Goal: Information Seeking & Learning: Compare options

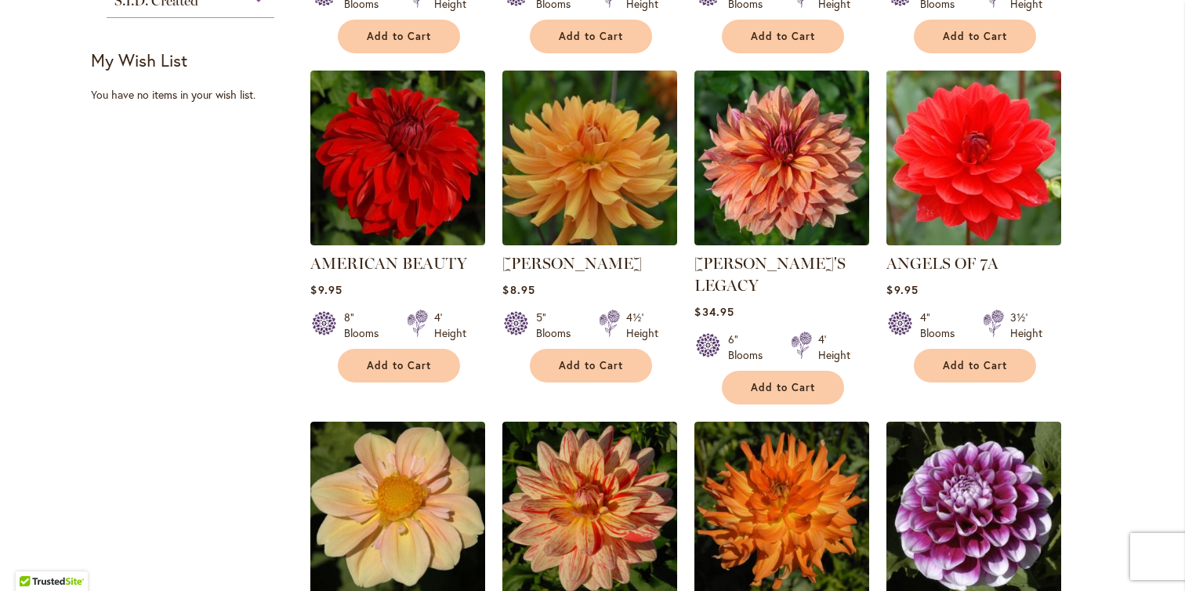
scroll to position [1507, 0]
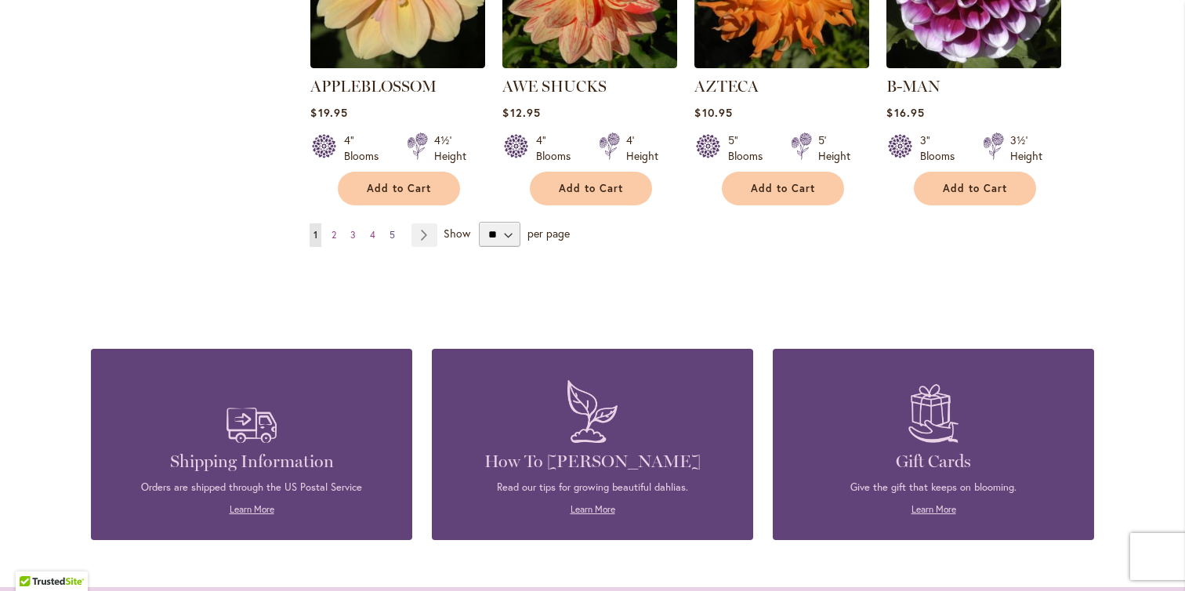
click at [389, 229] on span "5" at bounding box center [391, 235] width 5 height 12
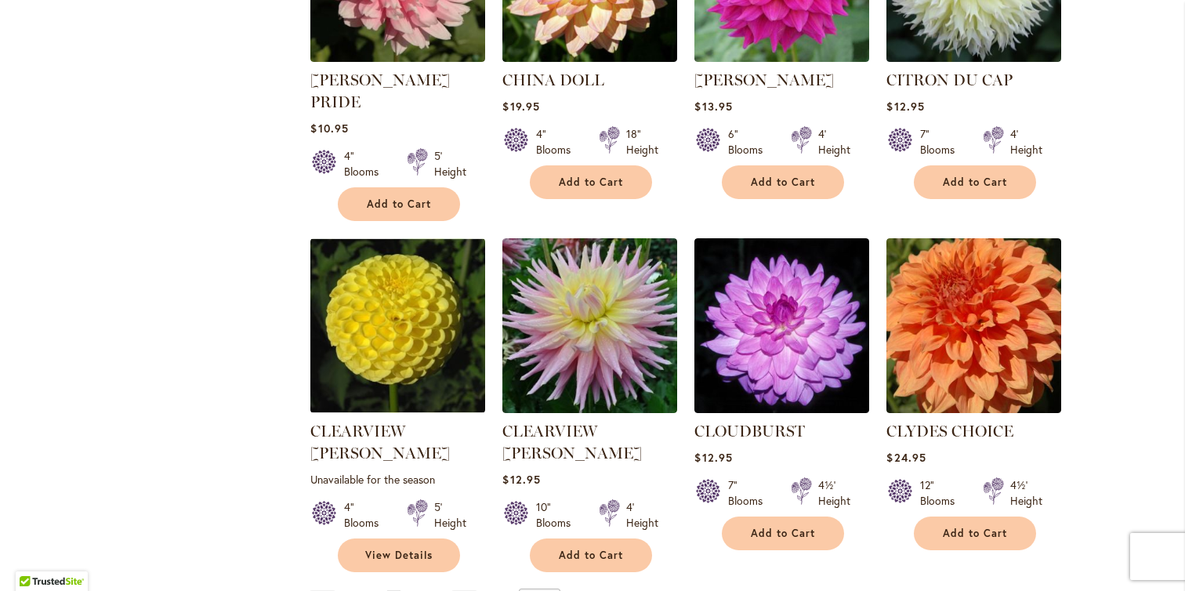
scroll to position [1302, 0]
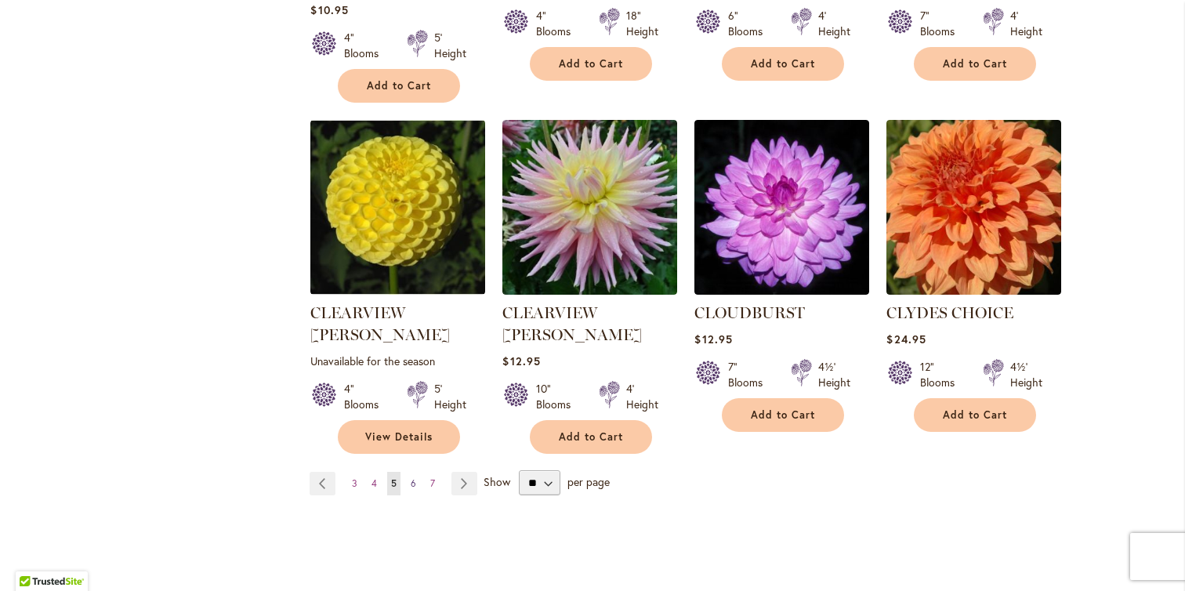
click at [411, 472] on link "Page 6" at bounding box center [413, 484] width 13 height 24
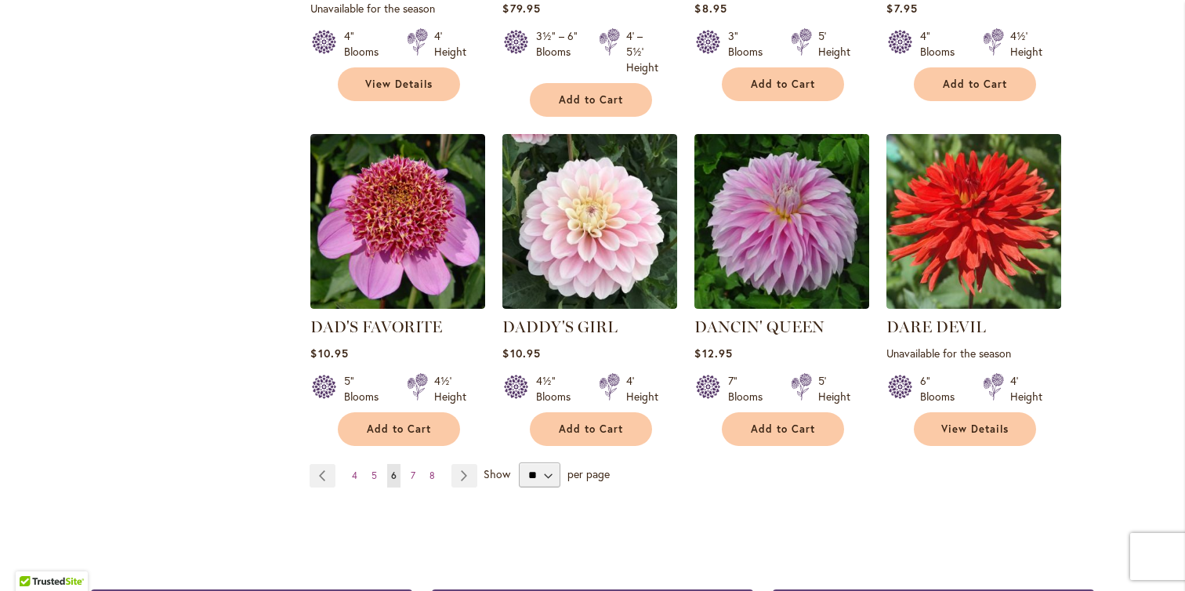
scroll to position [1361, 0]
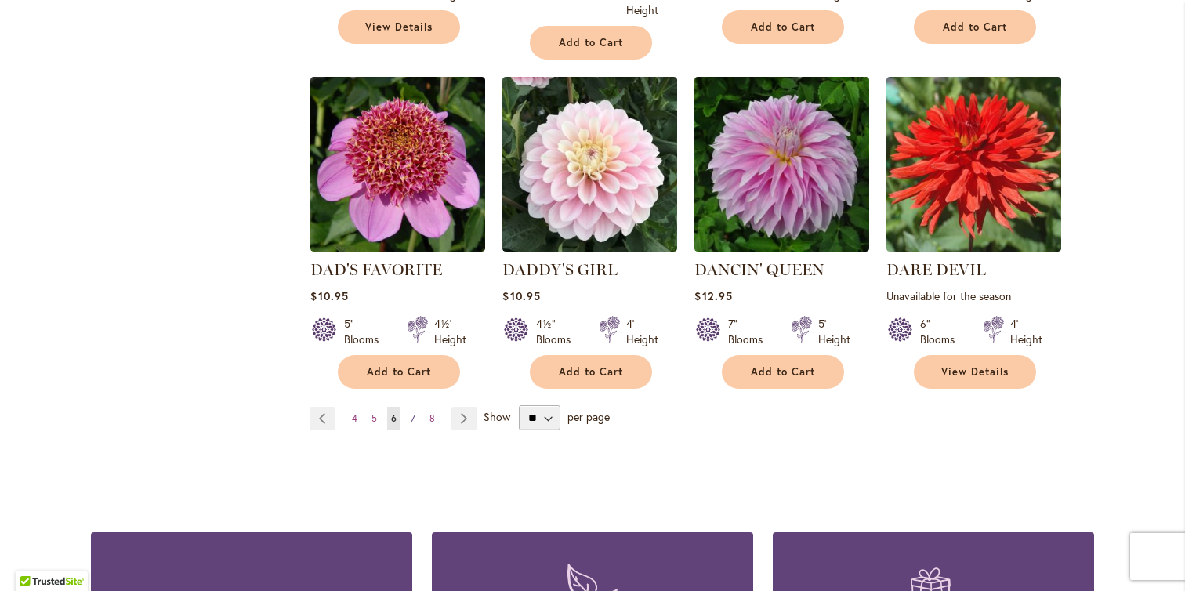
click at [409, 407] on link "Page 7" at bounding box center [413, 419] width 13 height 24
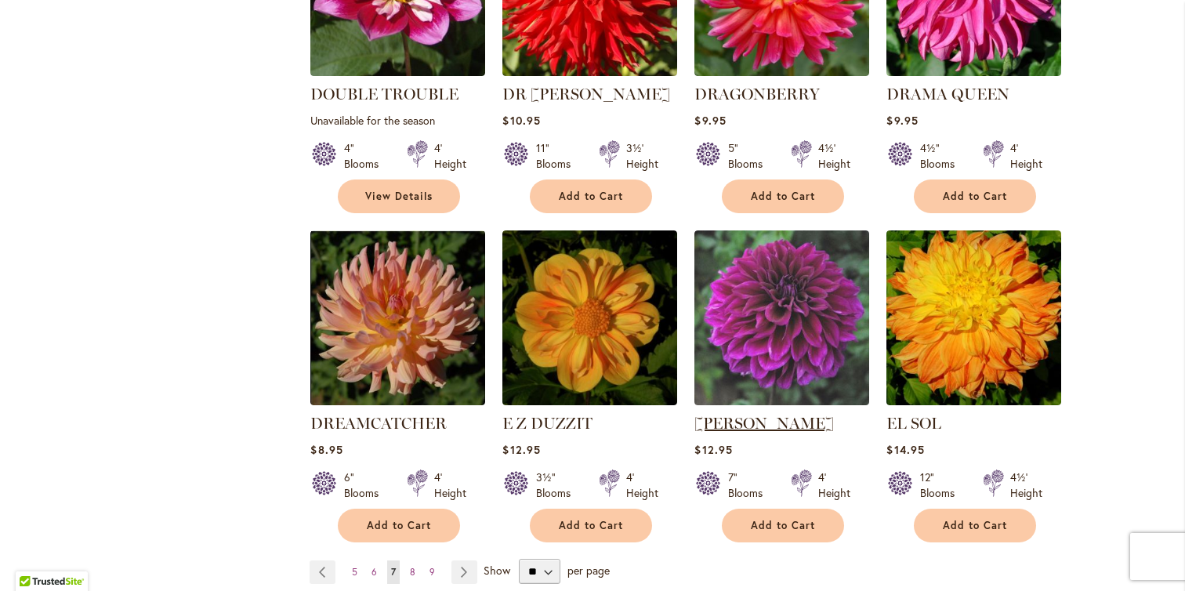
scroll to position [1219, 0]
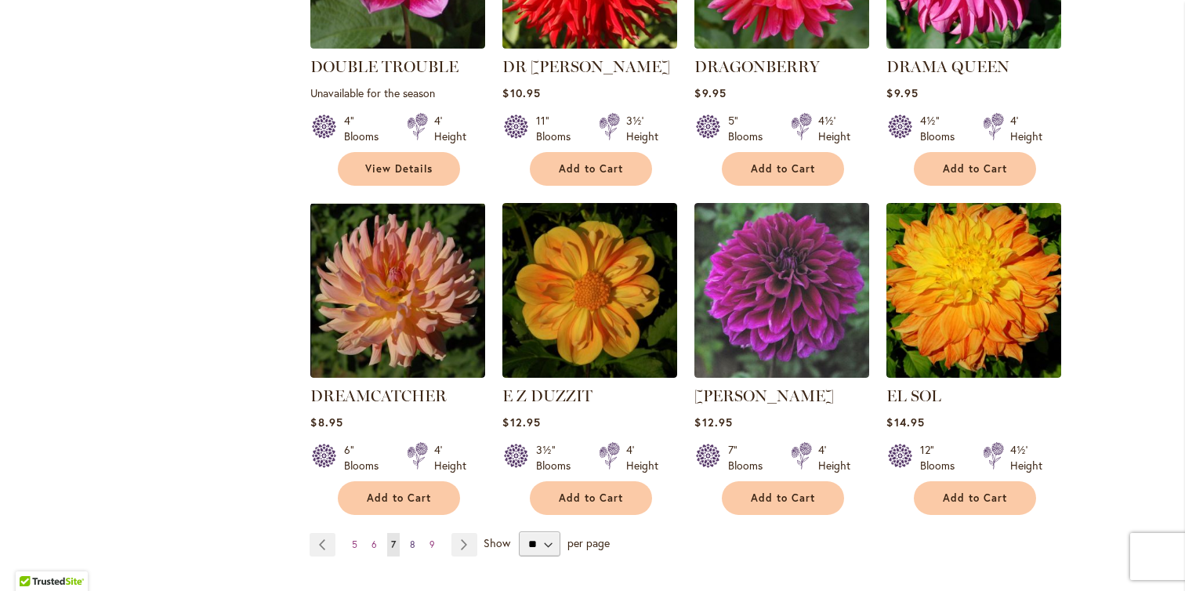
click at [410, 538] on span "8" at bounding box center [412, 544] width 5 height 12
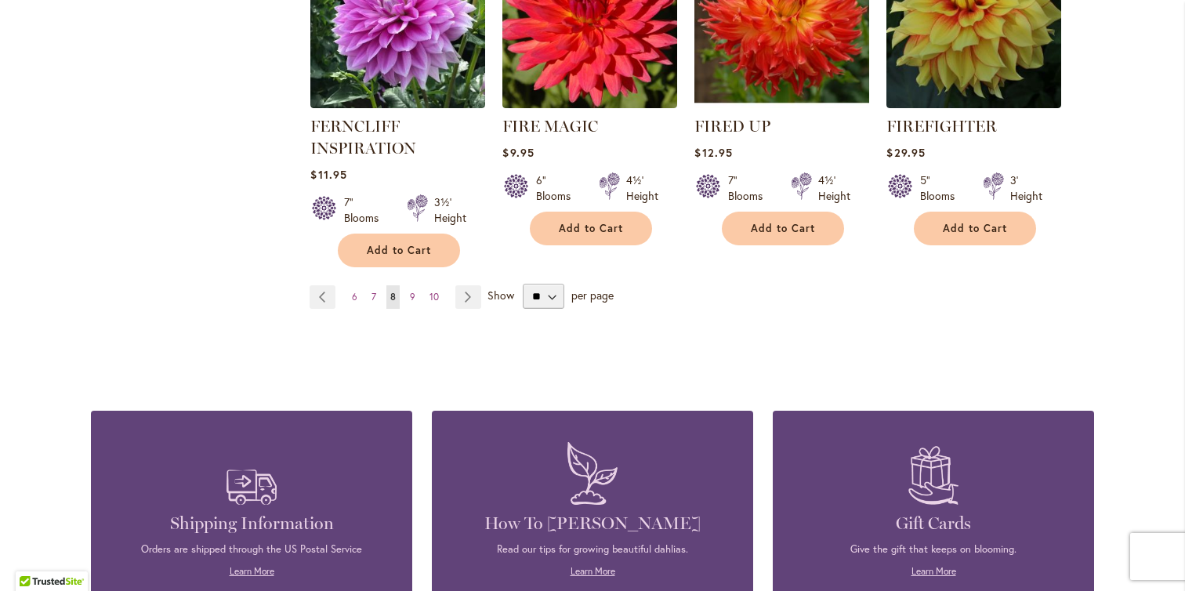
scroll to position [1506, 0]
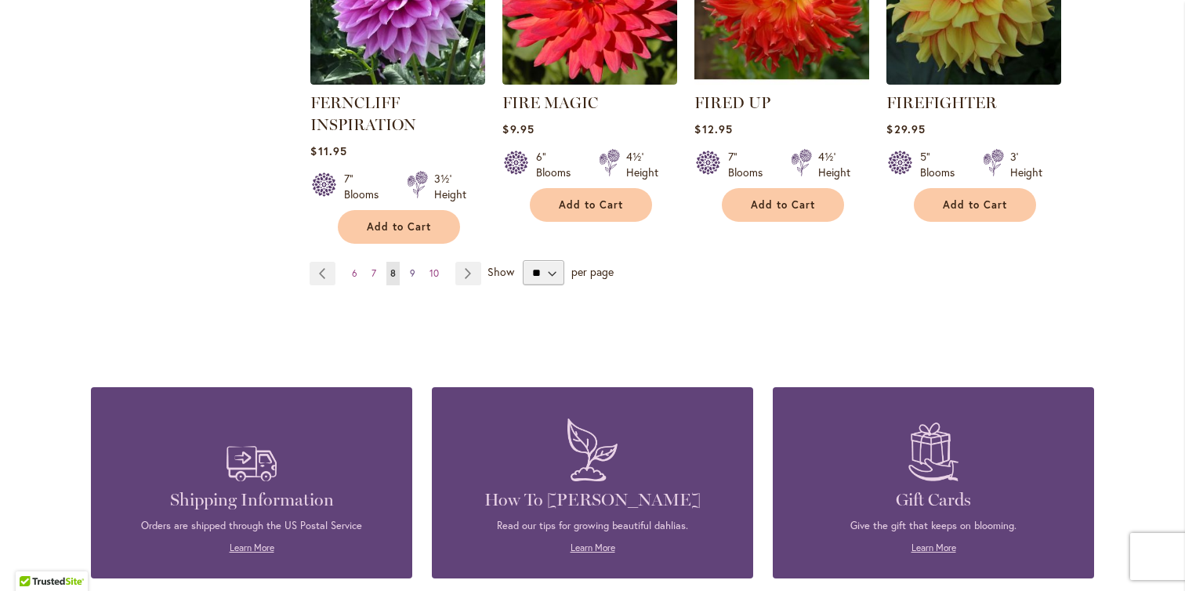
click at [406, 272] on link "Page 9" at bounding box center [412, 274] width 13 height 24
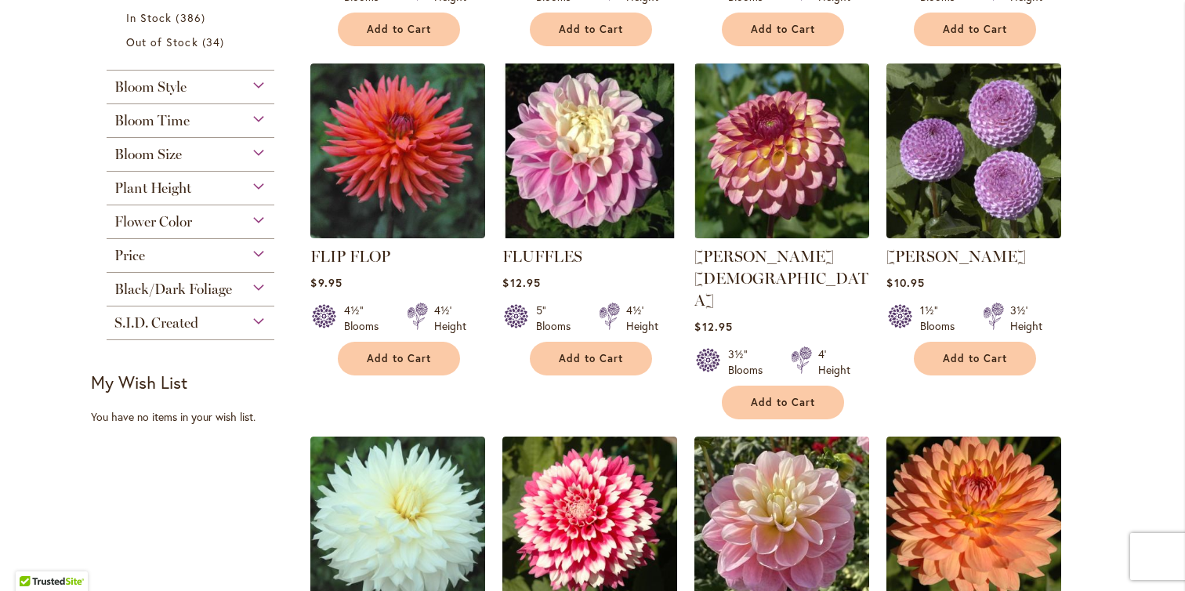
scroll to position [659, 0]
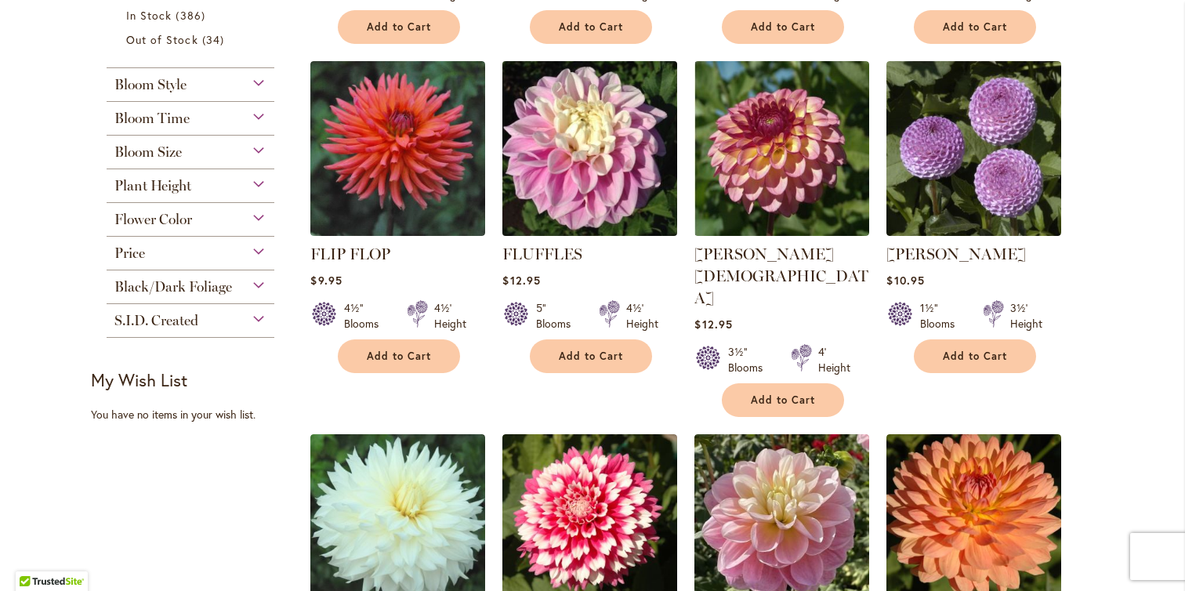
click at [555, 125] on img at bounding box center [589, 148] width 183 height 183
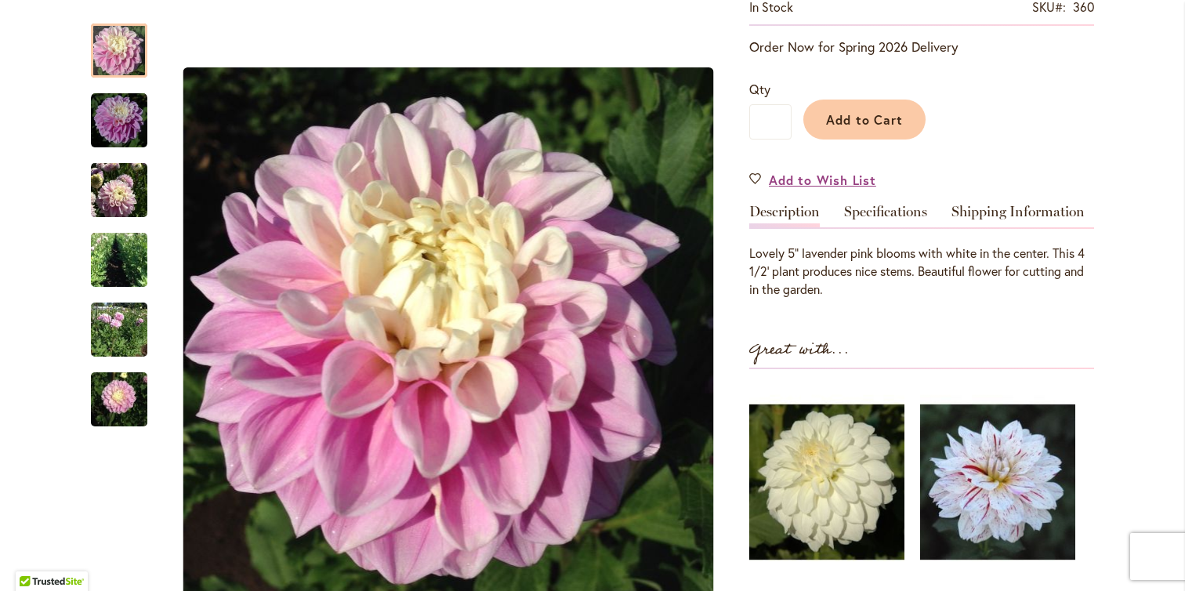
scroll to position [442, 0]
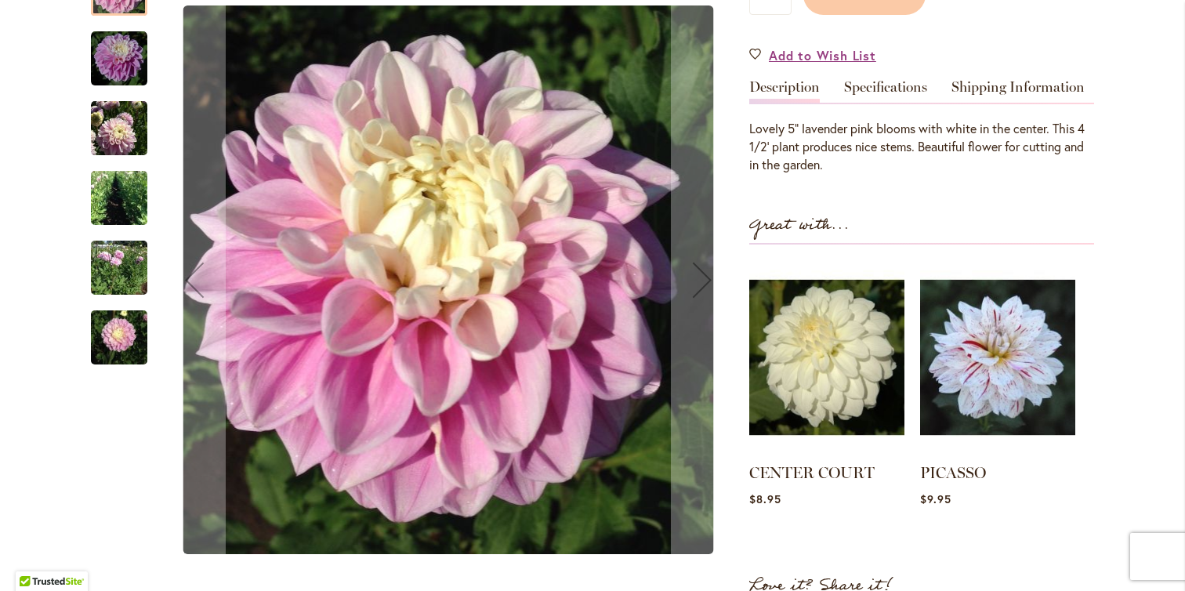
click at [118, 204] on img "FLUFFLES" at bounding box center [119, 198] width 56 height 75
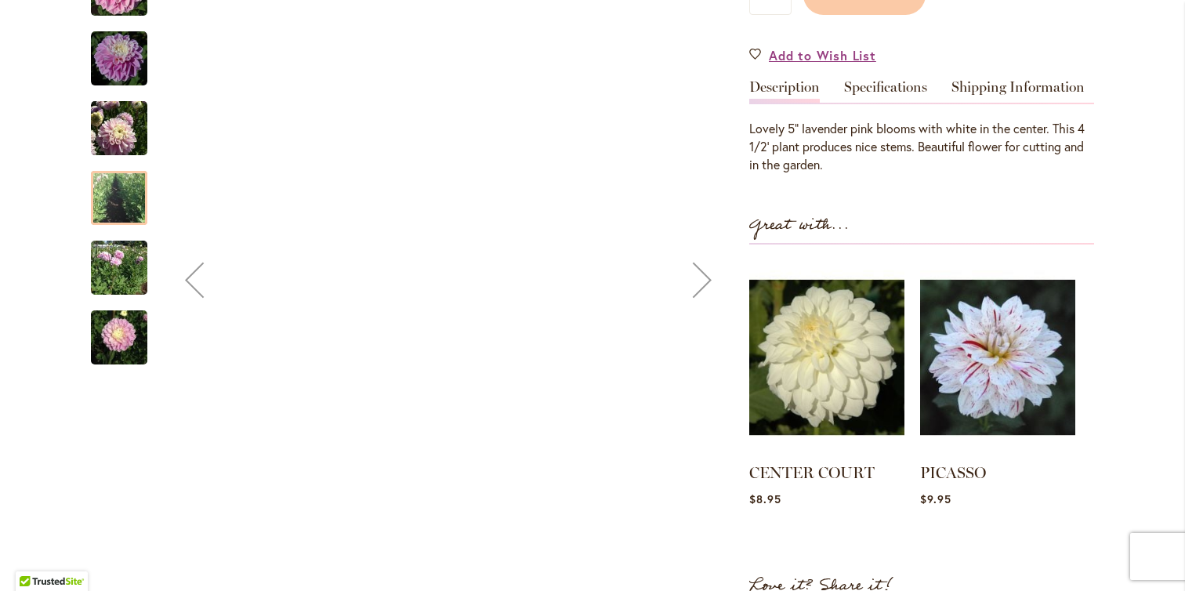
click at [109, 254] on img "FLUFFLES" at bounding box center [119, 267] width 56 height 65
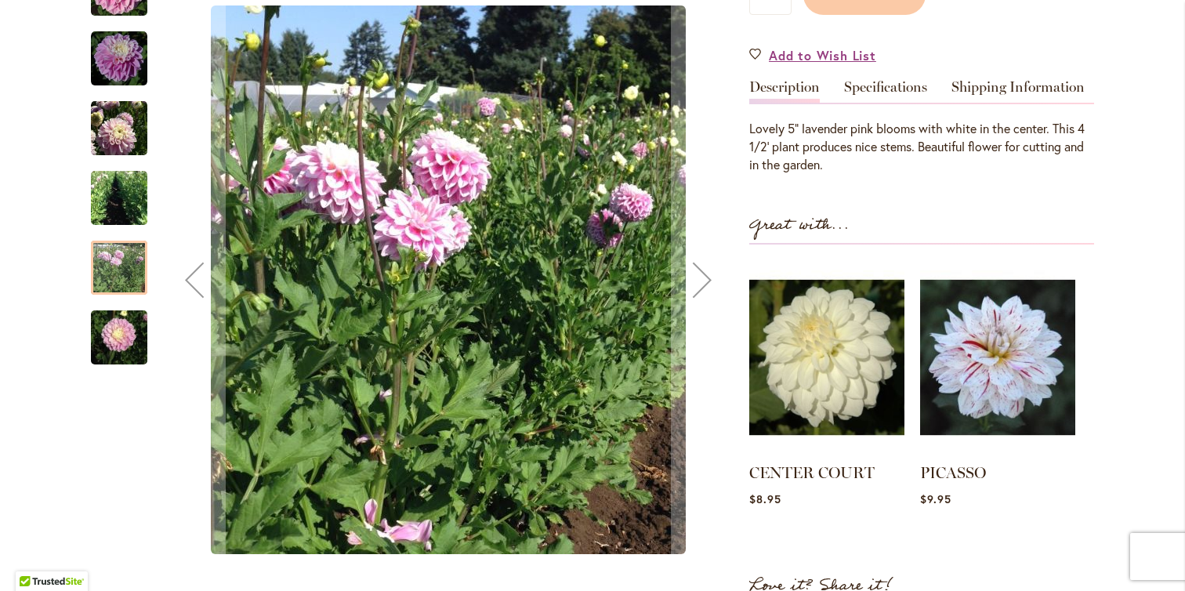
click at [109, 340] on img "FLUFFLES" at bounding box center [119, 337] width 56 height 75
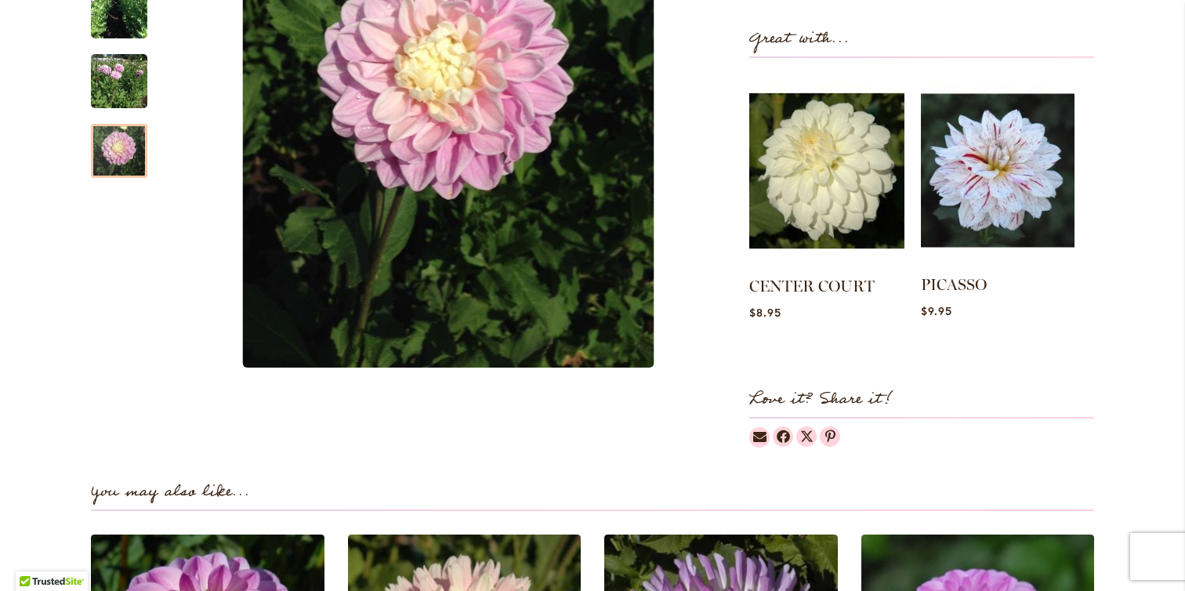
scroll to position [959, 0]
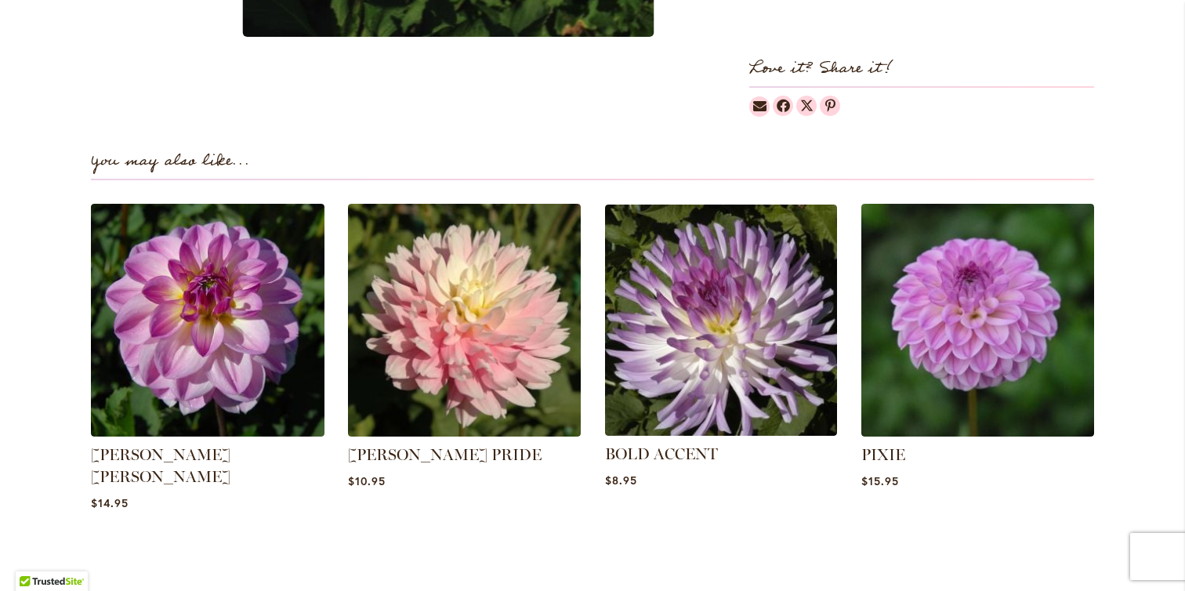
click at [659, 506] on div "BOLD ACCENT $8.95" at bounding box center [721, 360] width 234 height 313
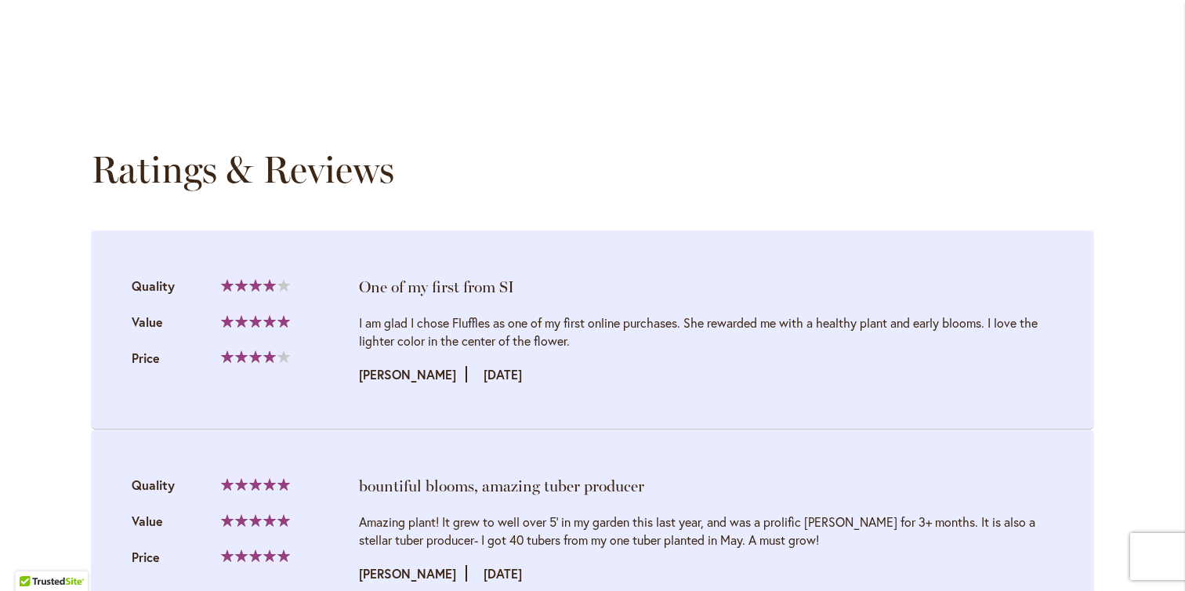
scroll to position [418, 0]
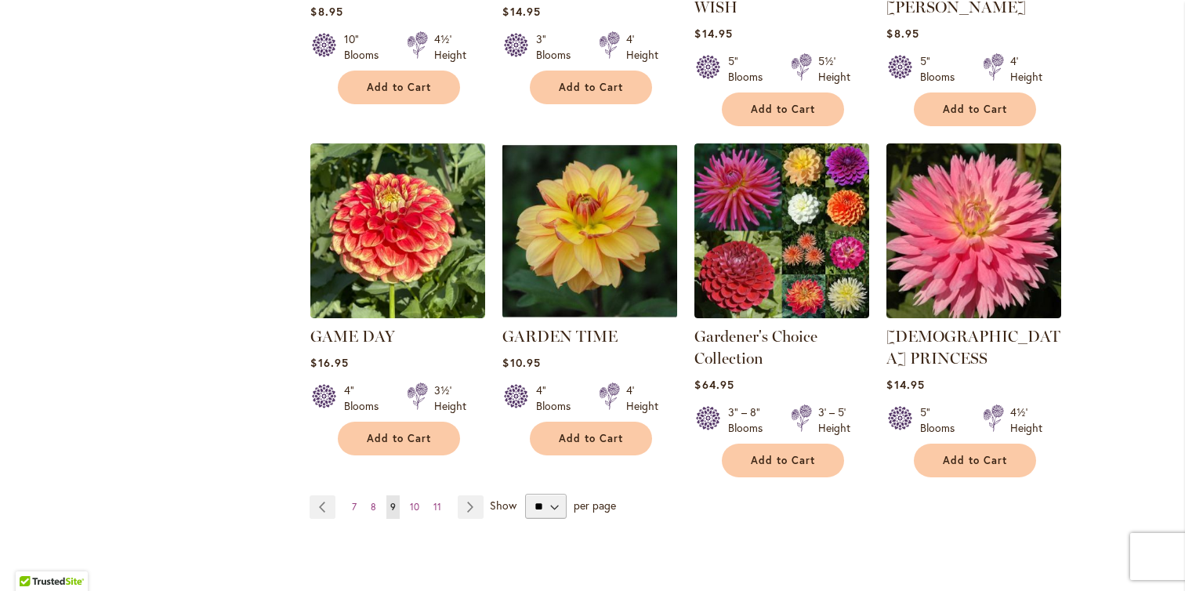
scroll to position [1590, 0]
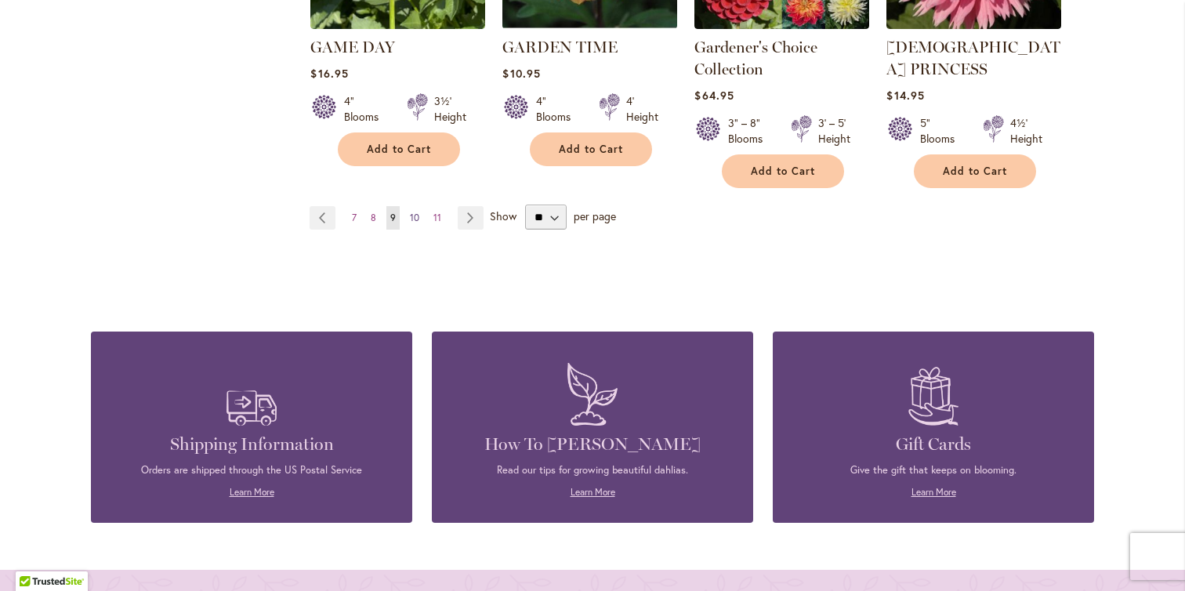
click at [410, 212] on span "10" at bounding box center [414, 218] width 9 height 12
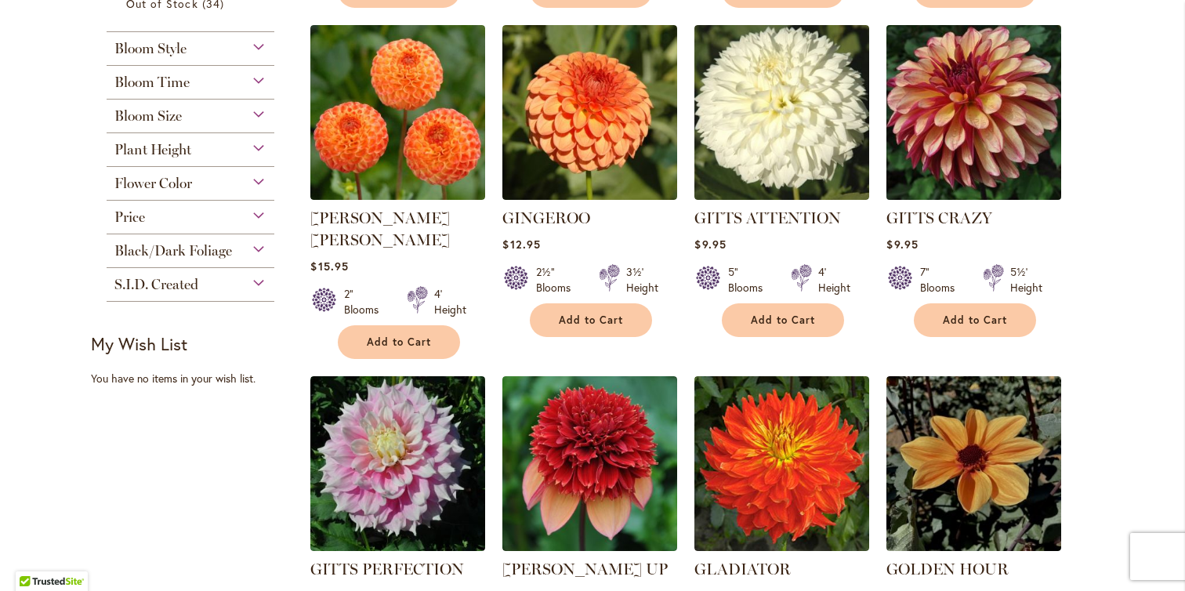
scroll to position [696, 0]
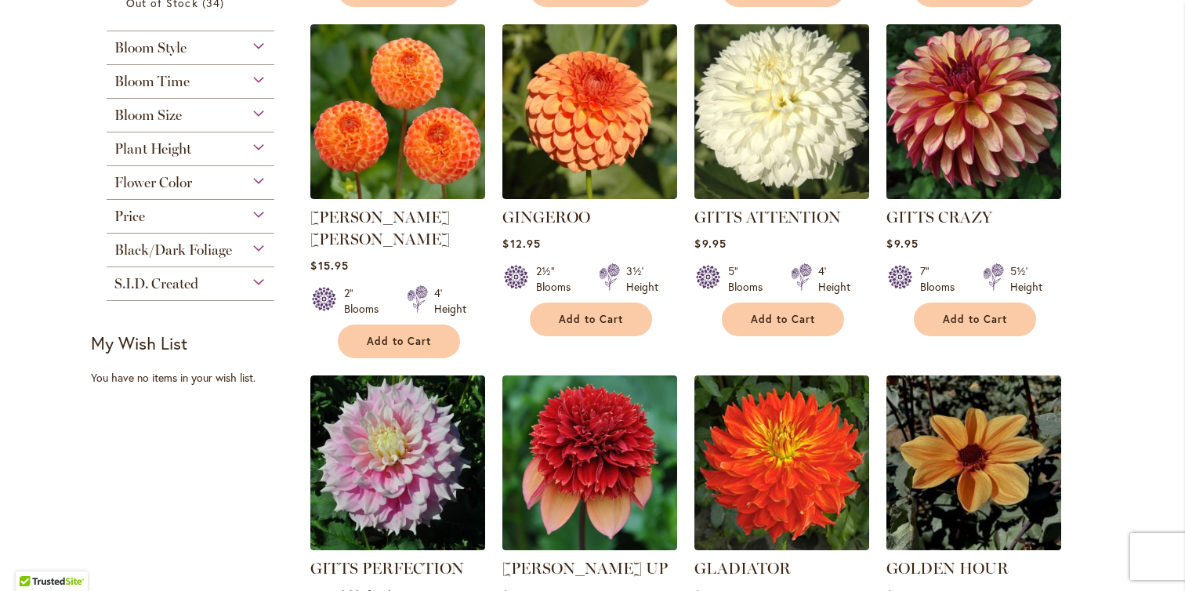
click at [998, 110] on img at bounding box center [973, 111] width 183 height 183
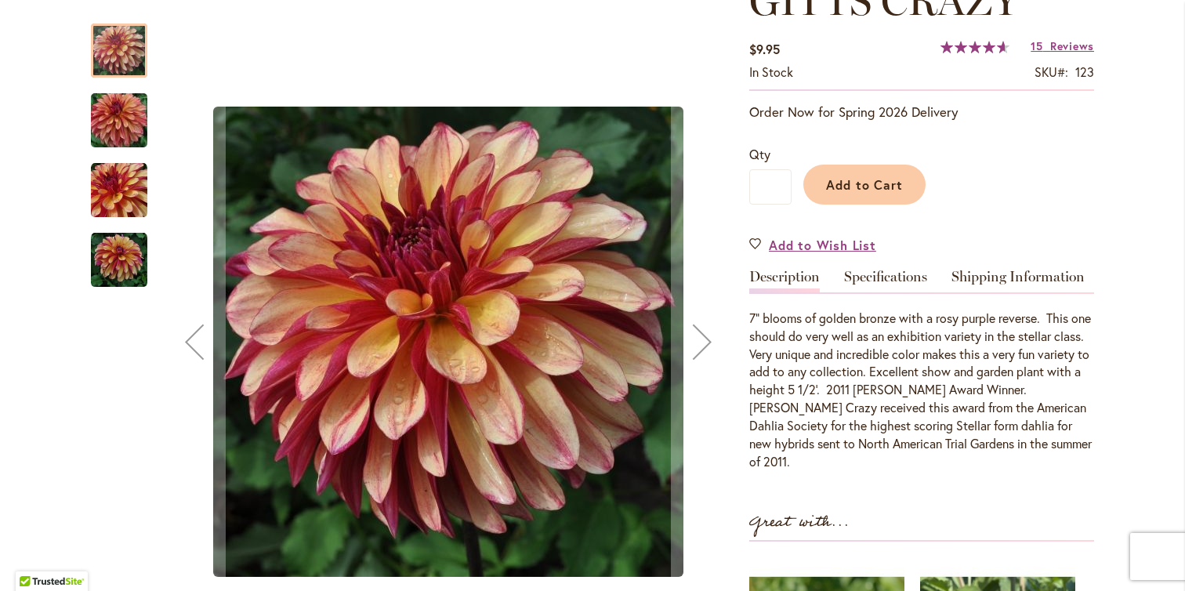
scroll to position [261, 0]
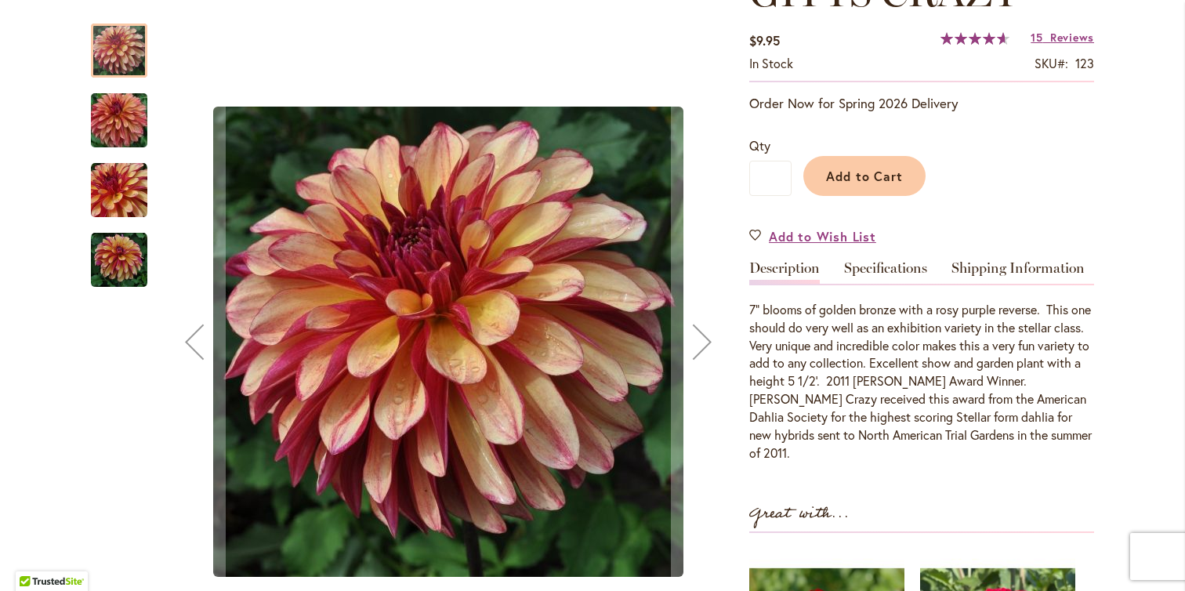
click at [108, 92] on div "Gitts Crazy" at bounding box center [127, 113] width 72 height 70
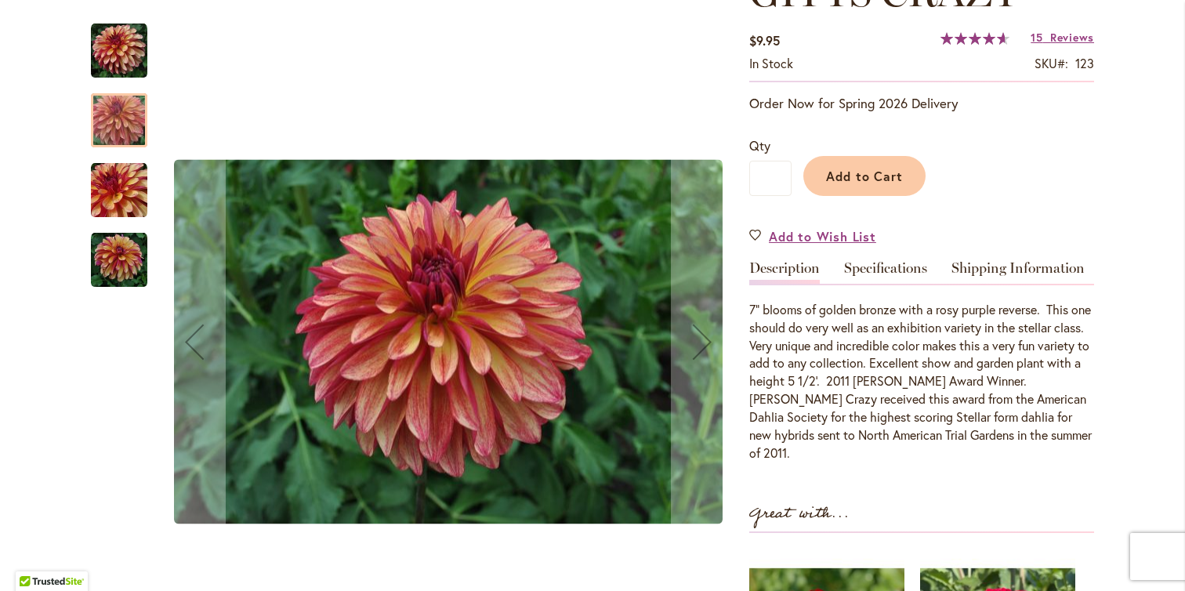
click at [125, 200] on img "Gitts Crazy" at bounding box center [119, 190] width 56 height 56
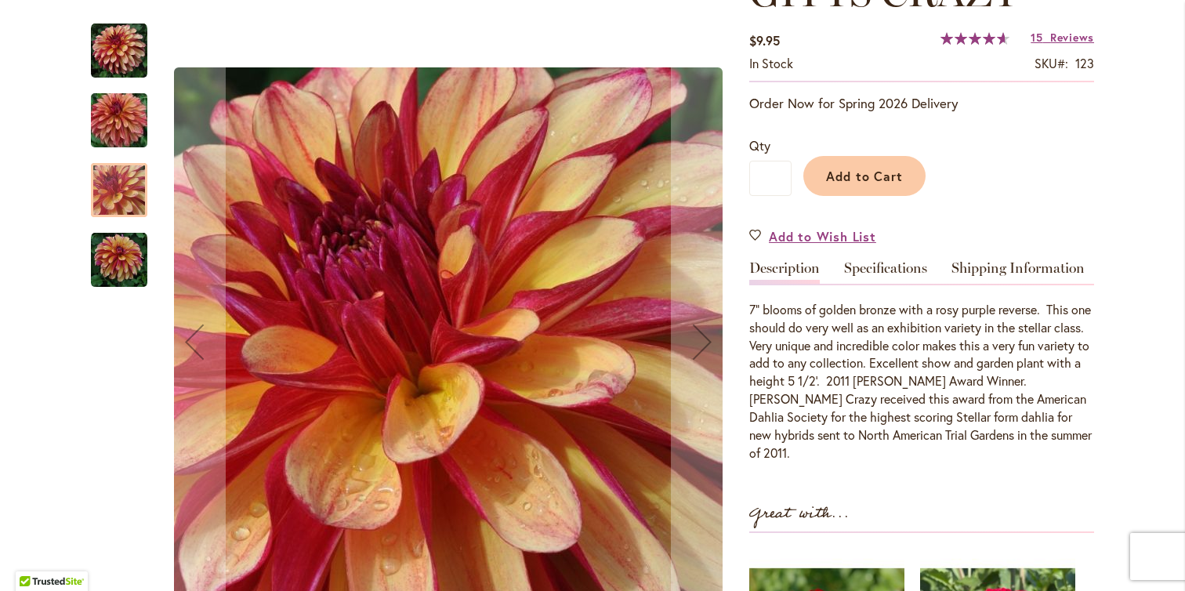
click at [125, 272] on img "Gitts Crazy" at bounding box center [119, 260] width 56 height 56
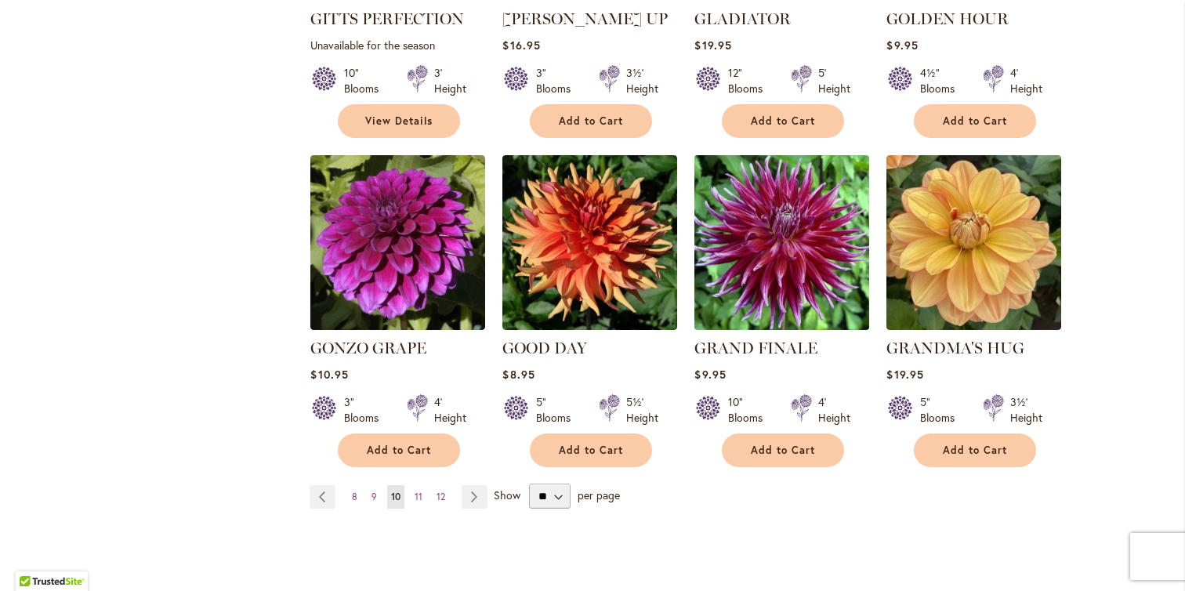
scroll to position [1305, 0]
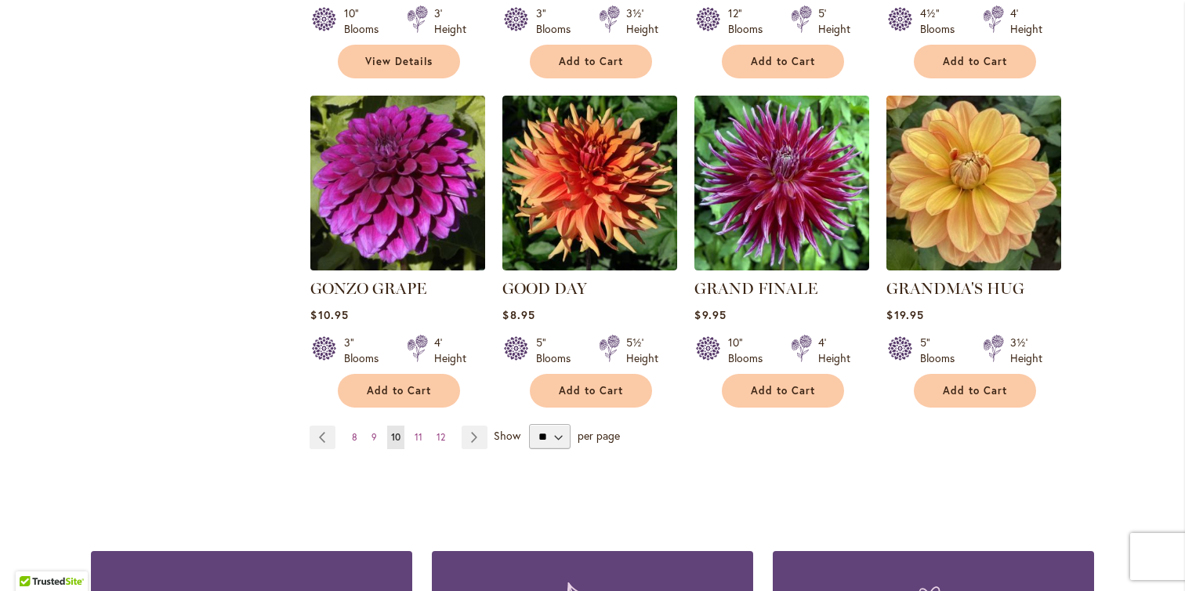
click at [400, 143] on img at bounding box center [397, 183] width 183 height 183
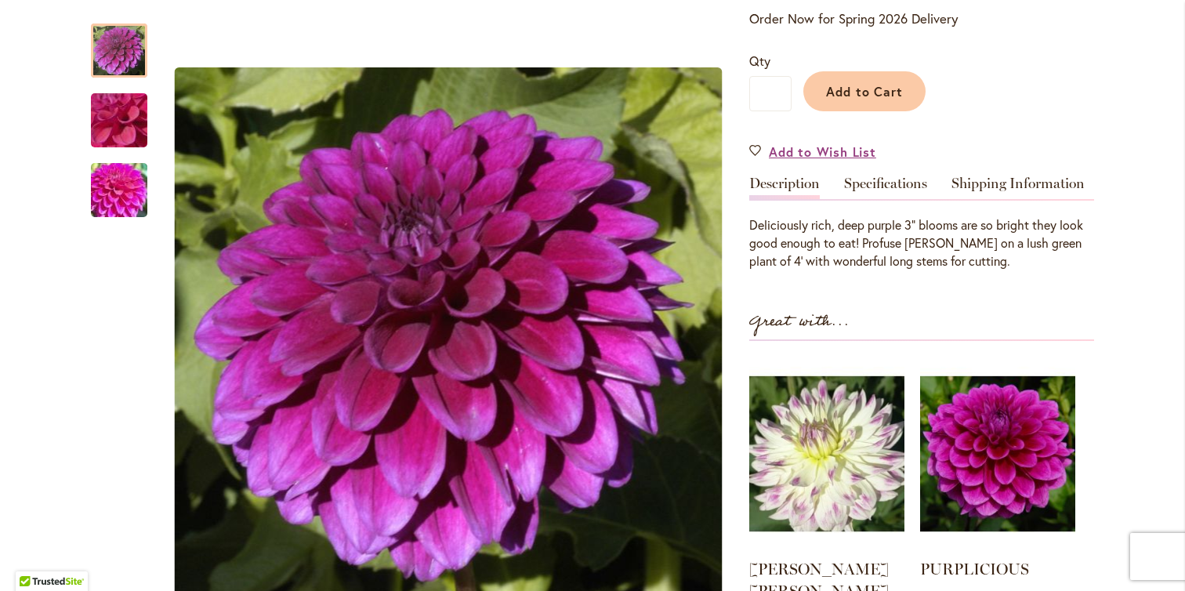
scroll to position [426, 0]
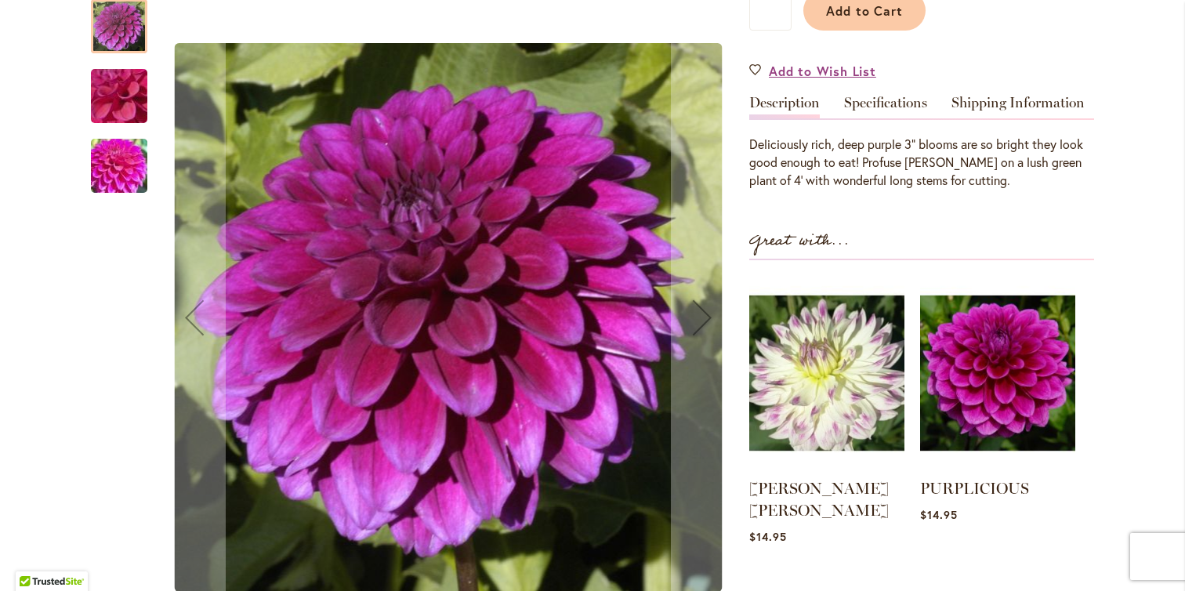
click at [87, 74] on img "GONZO GRAPE" at bounding box center [119, 96] width 113 height 85
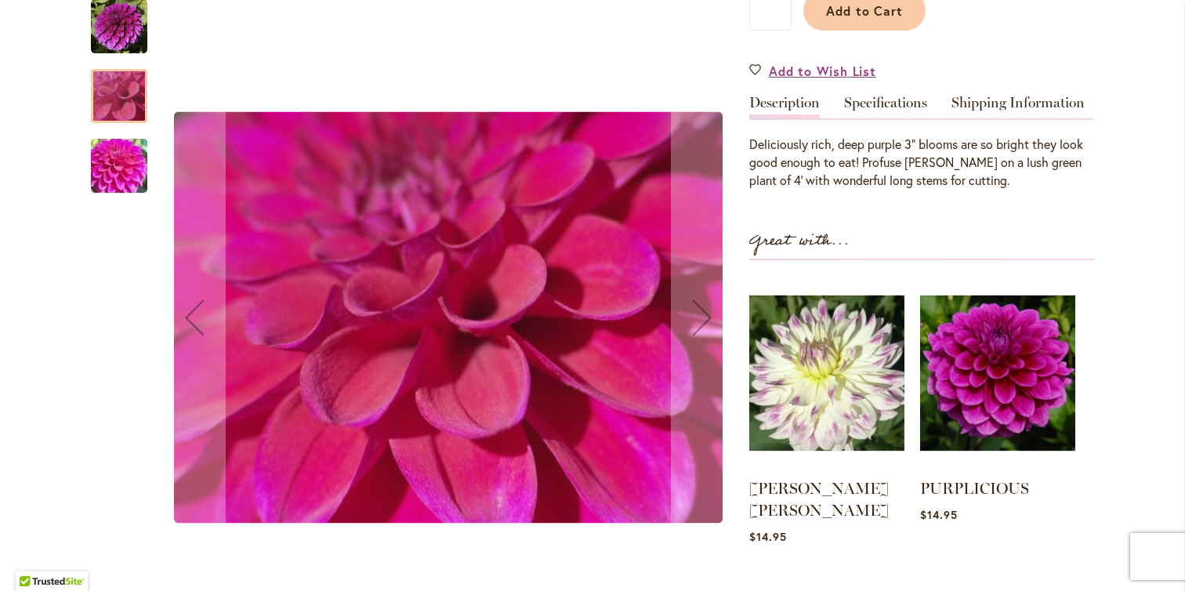
click at [109, 125] on img "GONZO GRAPE" at bounding box center [119, 166] width 113 height 85
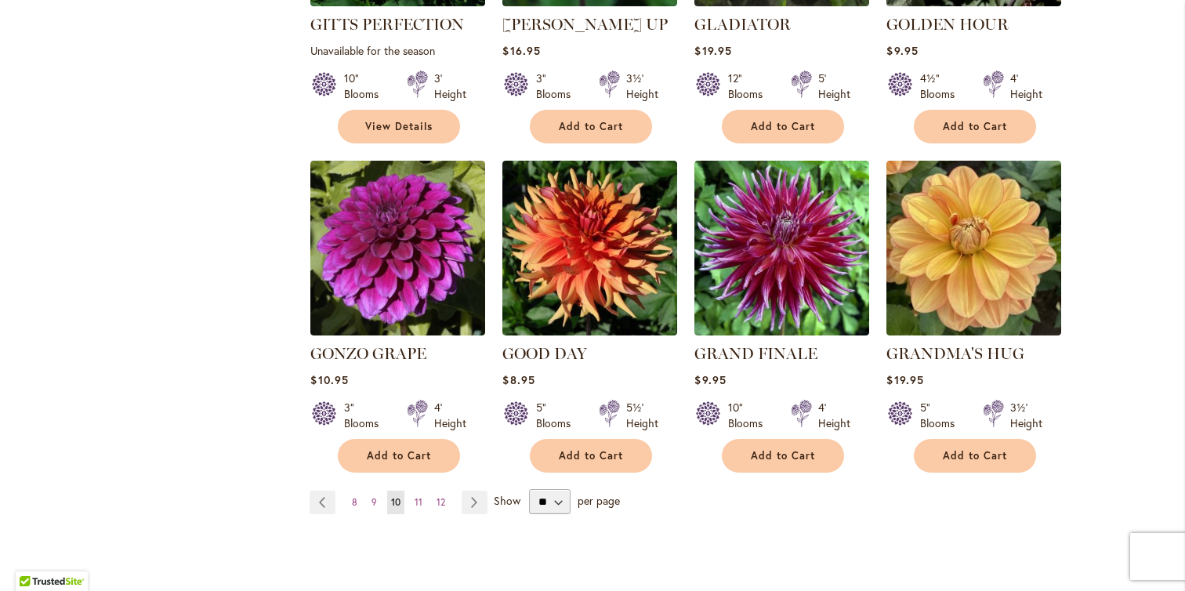
scroll to position [1275, 0]
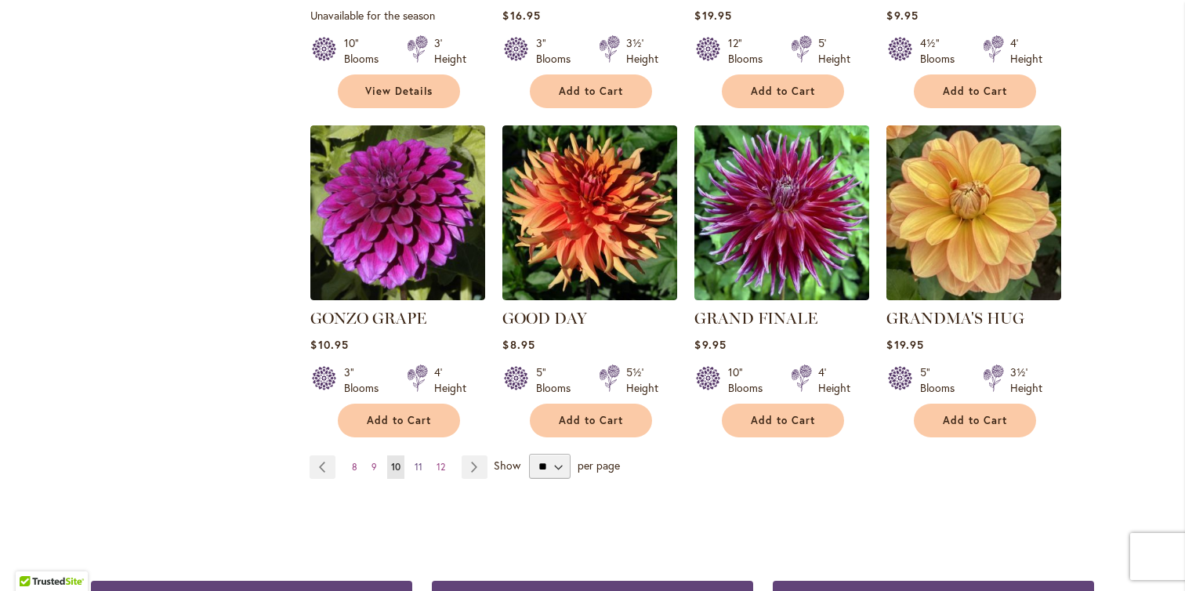
click at [415, 461] on span "11" at bounding box center [419, 467] width 8 height 12
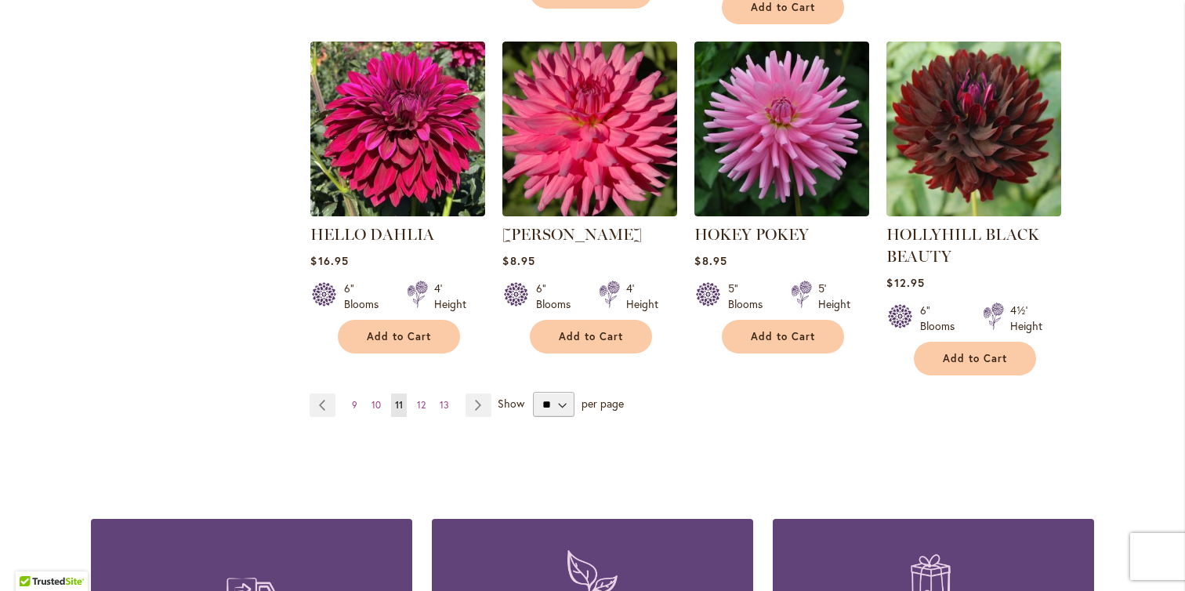
scroll to position [1381, 0]
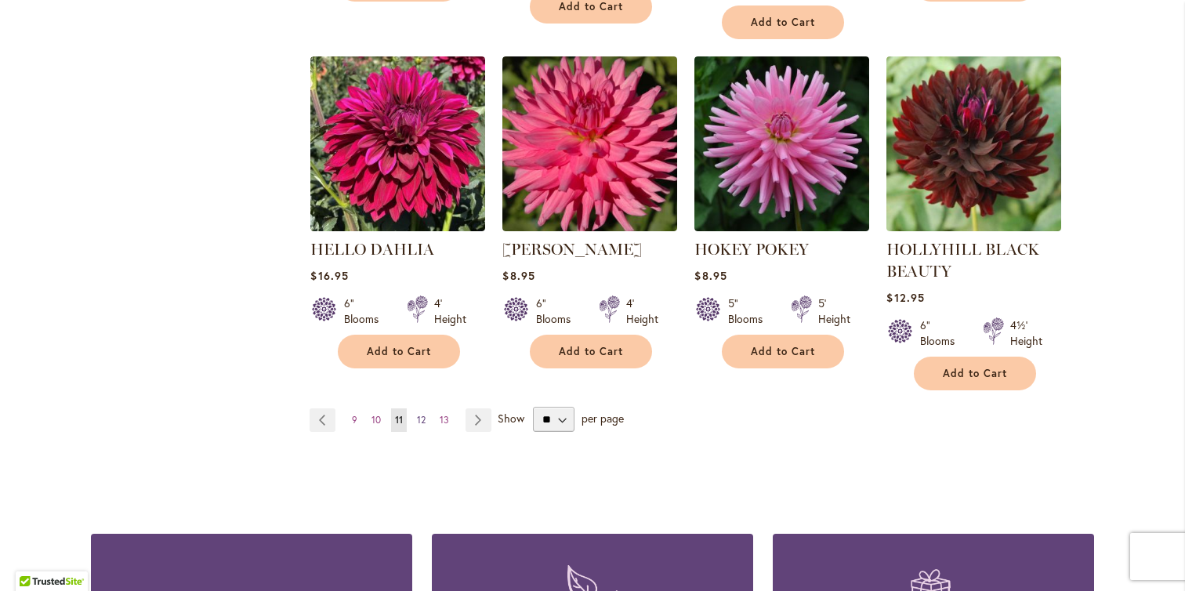
click at [417, 422] on span "12" at bounding box center [421, 420] width 9 height 12
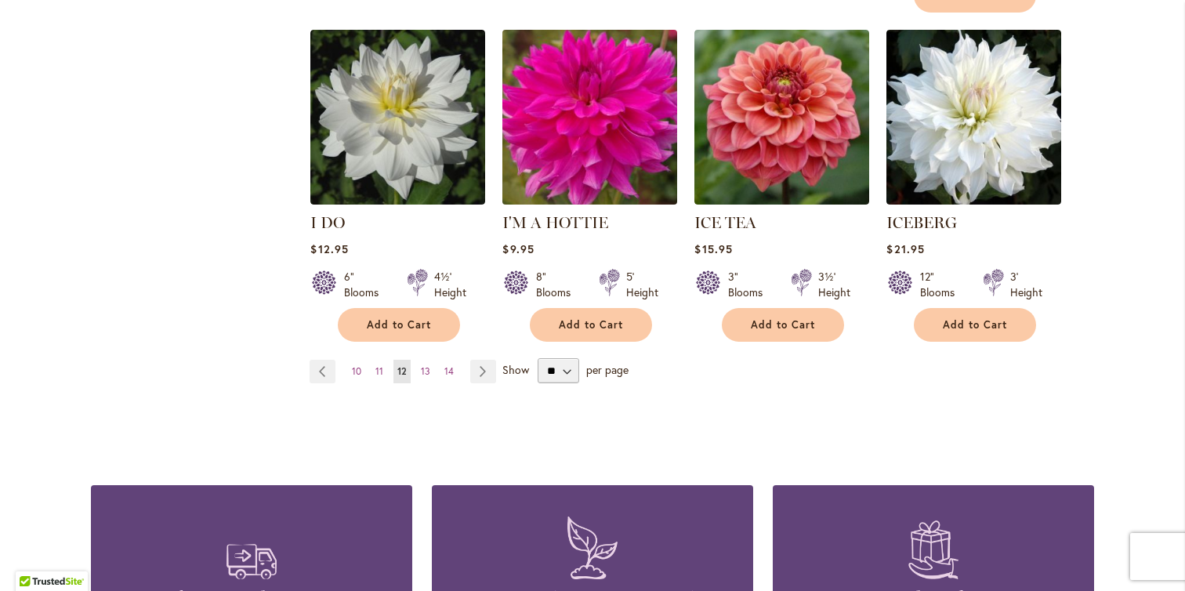
scroll to position [1425, 0]
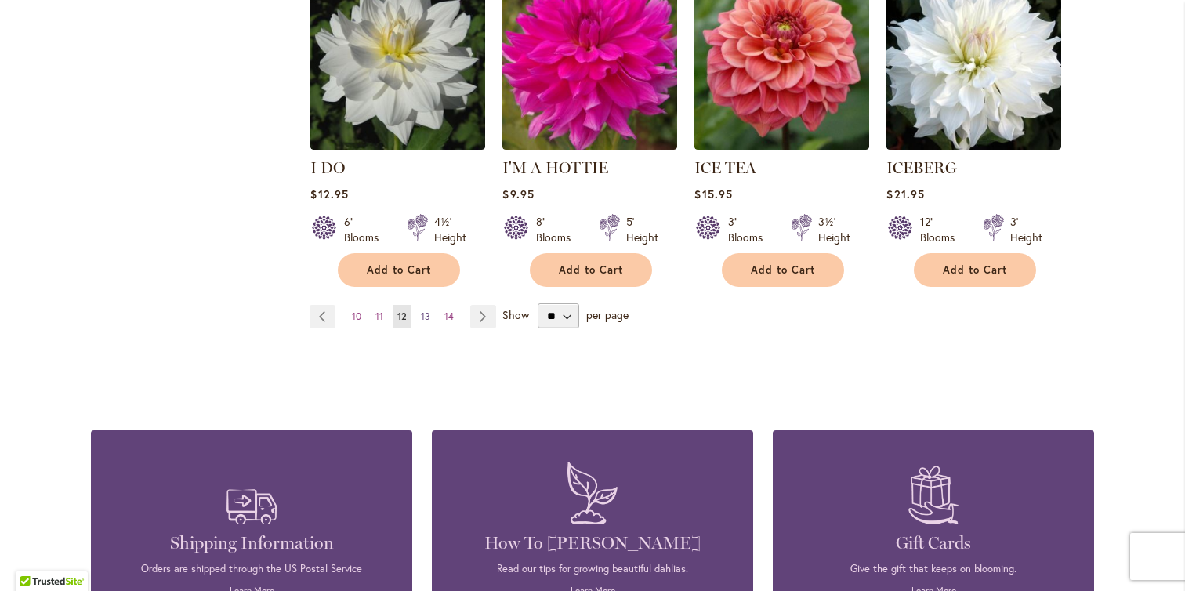
click at [421, 310] on span "13" at bounding box center [425, 316] width 9 height 12
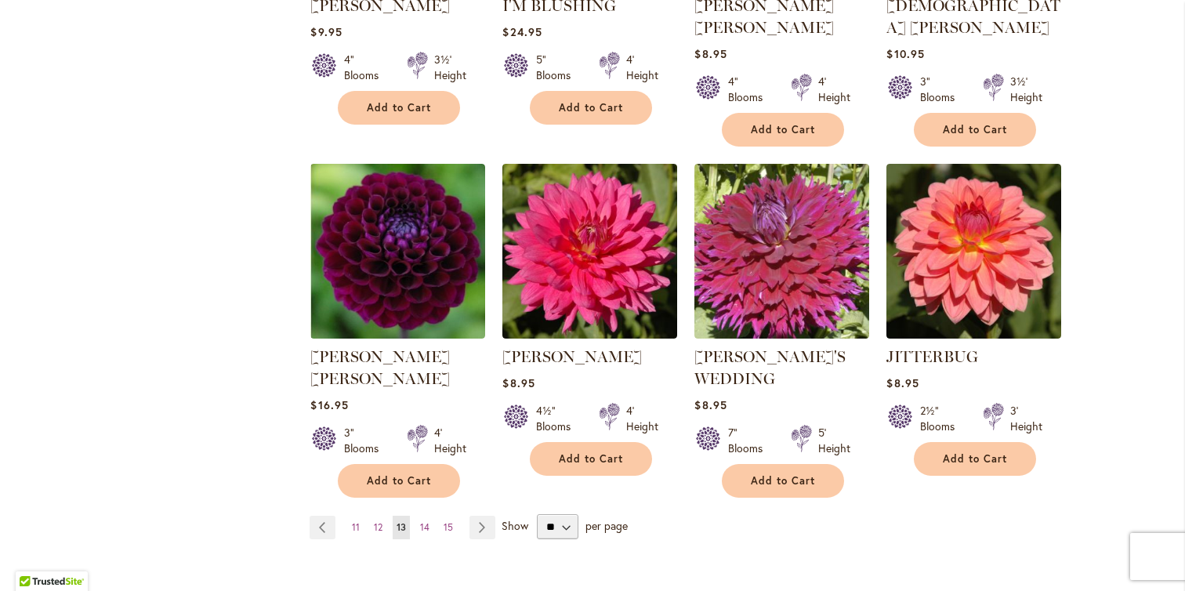
scroll to position [1262, 0]
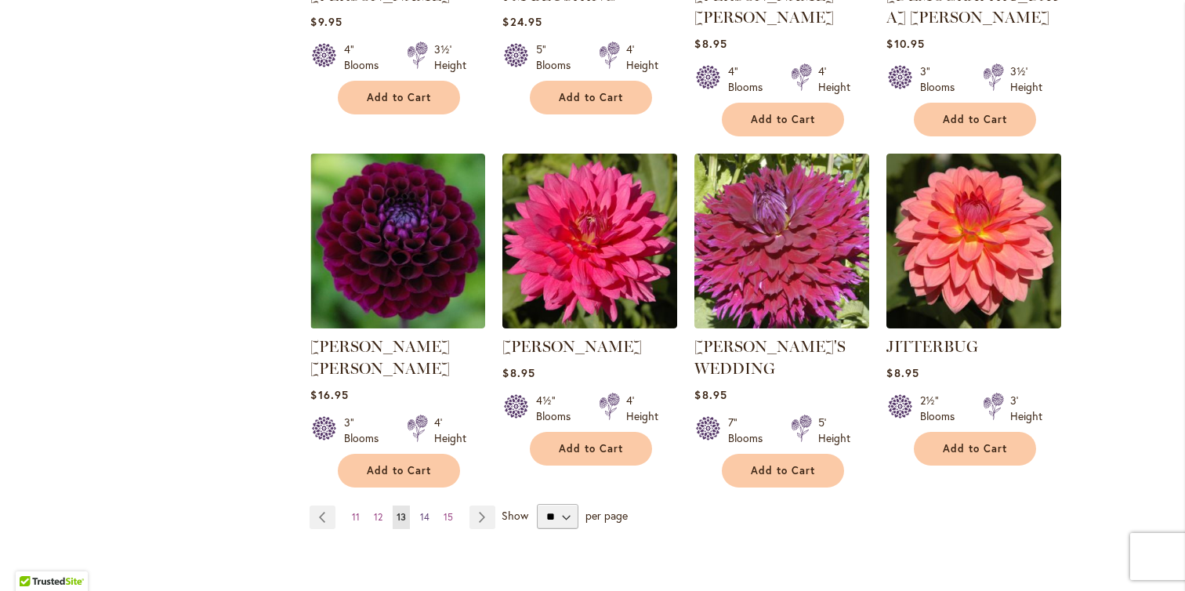
click at [416, 505] on link "Page 14" at bounding box center [424, 517] width 17 height 24
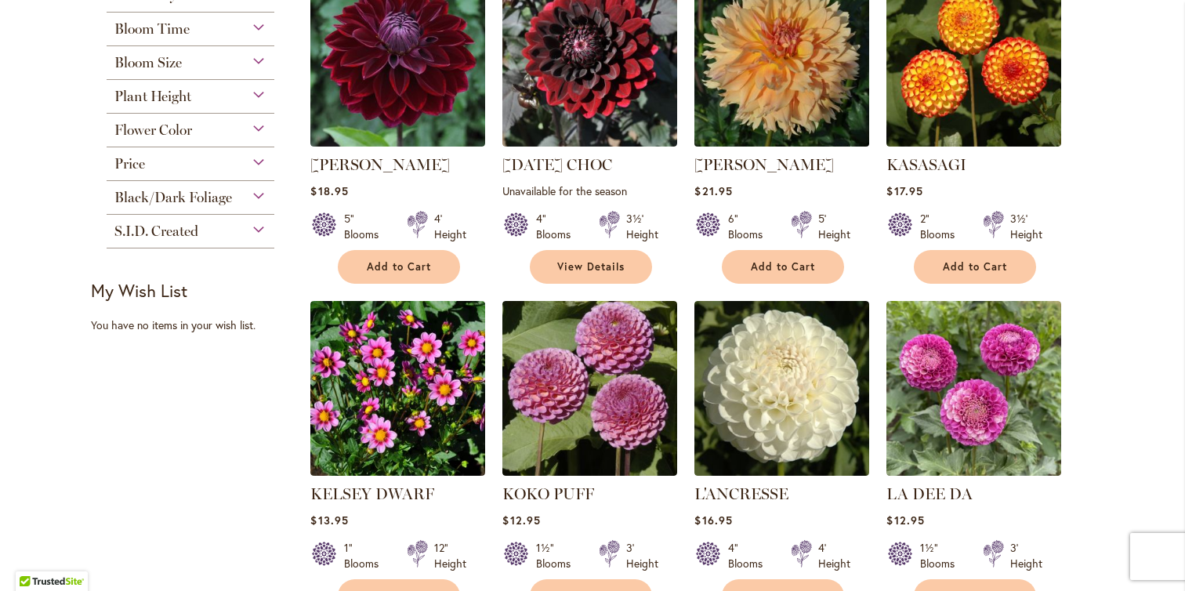
scroll to position [797, 0]
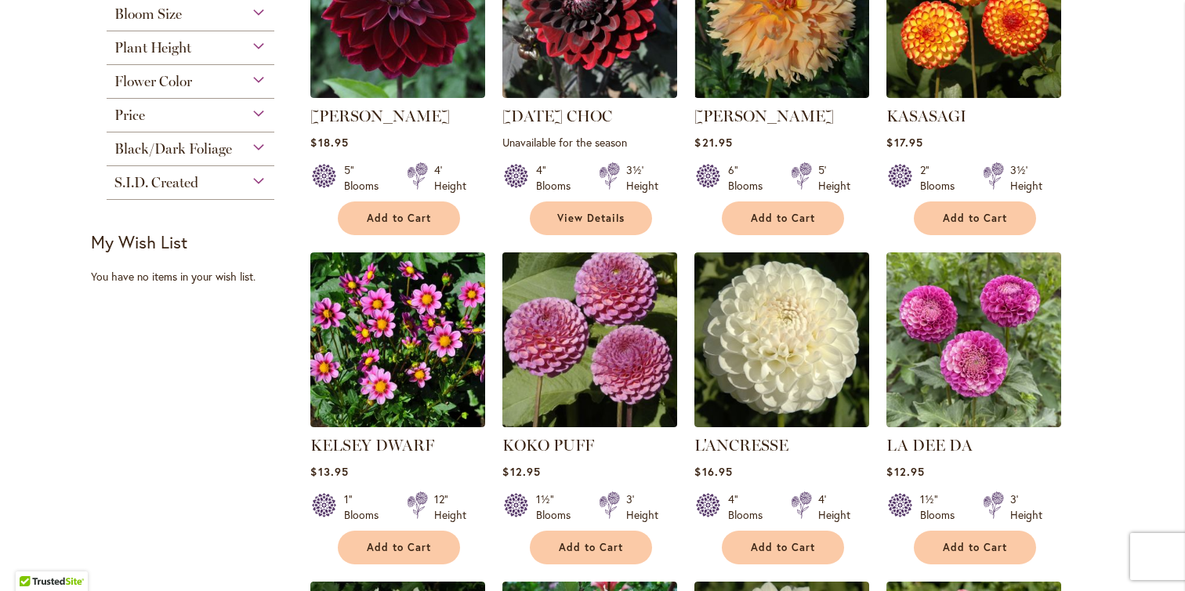
click at [589, 381] on img at bounding box center [589, 339] width 183 height 183
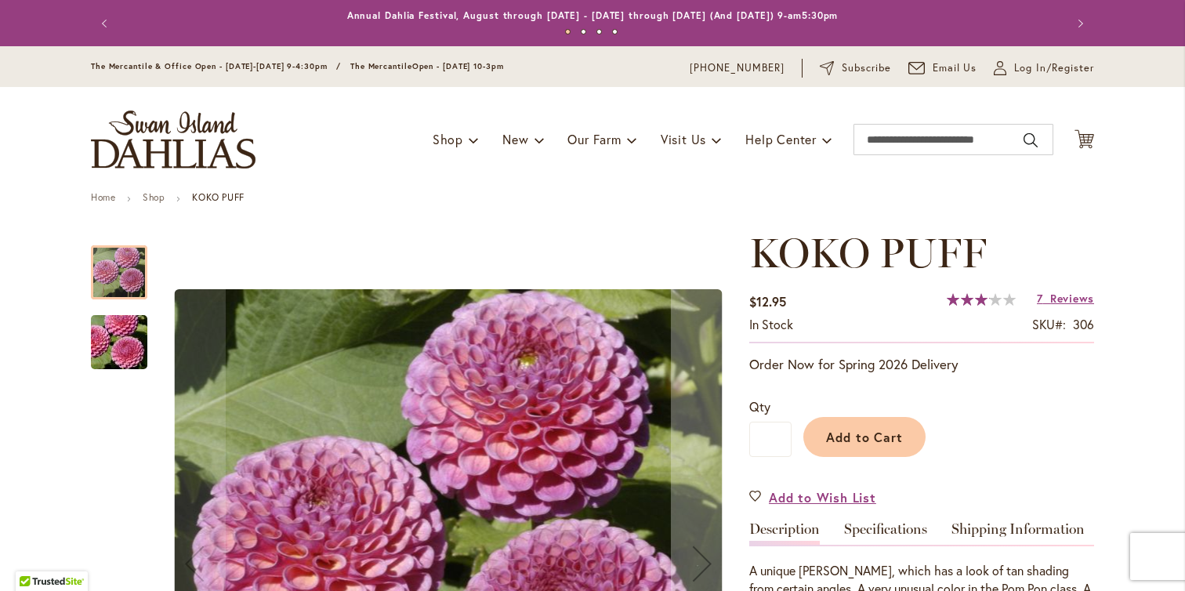
click at [111, 344] on img "KOKO PUFF" at bounding box center [119, 342] width 113 height 75
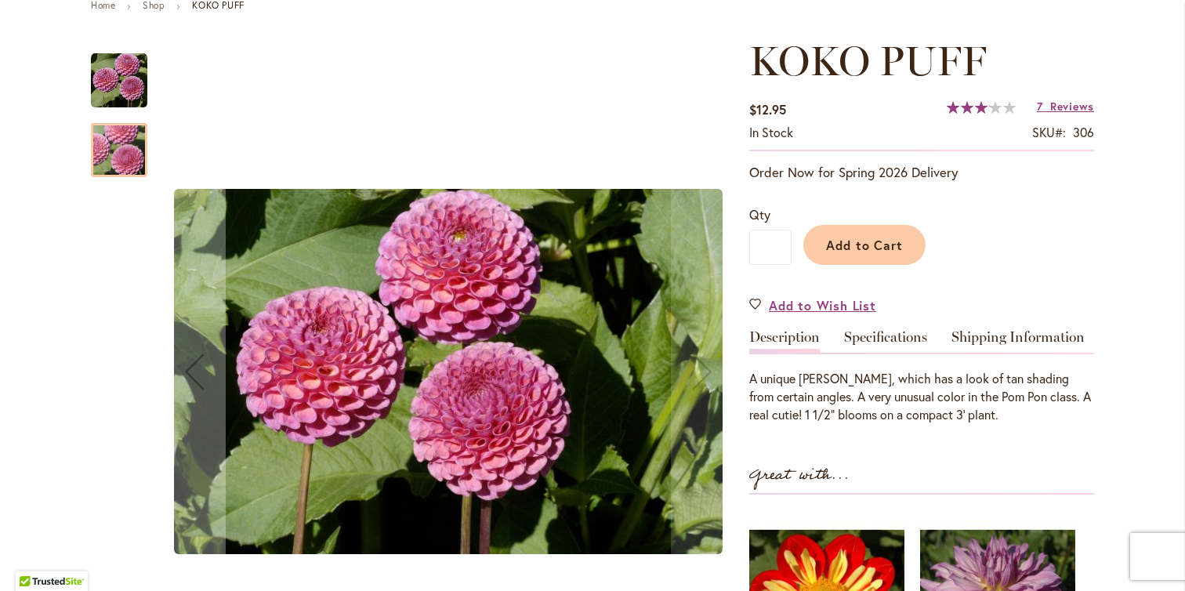
scroll to position [265, 0]
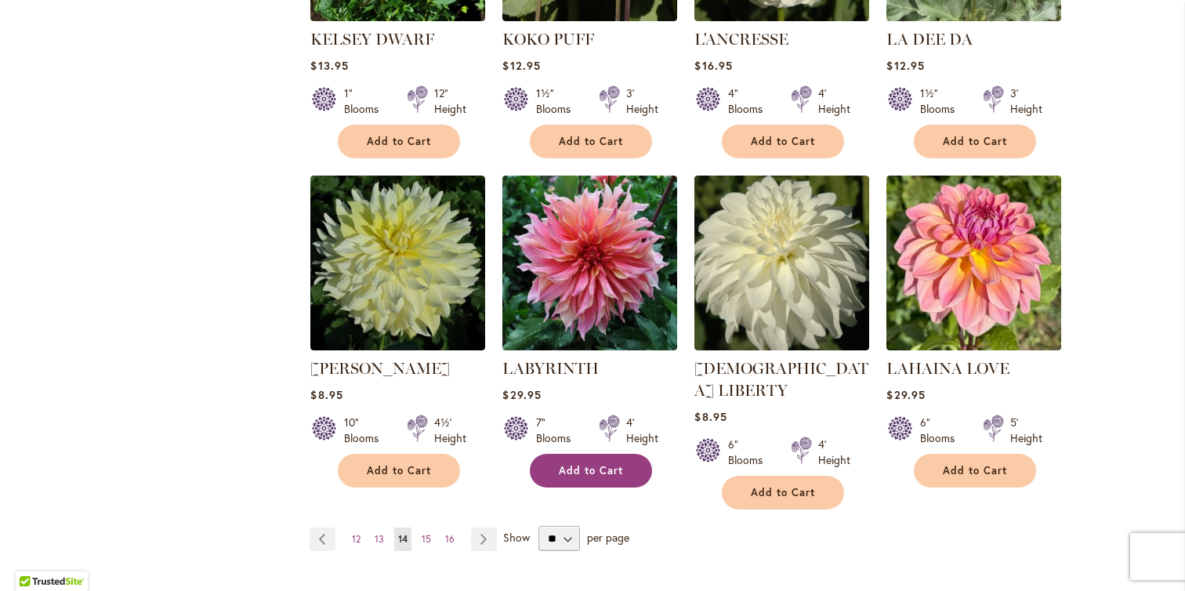
scroll to position [1247, 0]
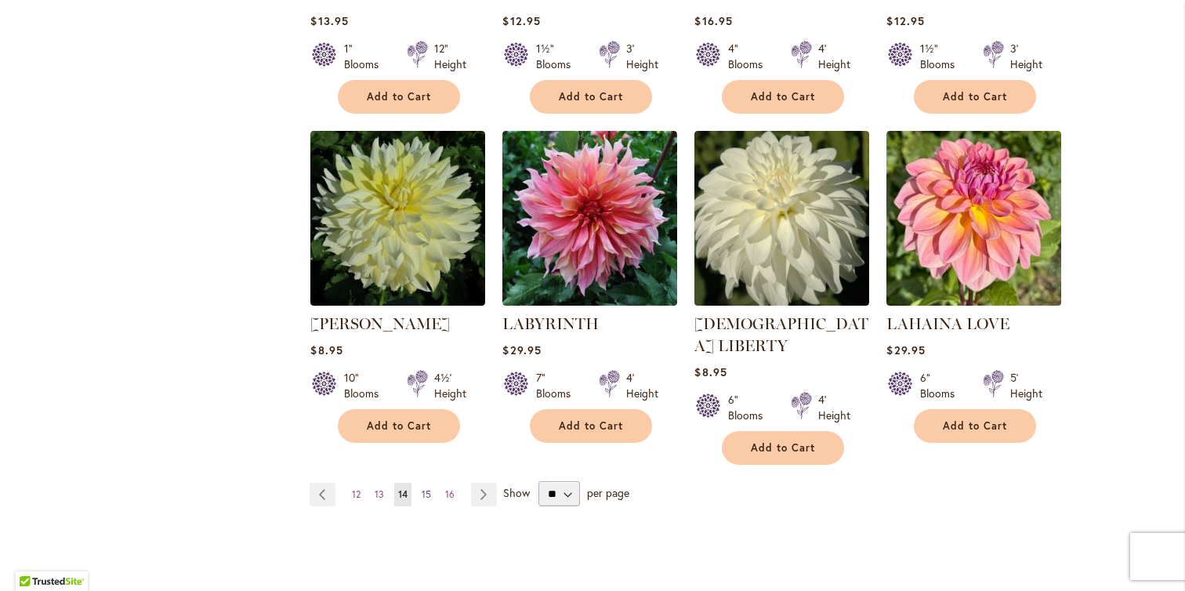
click at [418, 483] on link "Page 15" at bounding box center [426, 495] width 17 height 24
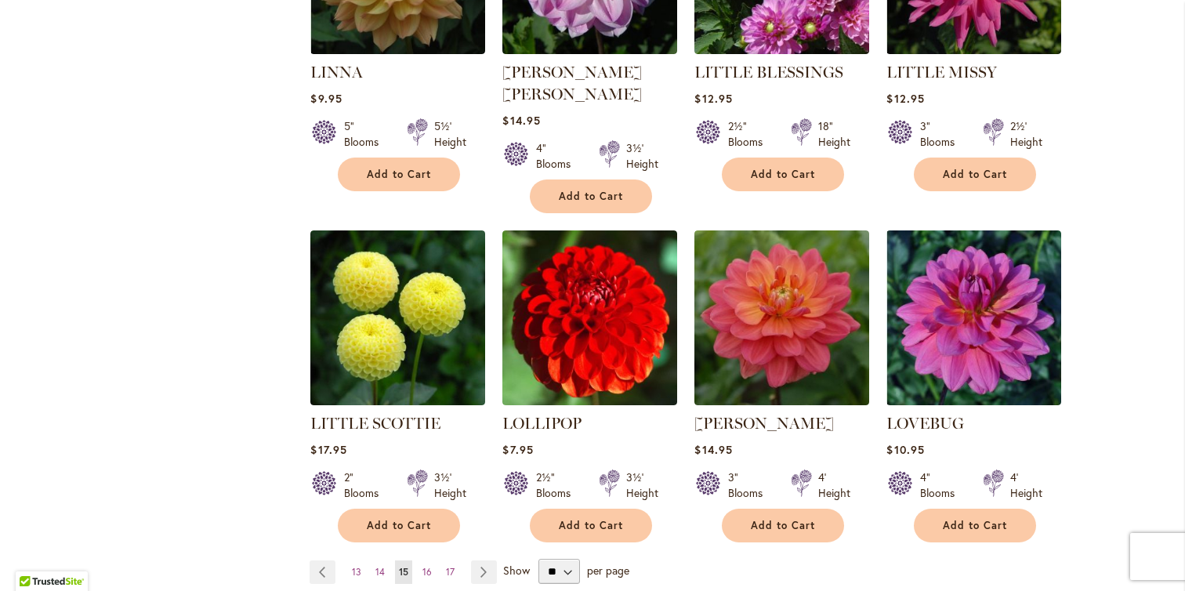
scroll to position [1301, 0]
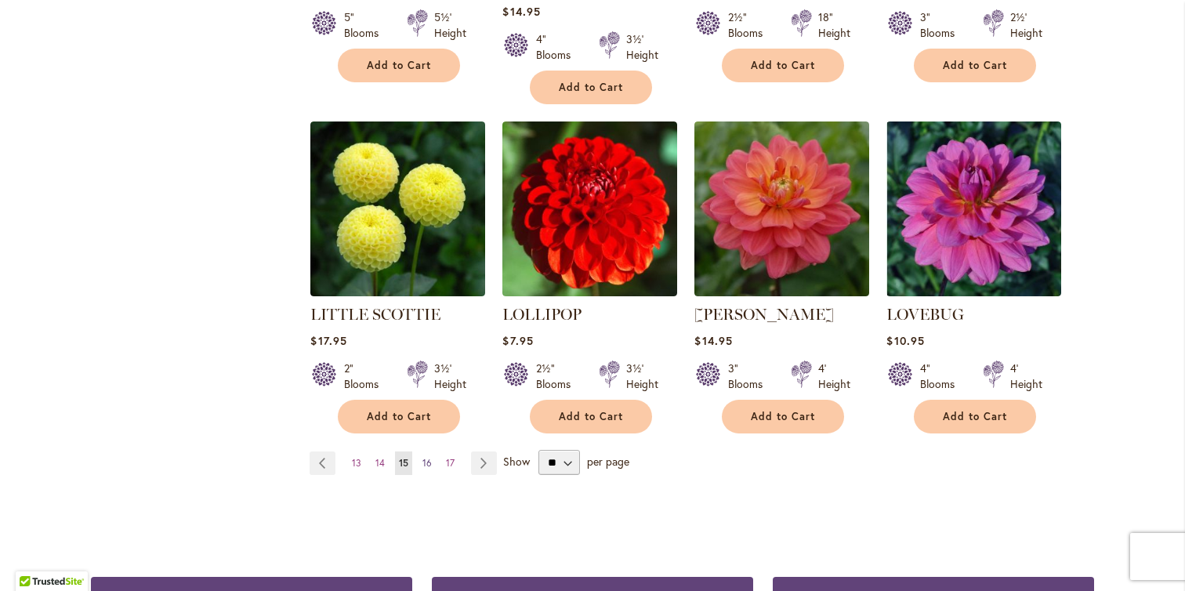
click at [422, 457] on span "16" at bounding box center [426, 463] width 9 height 12
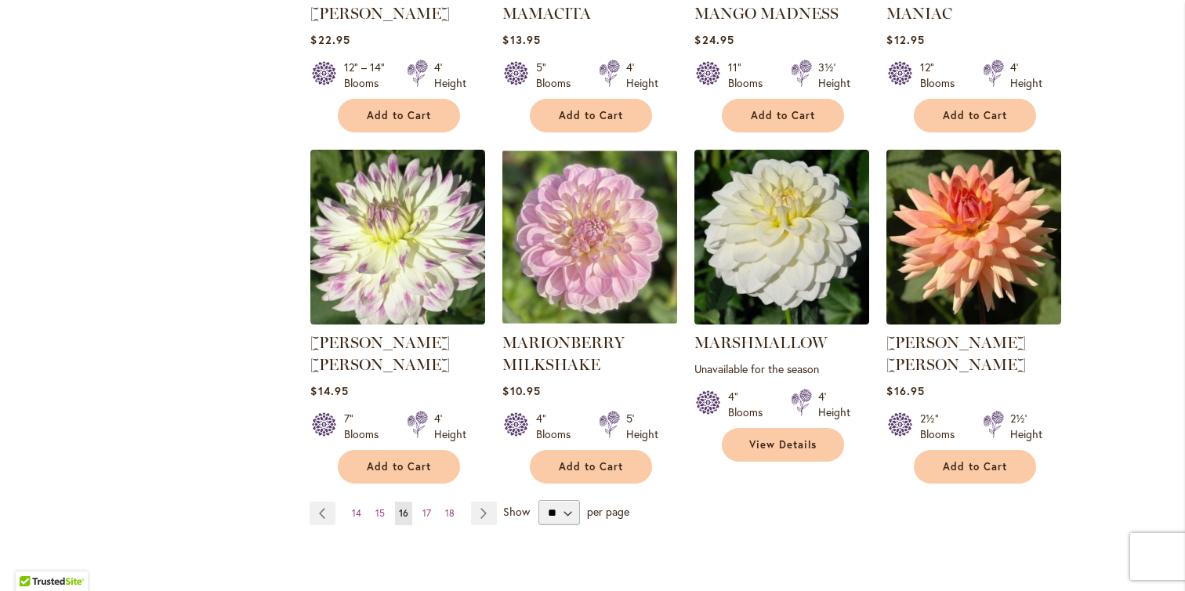
scroll to position [1251, 0]
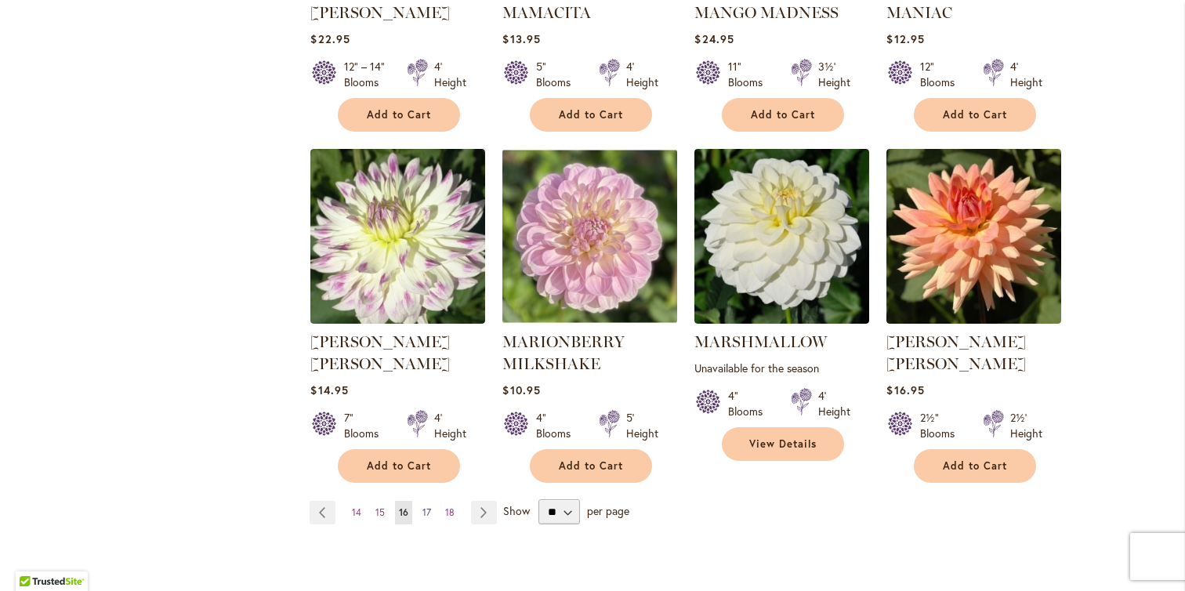
click at [418, 501] on link "Page 17" at bounding box center [426, 513] width 16 height 24
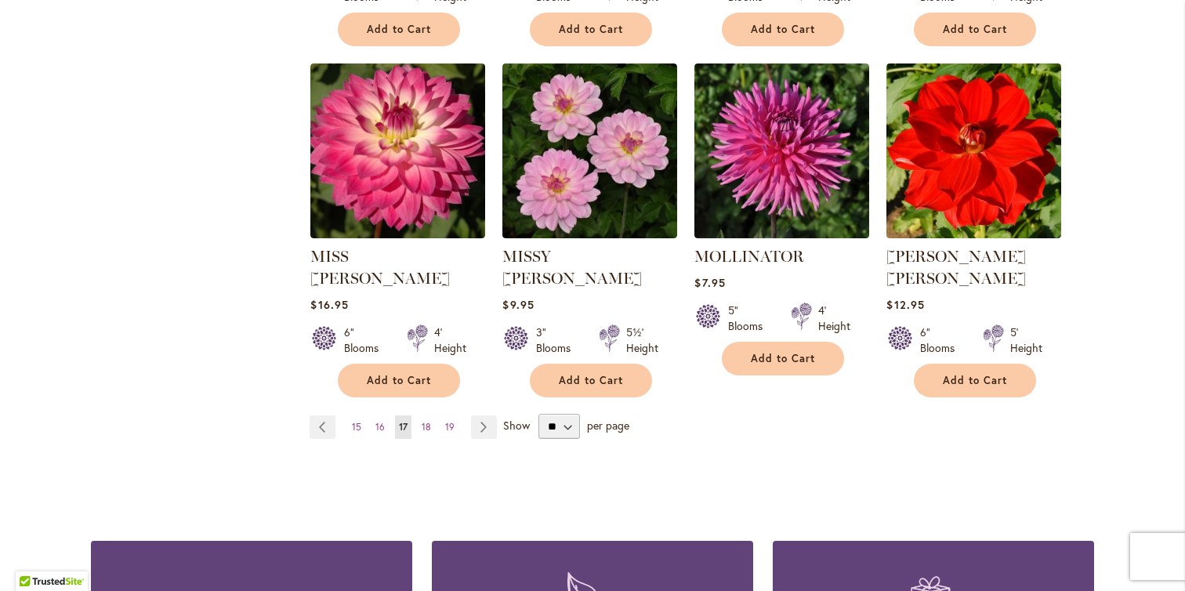
scroll to position [1410, 0]
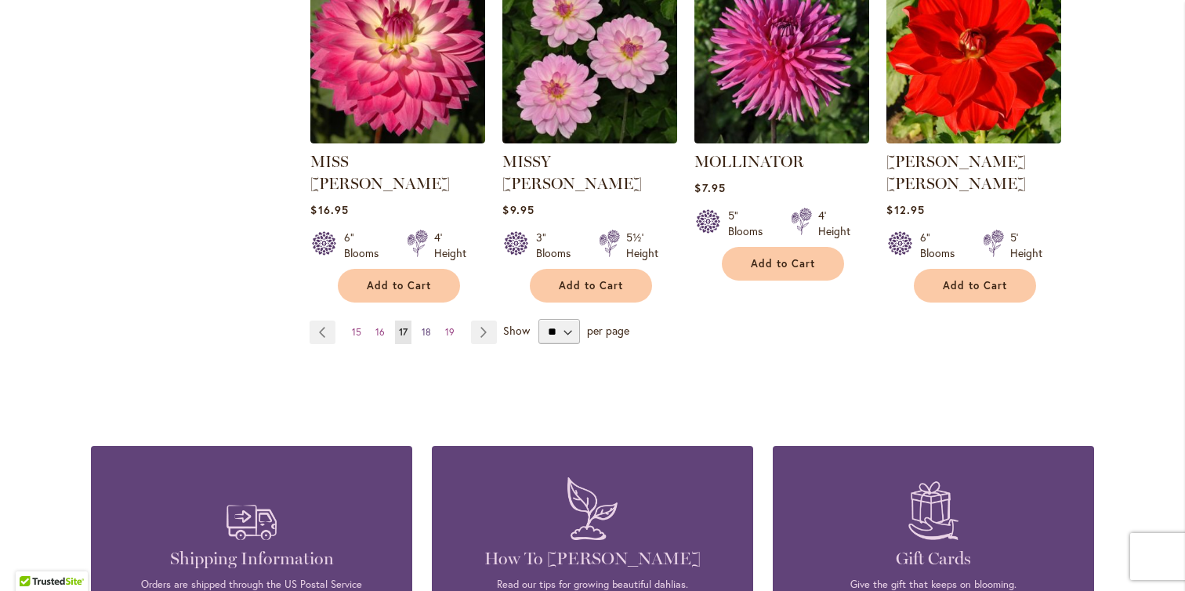
click at [422, 326] on span "18" at bounding box center [426, 332] width 9 height 12
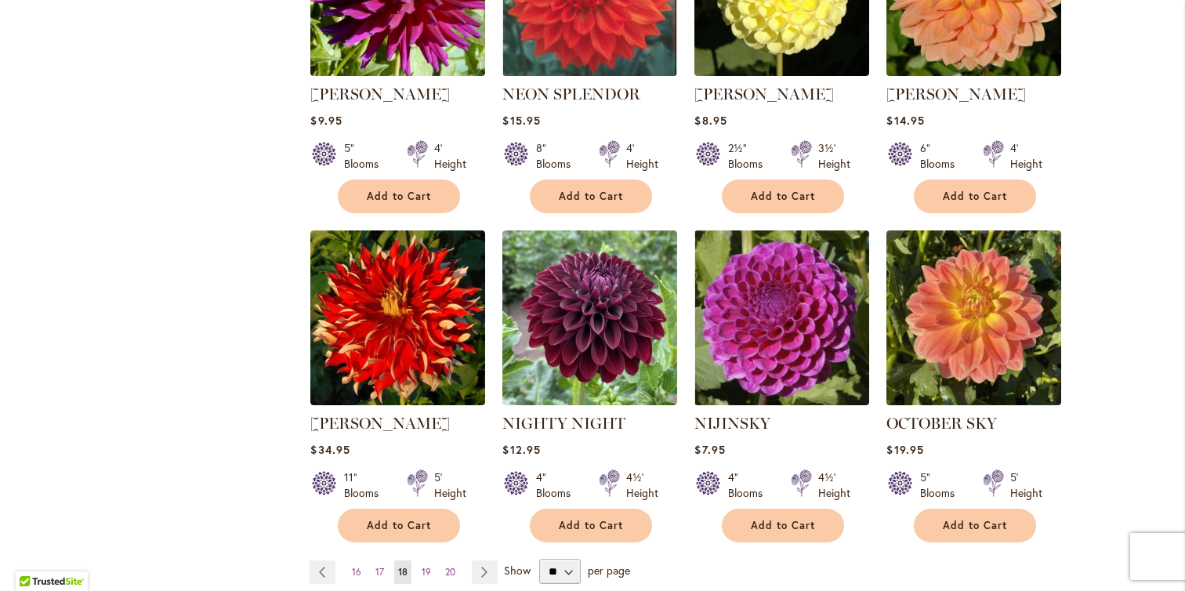
scroll to position [1209, 0]
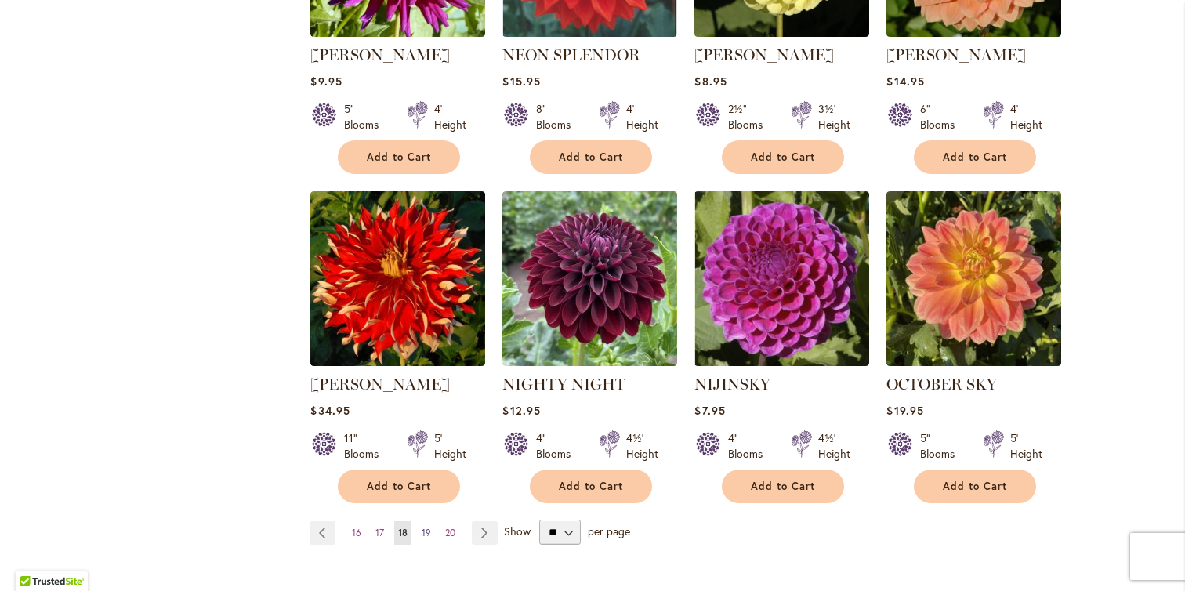
click at [422, 527] on span "19" at bounding box center [426, 533] width 9 height 12
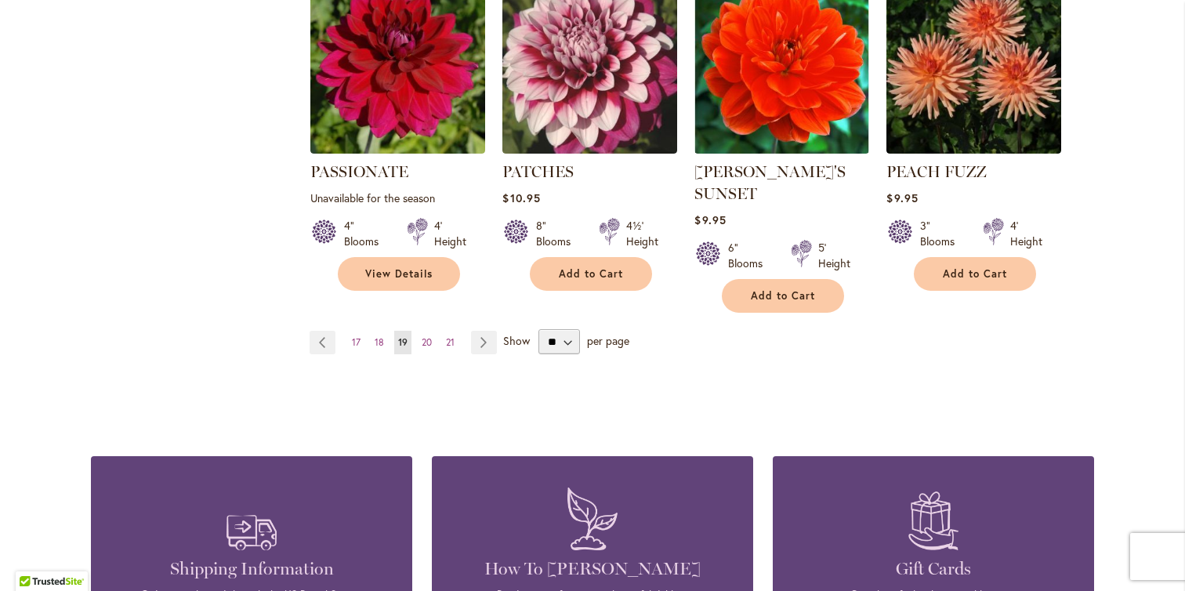
scroll to position [1516, 0]
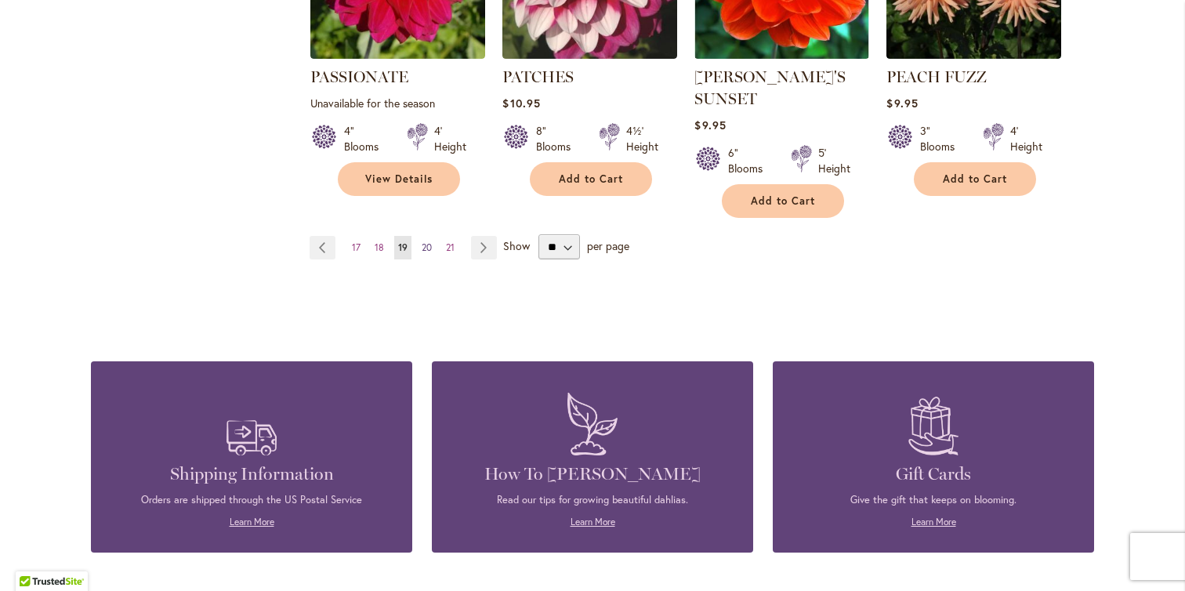
click at [426, 236] on link "Page 20" at bounding box center [427, 248] width 18 height 24
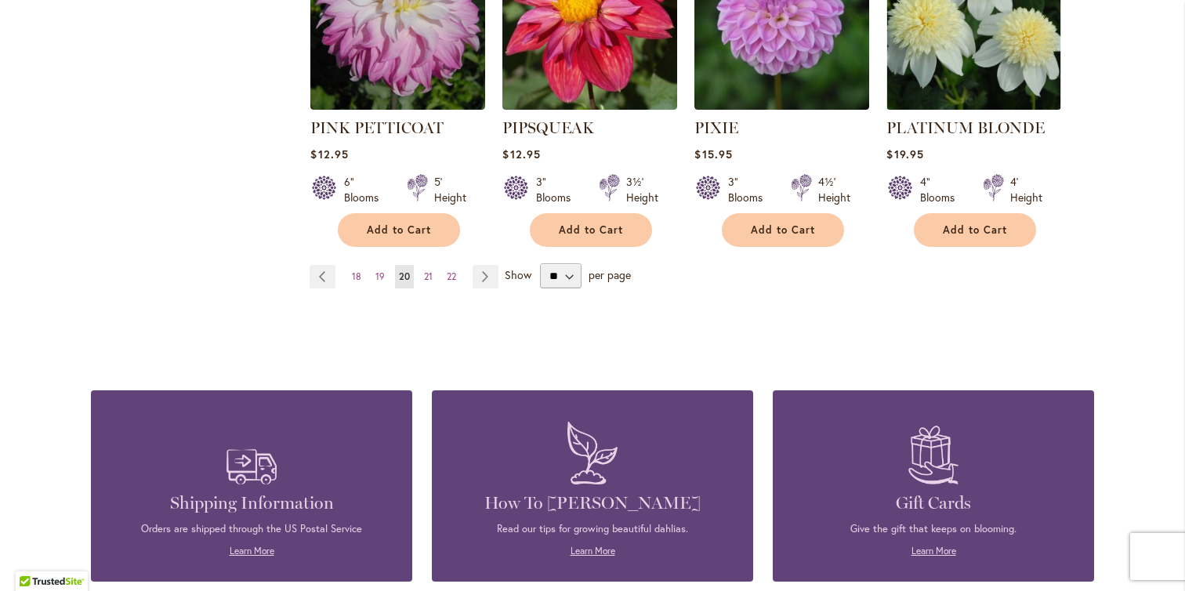
scroll to position [1533, 0]
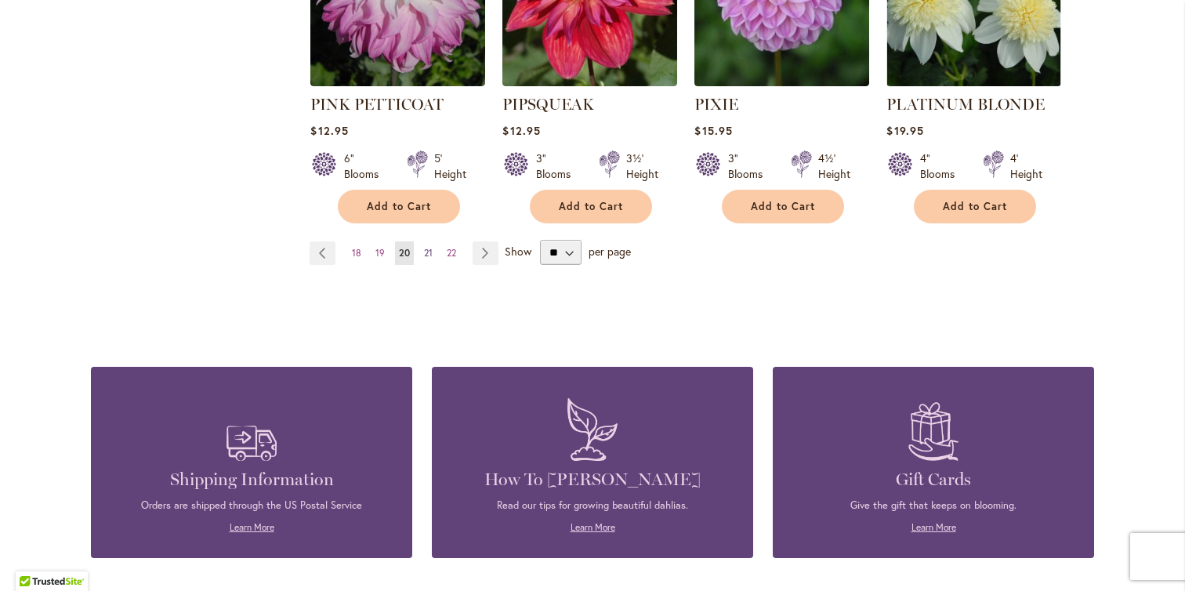
click at [428, 241] on link "Page 21" at bounding box center [428, 253] width 16 height 24
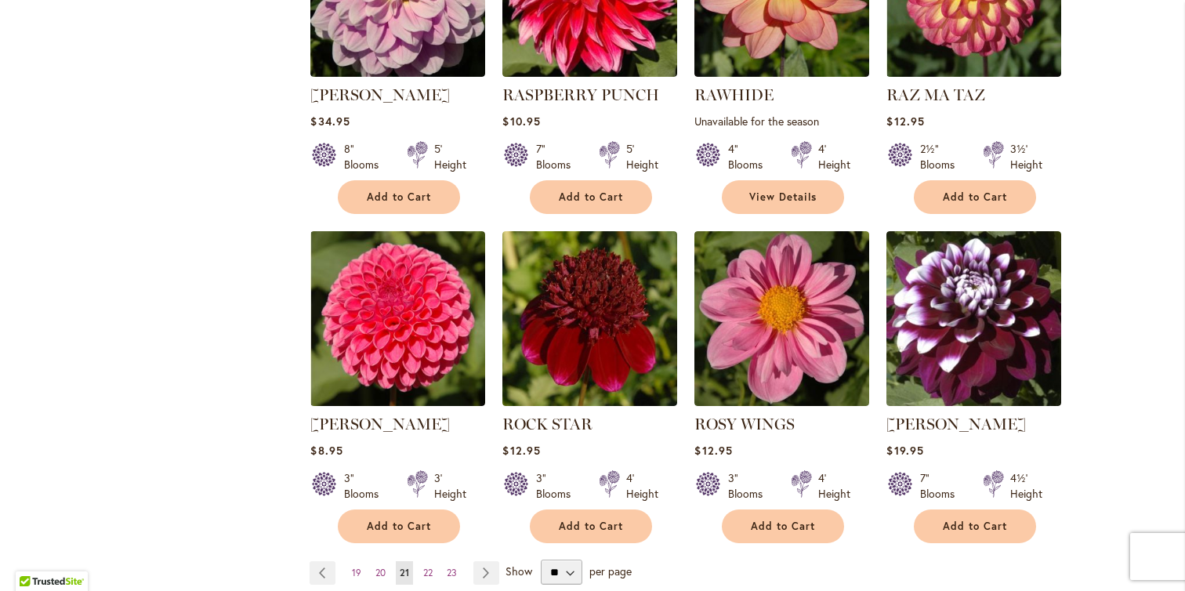
scroll to position [1300, 0]
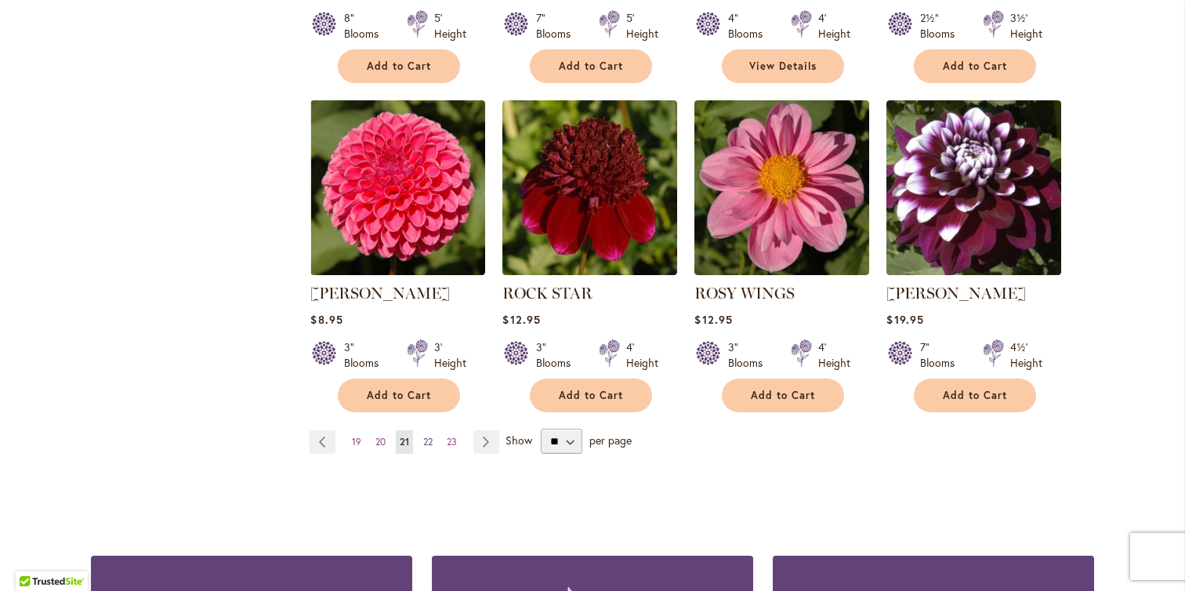
click at [427, 444] on span "22" at bounding box center [427, 442] width 9 height 12
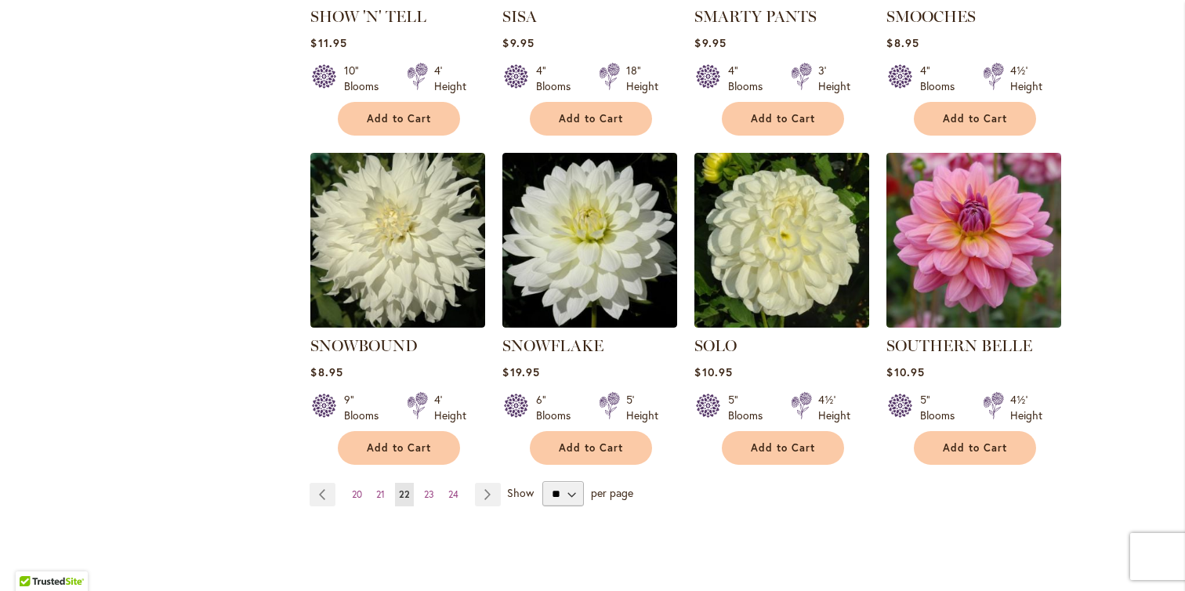
scroll to position [1266, 0]
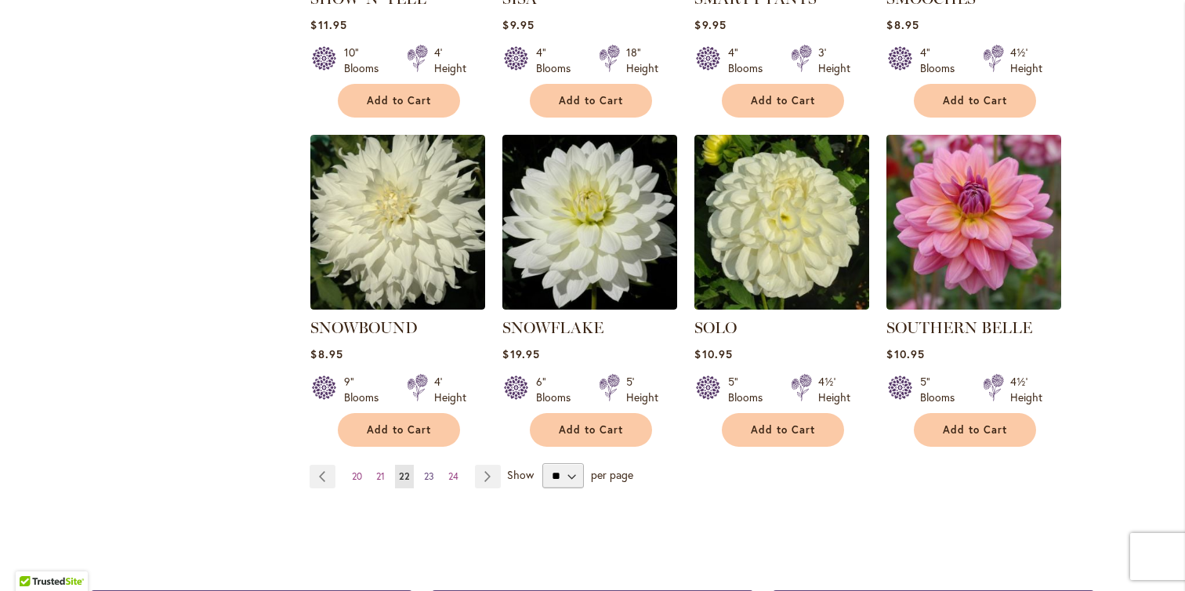
click at [424, 470] on span "23" at bounding box center [429, 476] width 10 height 12
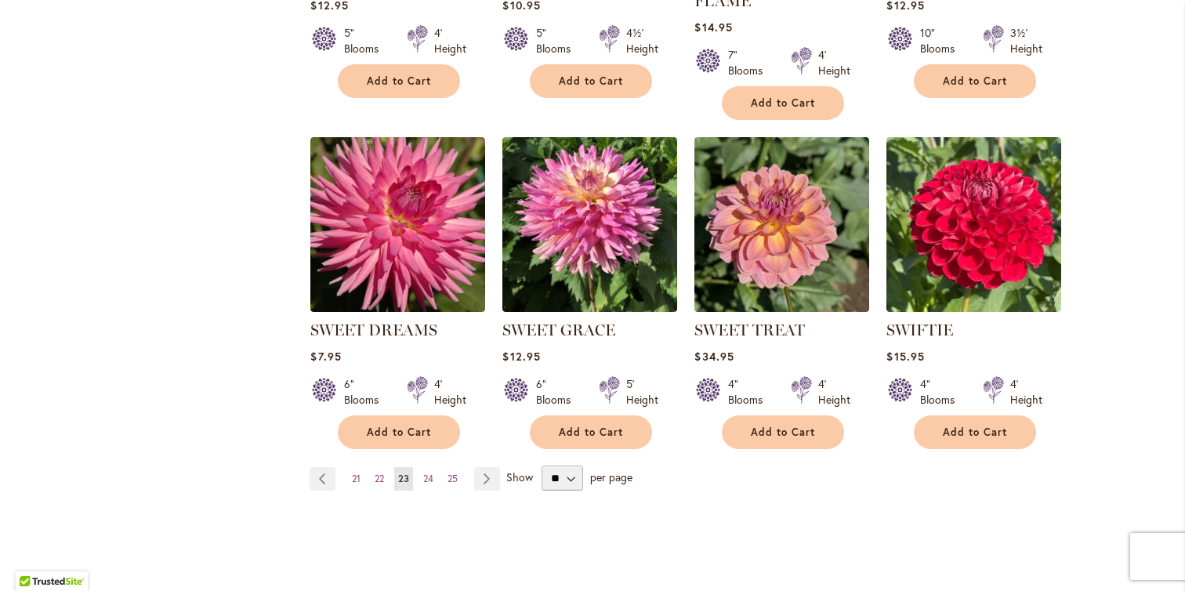
scroll to position [1391, 0]
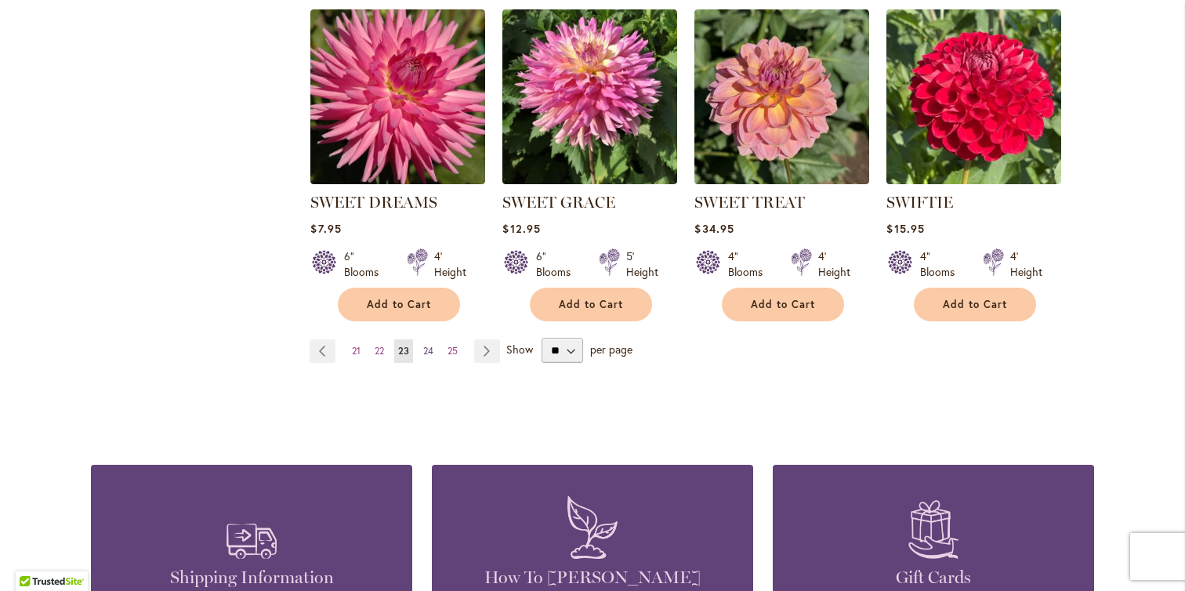
click at [419, 357] on link "Page 24" at bounding box center [428, 351] width 18 height 24
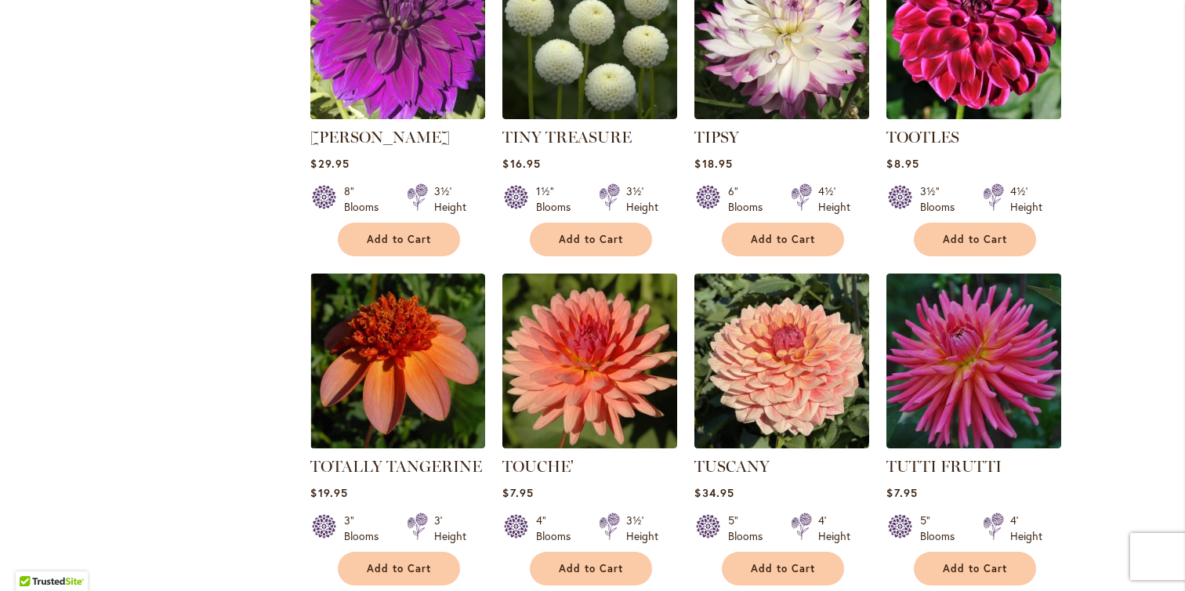
scroll to position [1411, 0]
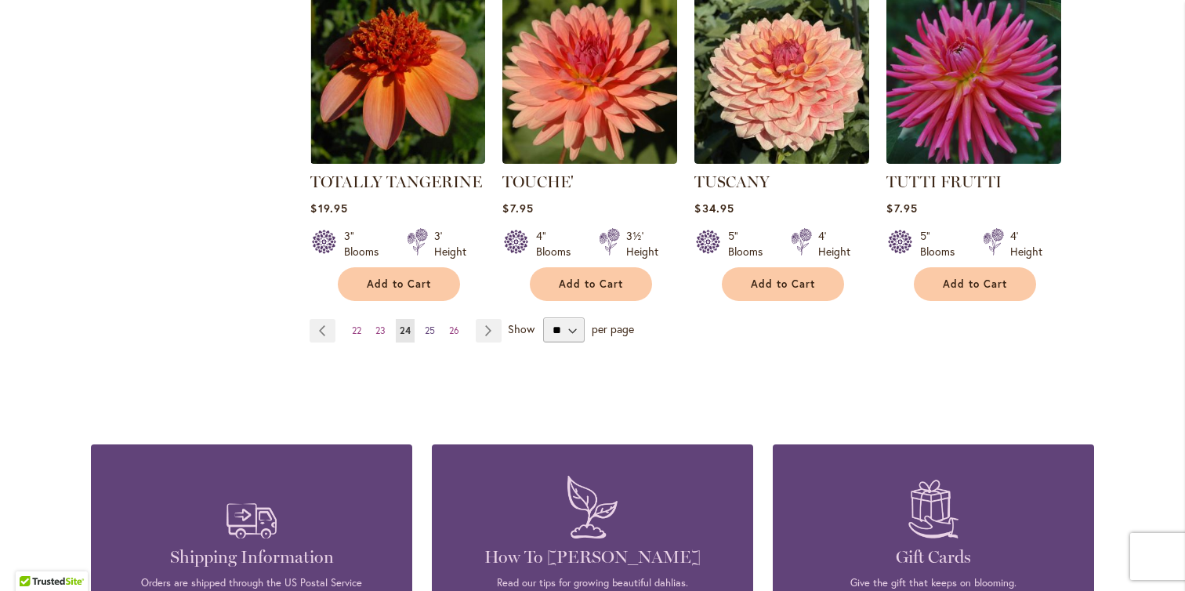
click at [429, 319] on link "Page 25" at bounding box center [430, 331] width 18 height 24
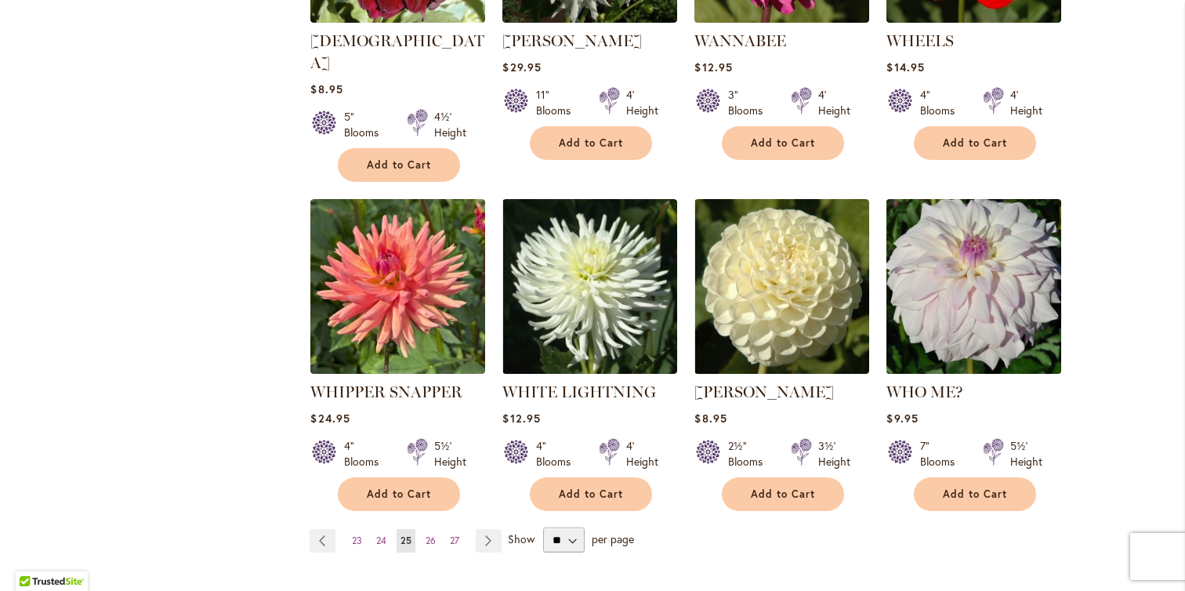
scroll to position [1258, 0]
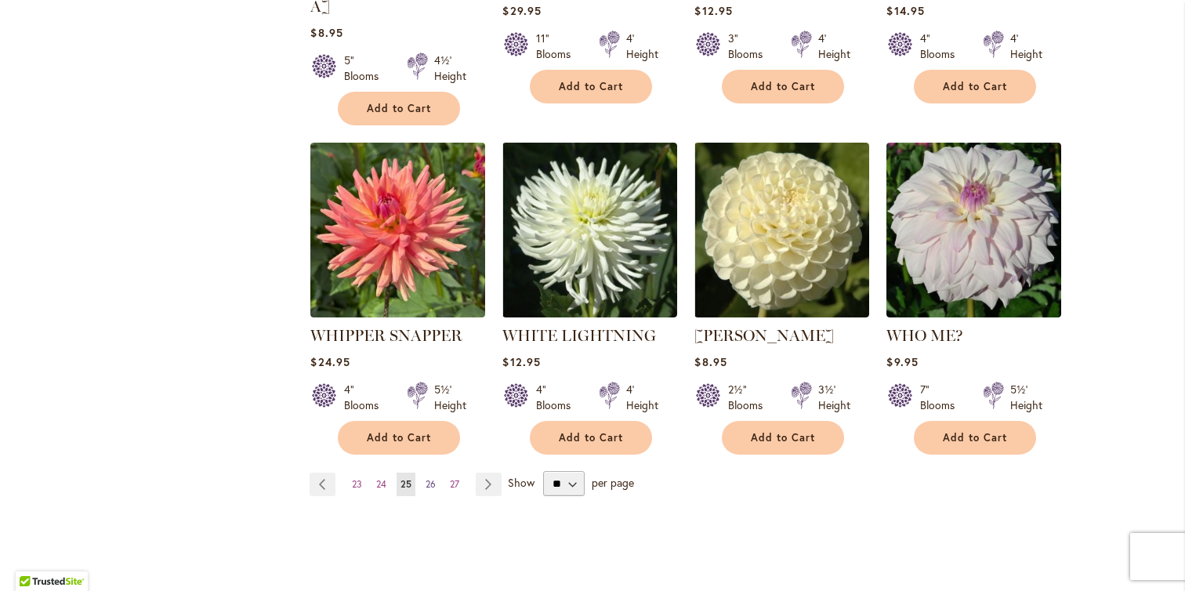
click at [425, 478] on span "26" at bounding box center [430, 484] width 10 height 12
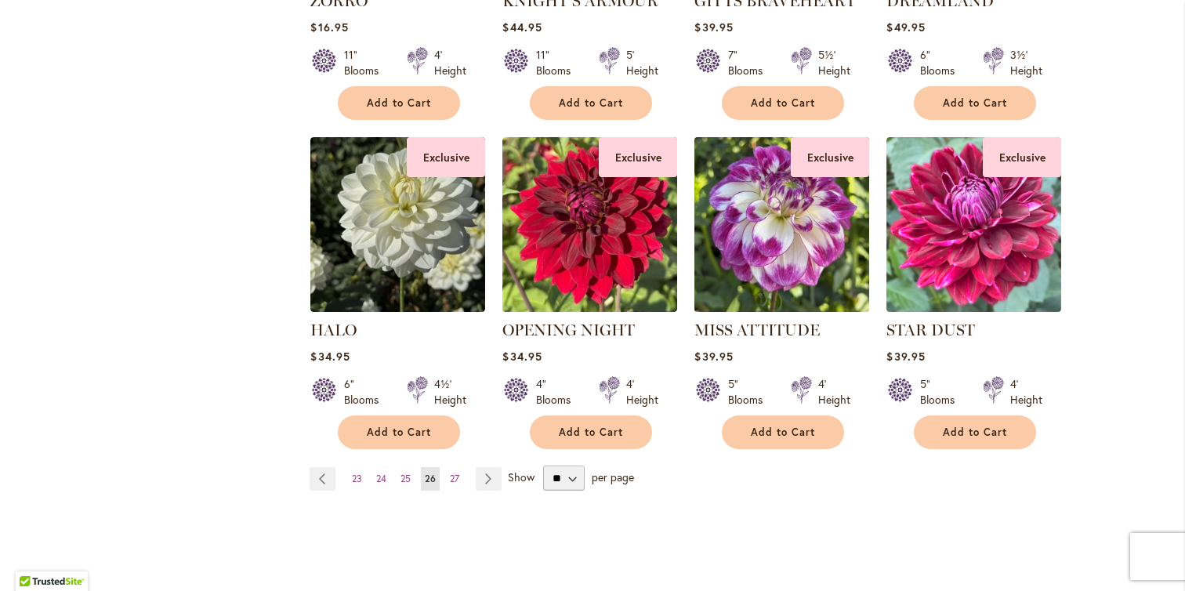
scroll to position [1254, 0]
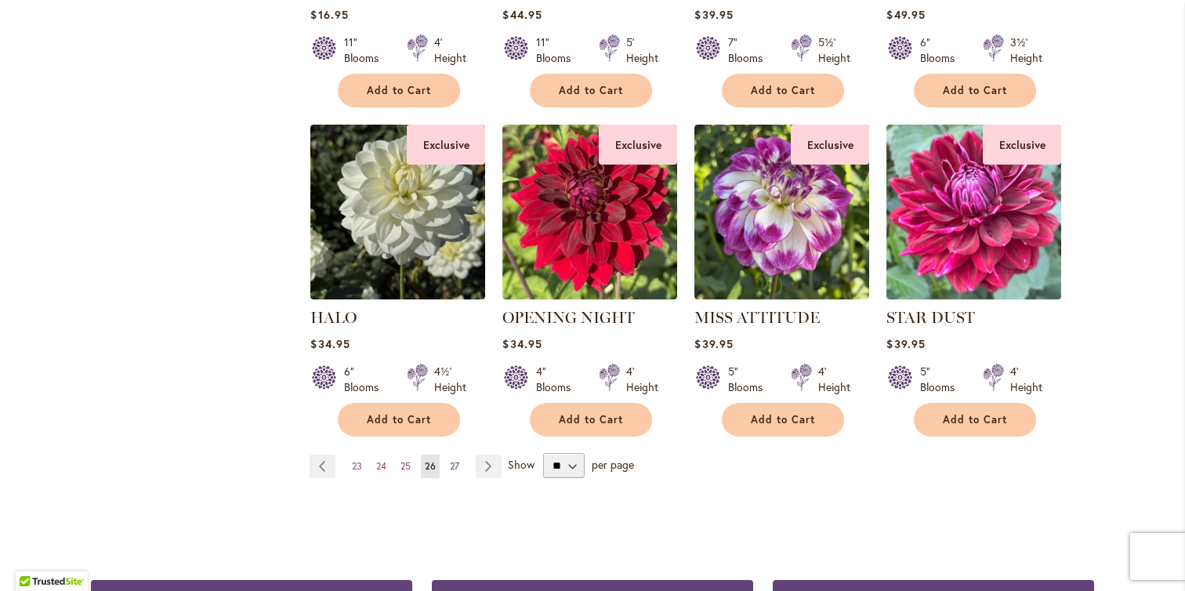
click at [454, 465] on link "Page 27" at bounding box center [454, 466] width 17 height 24
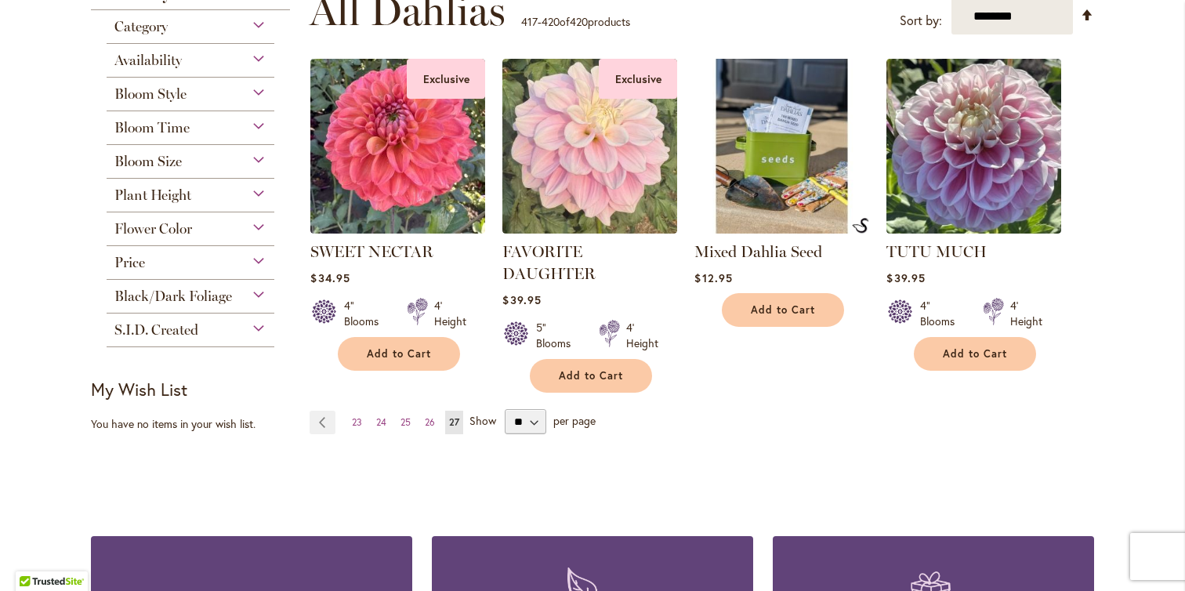
scroll to position [369, 0]
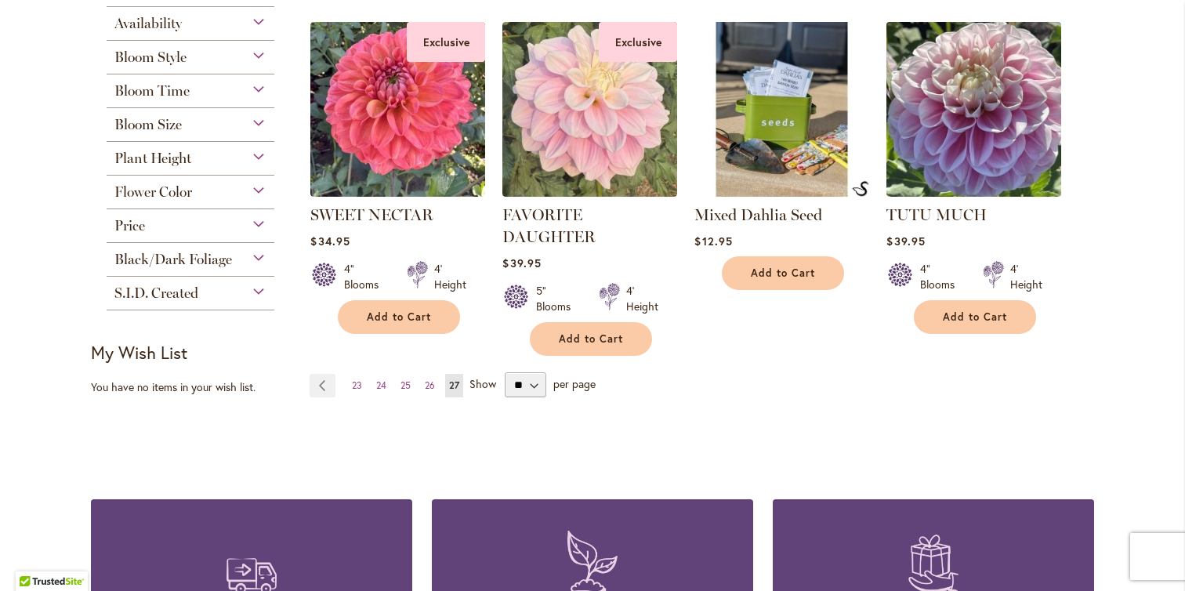
click at [1021, 96] on img at bounding box center [973, 109] width 183 height 183
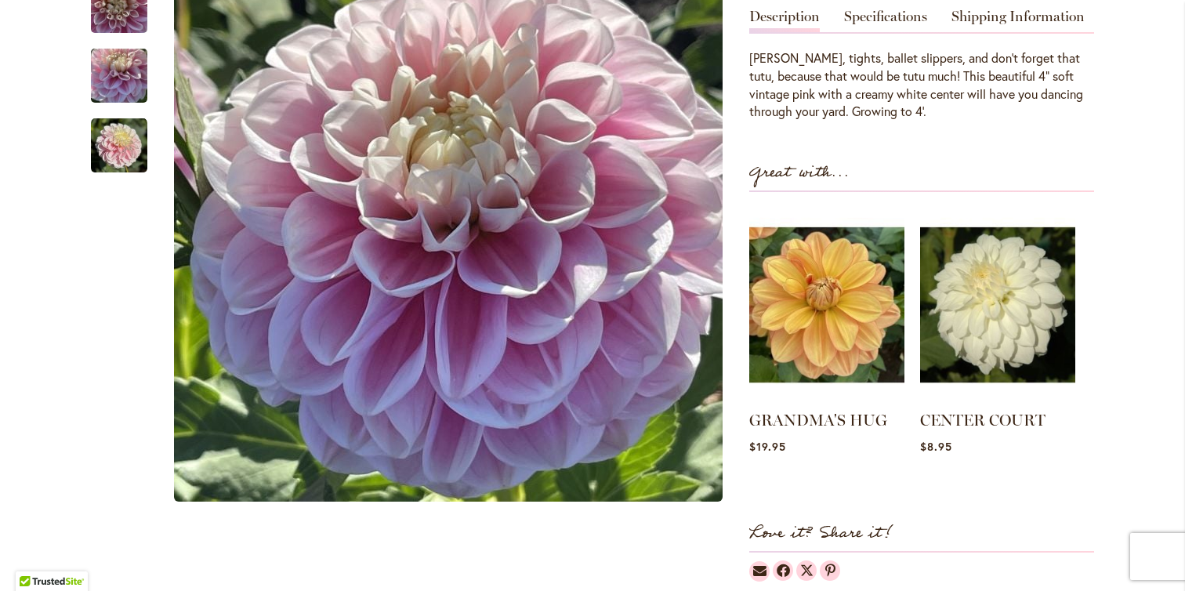
scroll to position [359, 0]
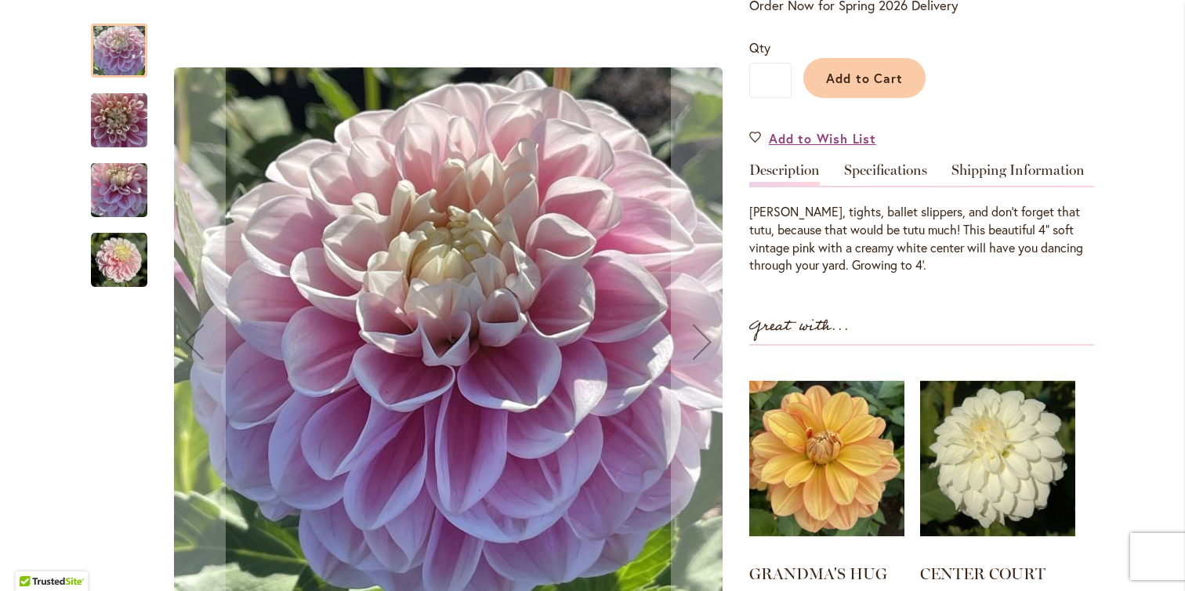
click at [99, 124] on img "TUTU MUCH" at bounding box center [119, 120] width 56 height 75
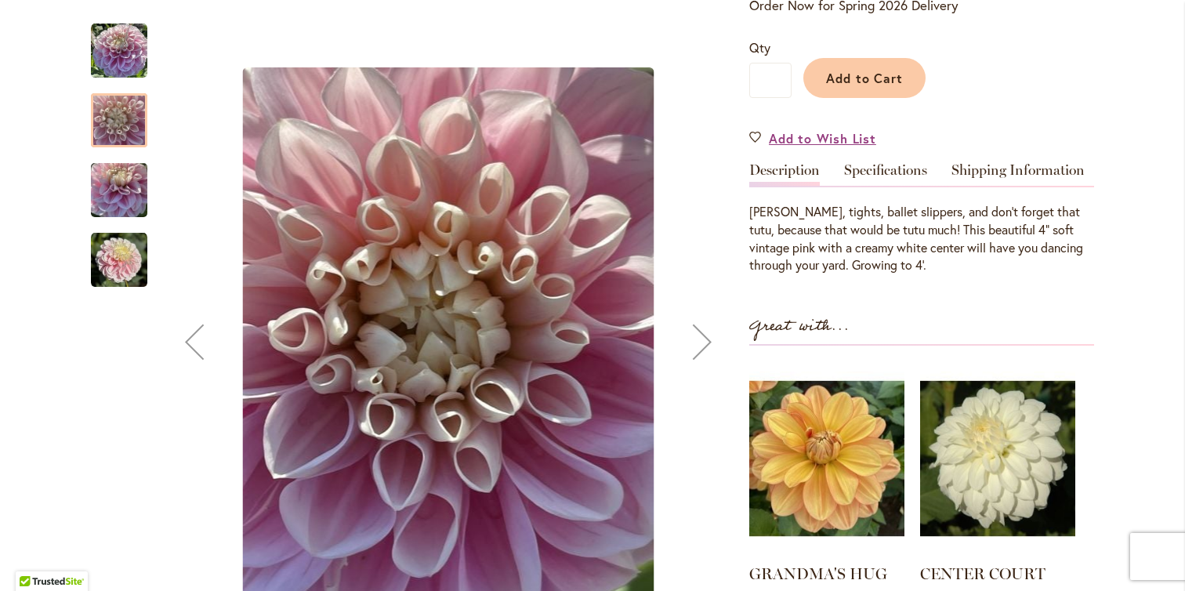
click at [119, 197] on img "TUTU MUCH" at bounding box center [119, 190] width 56 height 75
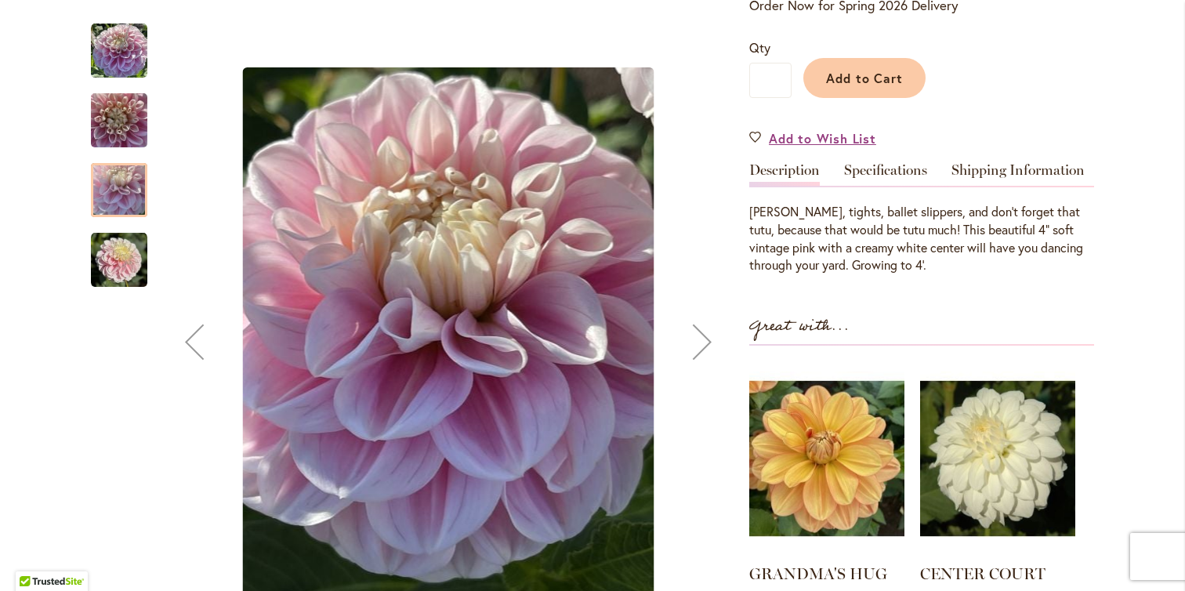
click at [114, 277] on img "TUTU MUCH" at bounding box center [119, 260] width 56 height 56
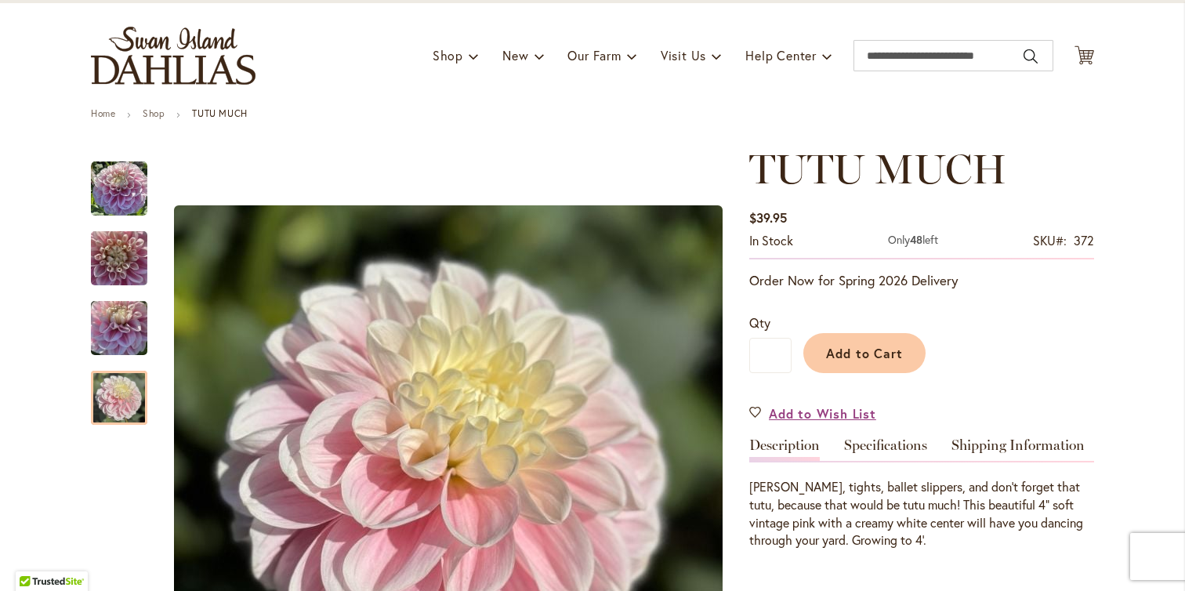
scroll to position [83, 0]
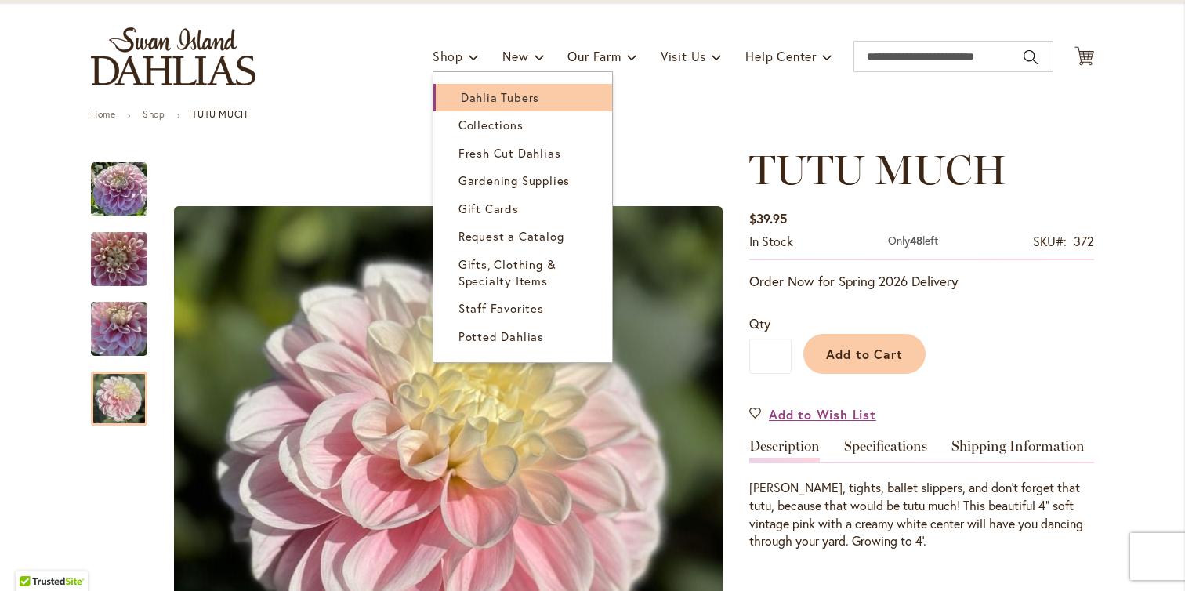
click at [461, 95] on span "Dahlia Tubers" at bounding box center [500, 97] width 78 height 16
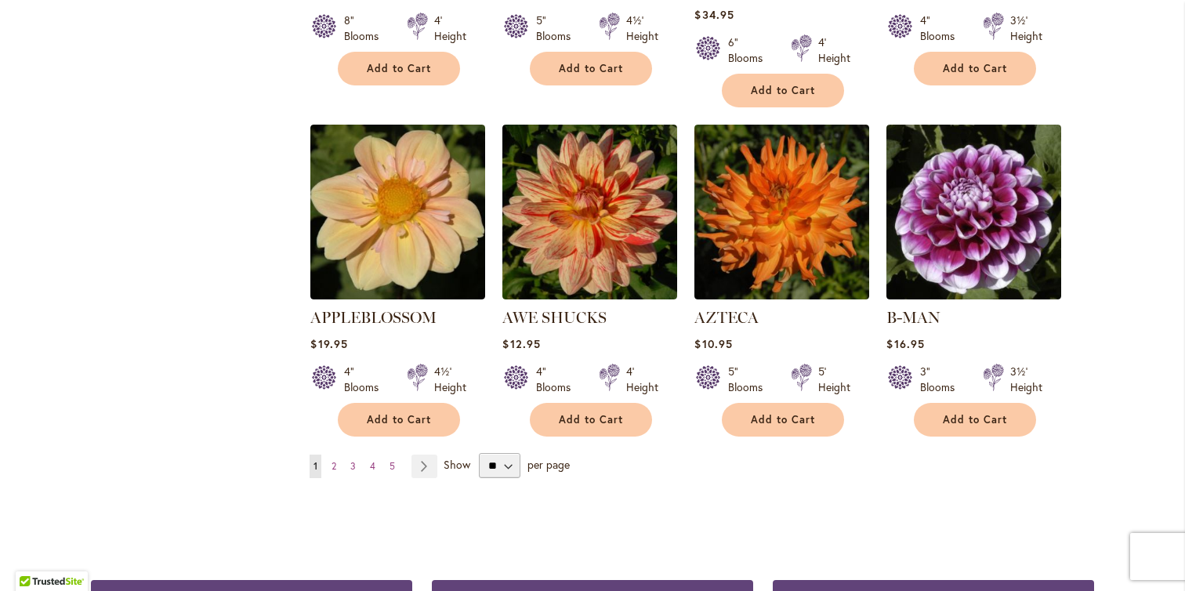
scroll to position [1303, 0]
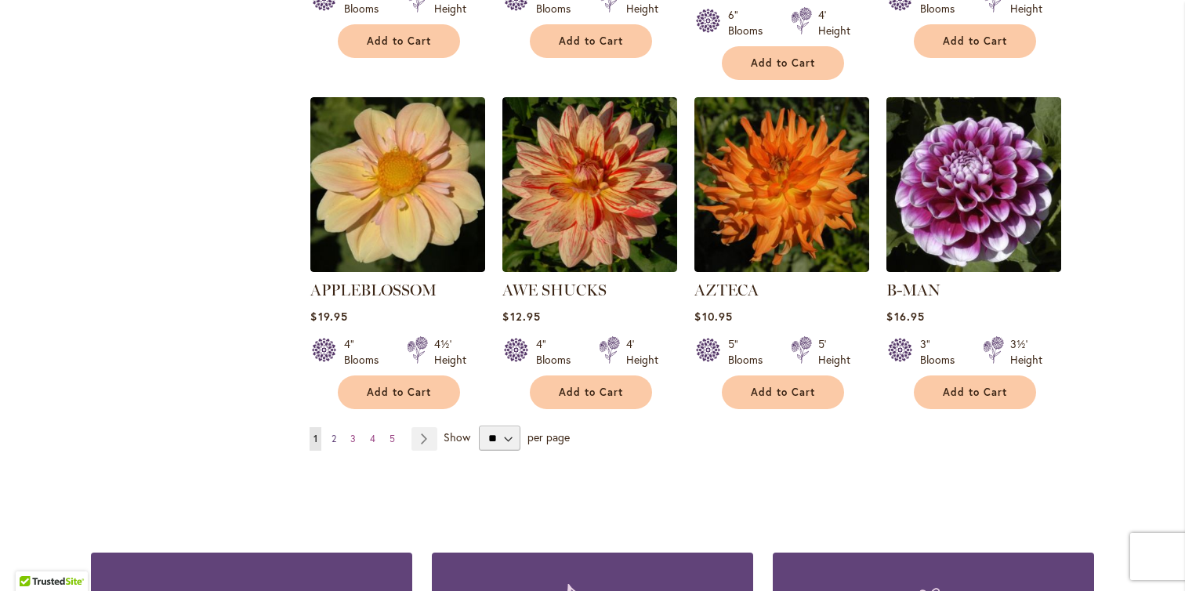
click at [331, 433] on span "2" at bounding box center [333, 439] width 5 height 12
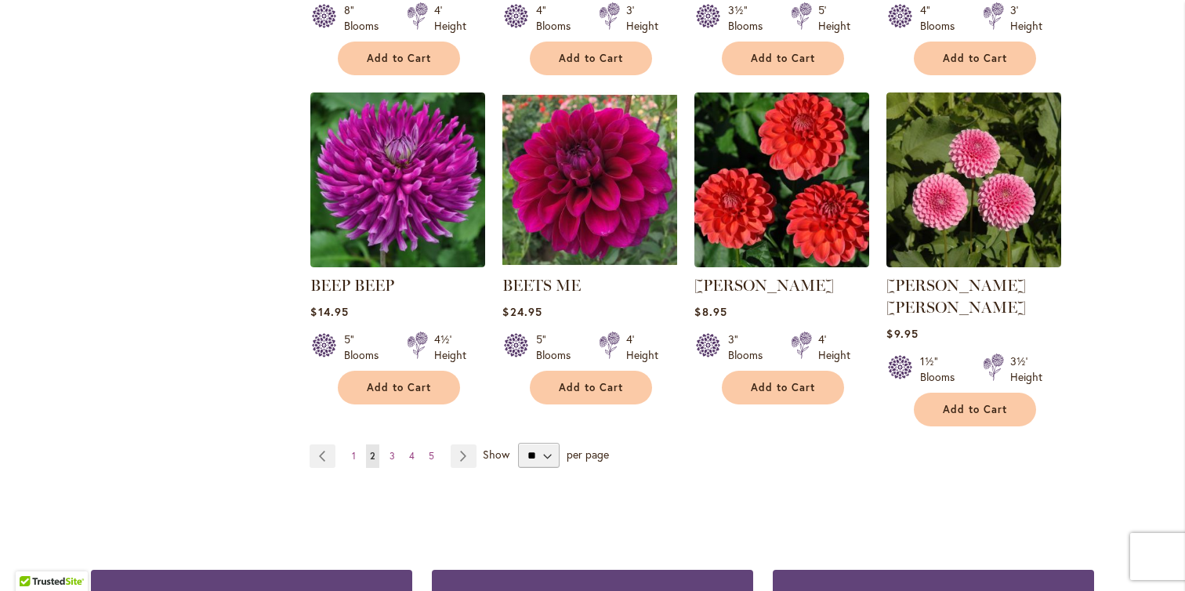
scroll to position [1298, 0]
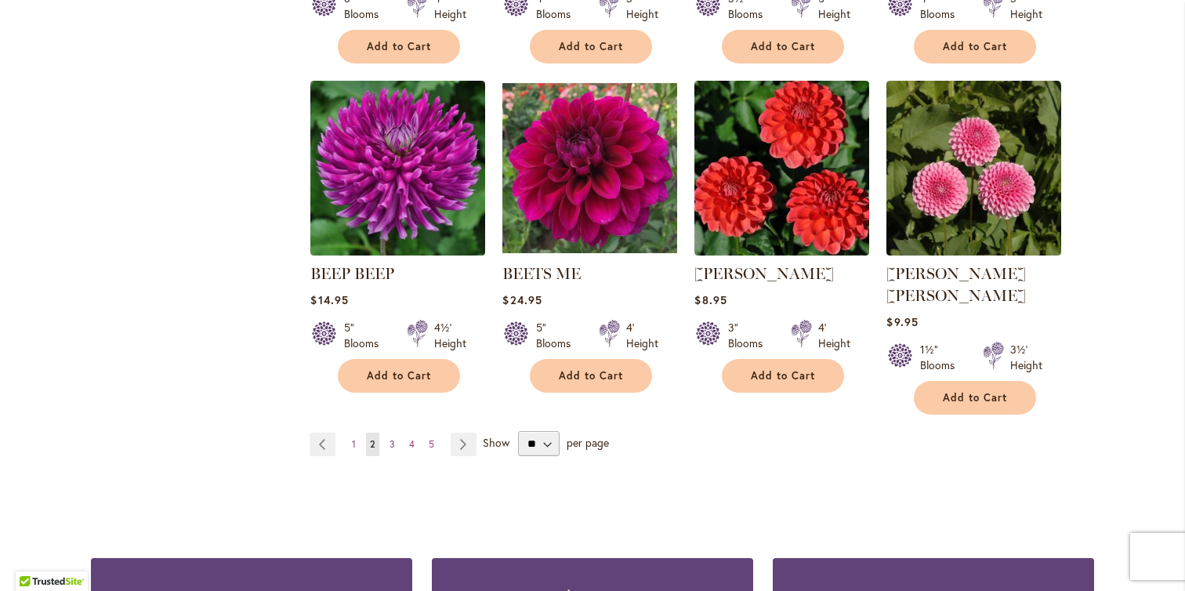
click at [386, 433] on link "Page 3" at bounding box center [392, 445] width 13 height 24
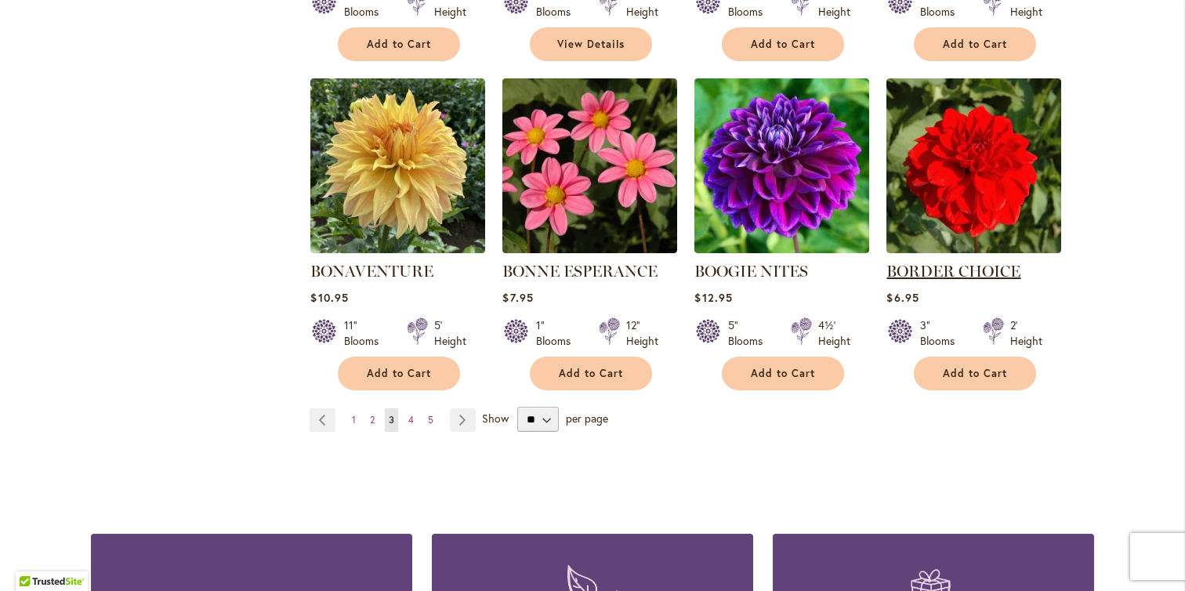
scroll to position [1334, 0]
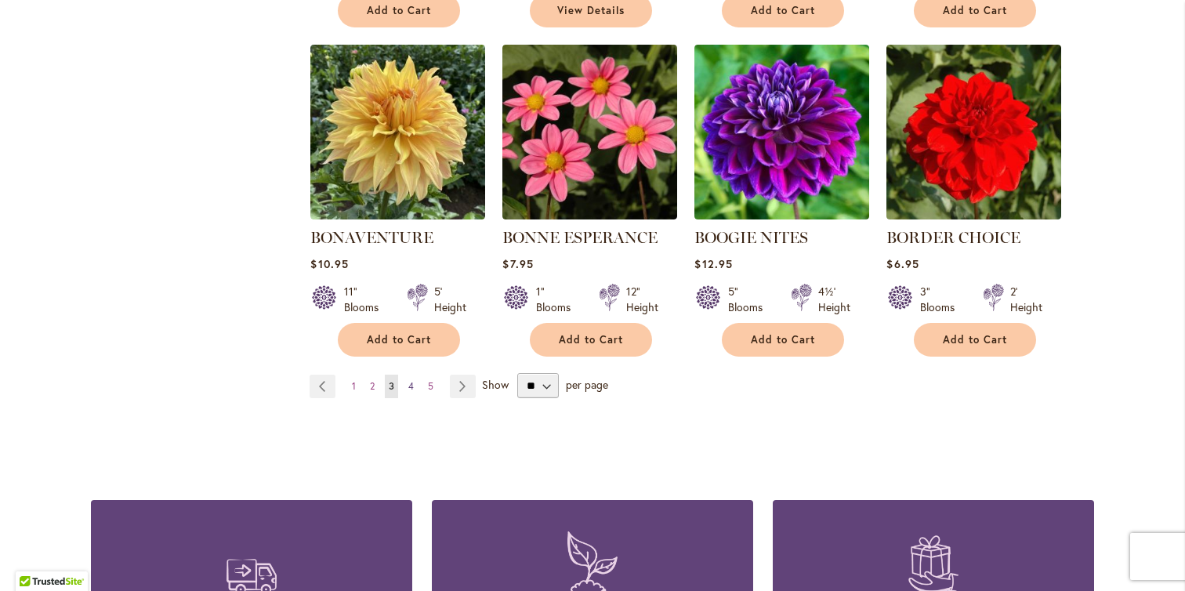
click at [408, 390] on span "4" at bounding box center [410, 386] width 5 height 12
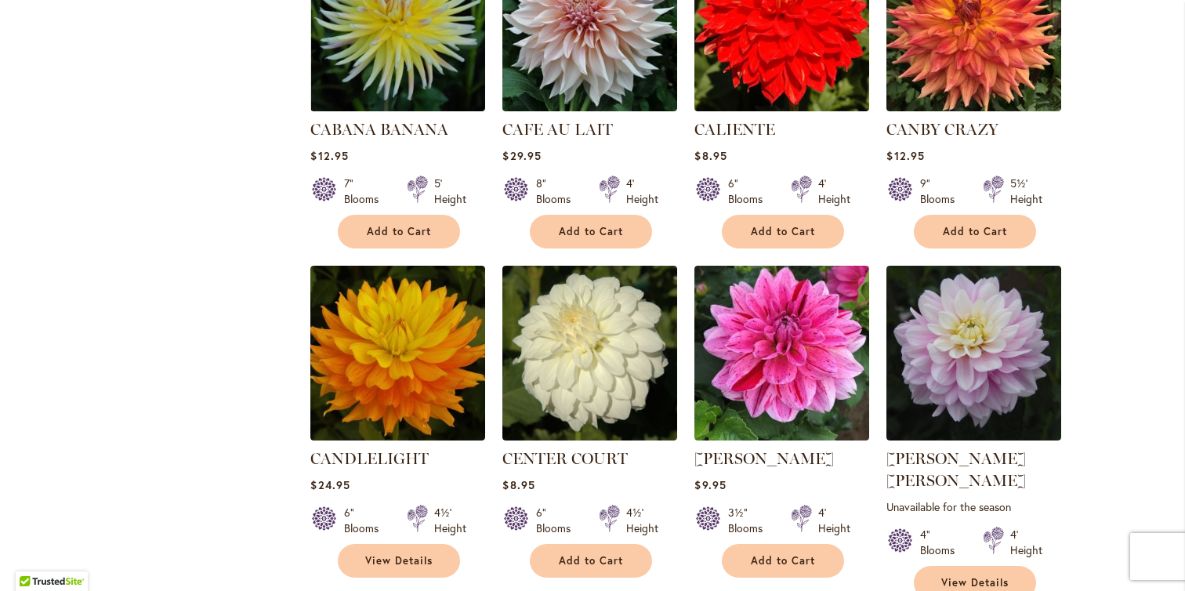
scroll to position [1378, 0]
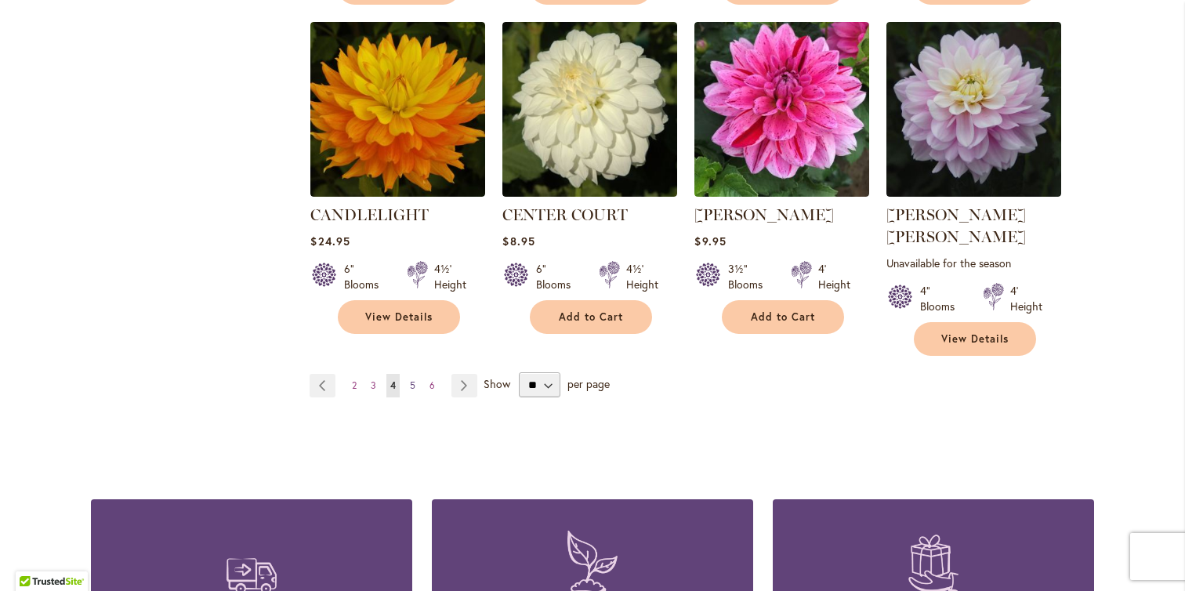
click at [410, 379] on span "5" at bounding box center [412, 385] width 5 height 12
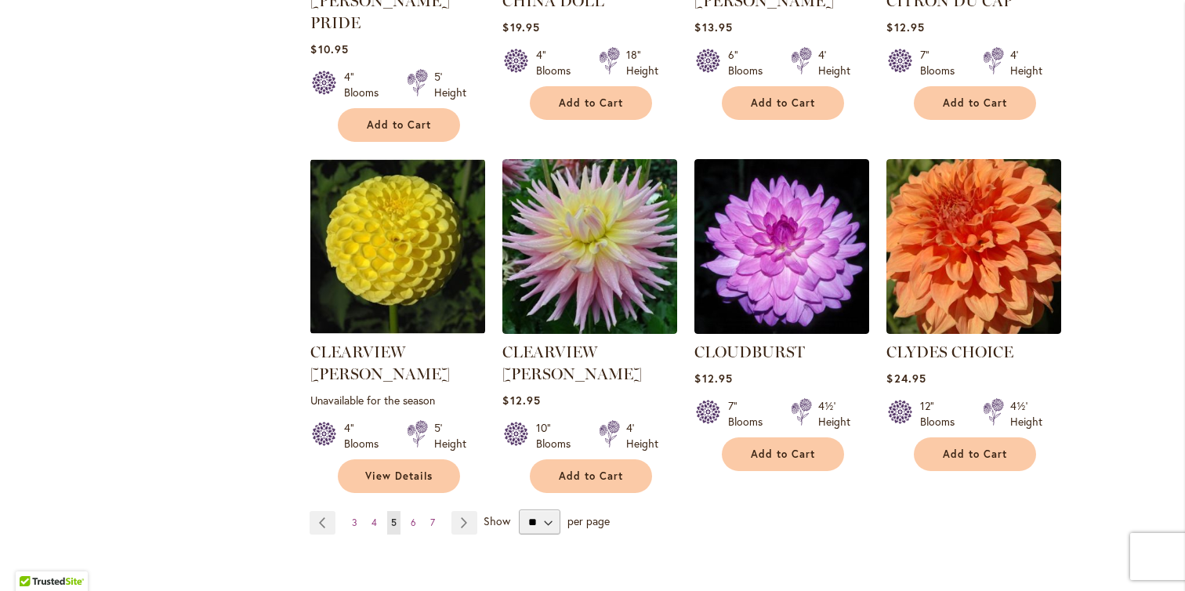
scroll to position [1335, 0]
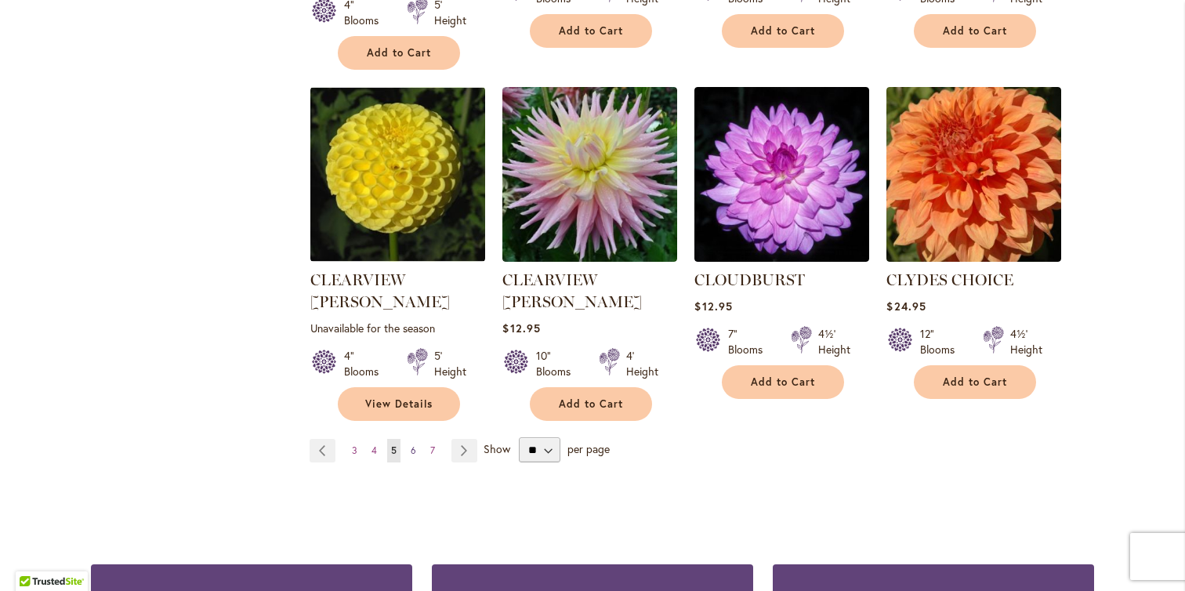
click at [407, 439] on link "Page 6" at bounding box center [413, 451] width 13 height 24
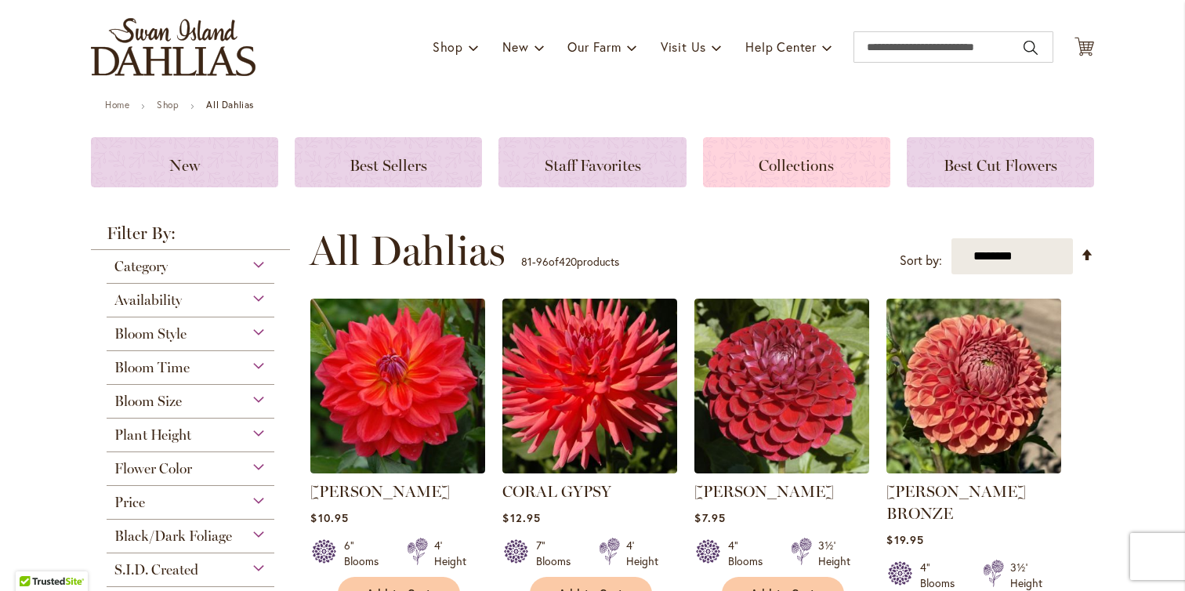
scroll to position [205, 0]
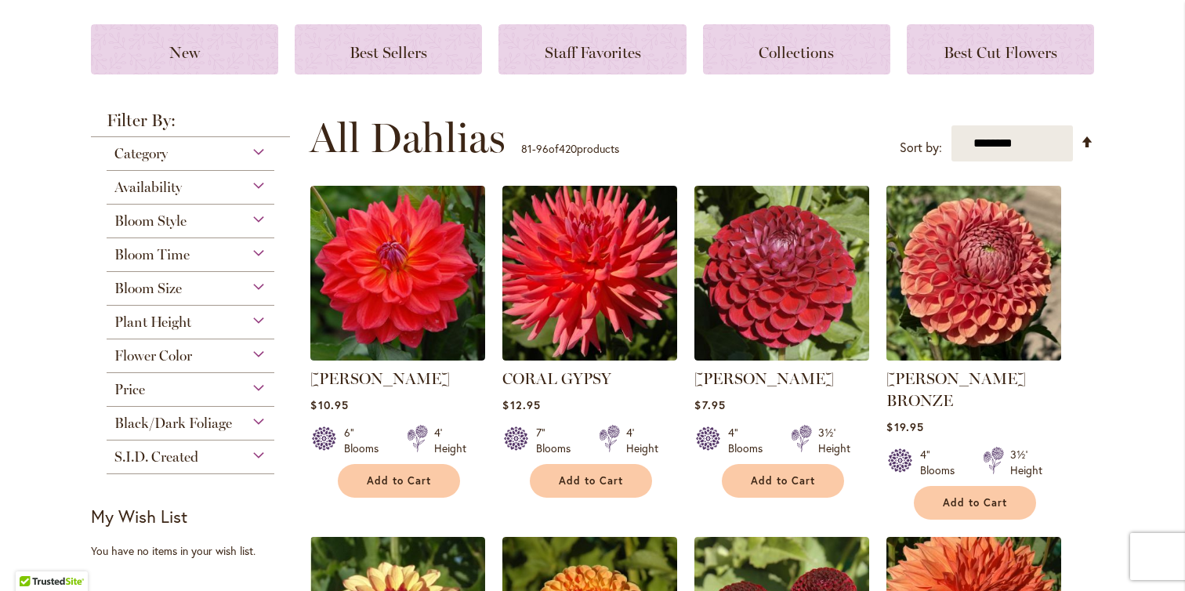
click at [951, 237] on img at bounding box center [973, 273] width 183 height 183
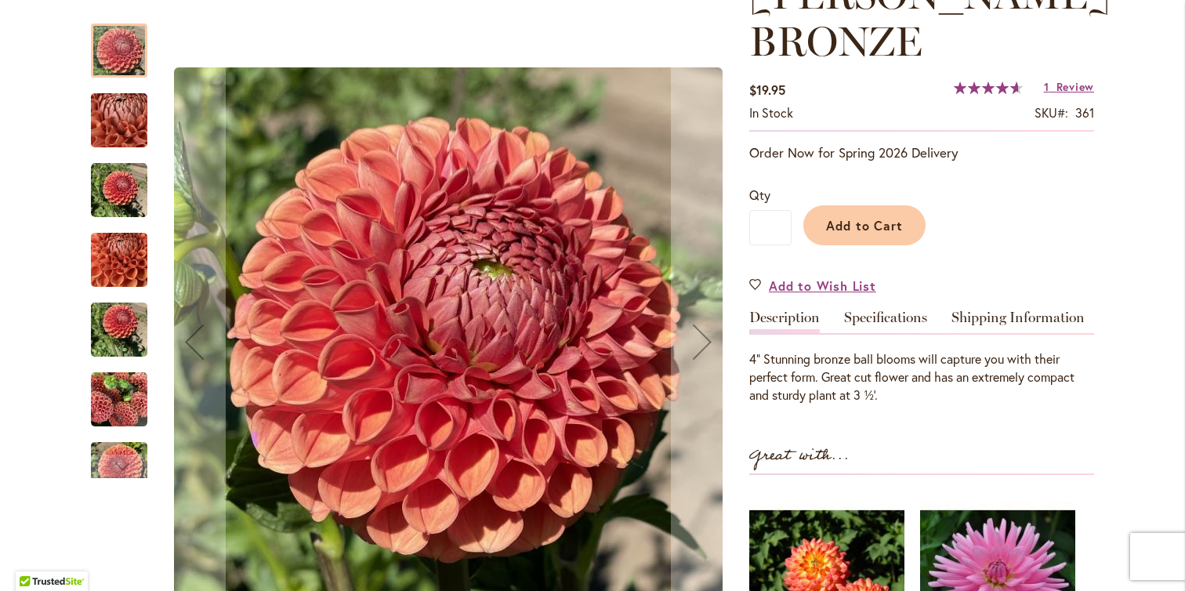
scroll to position [283, 0]
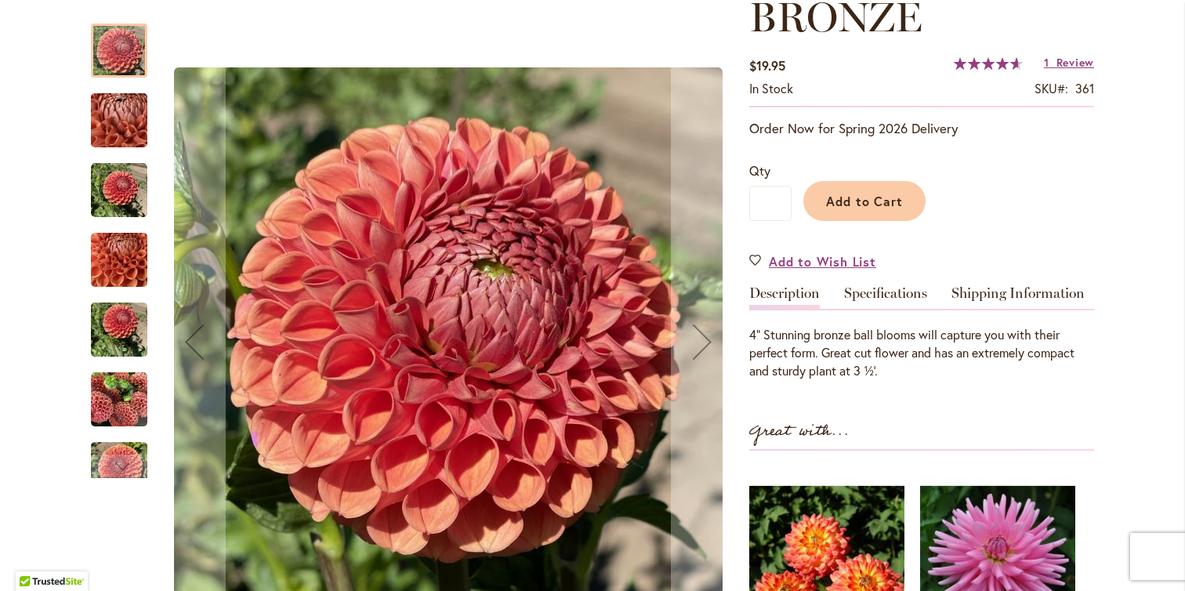
click at [118, 130] on img "CORNEL BRONZE" at bounding box center [119, 120] width 113 height 85
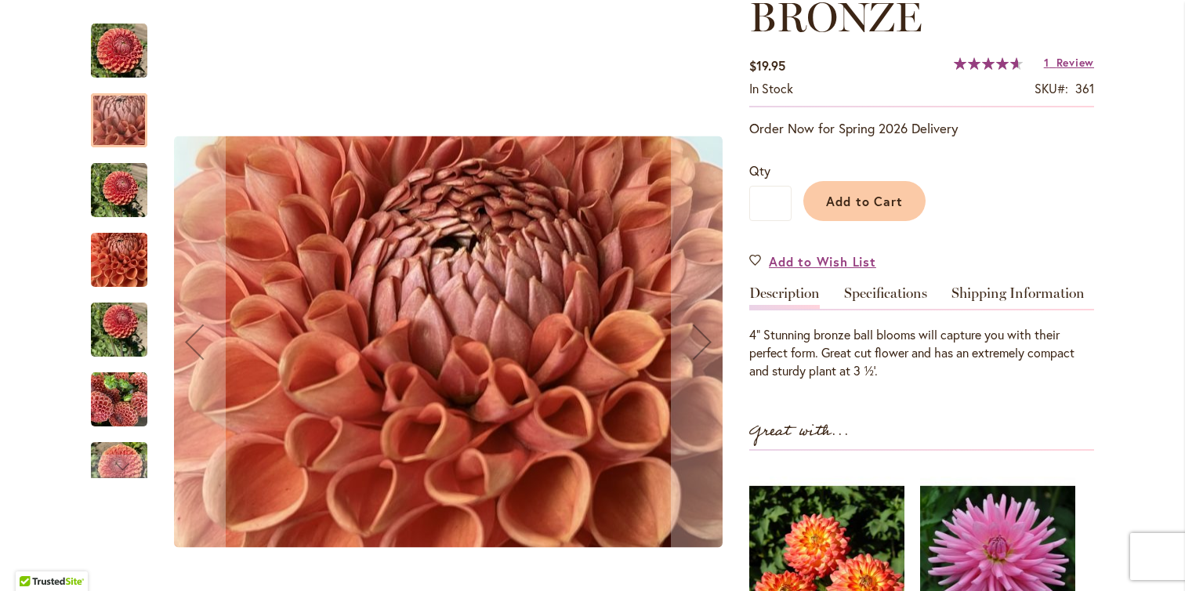
click at [117, 186] on img "CORNEL BRONZE" at bounding box center [119, 190] width 56 height 56
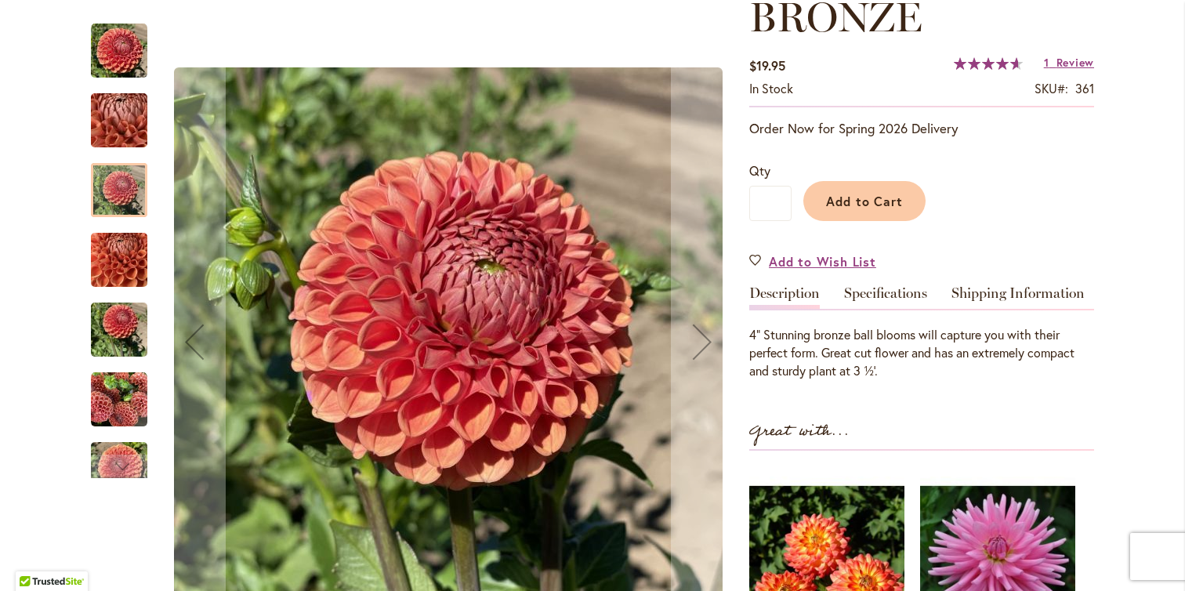
click at [124, 255] on img "CORNEL BRONZE" at bounding box center [119, 260] width 56 height 75
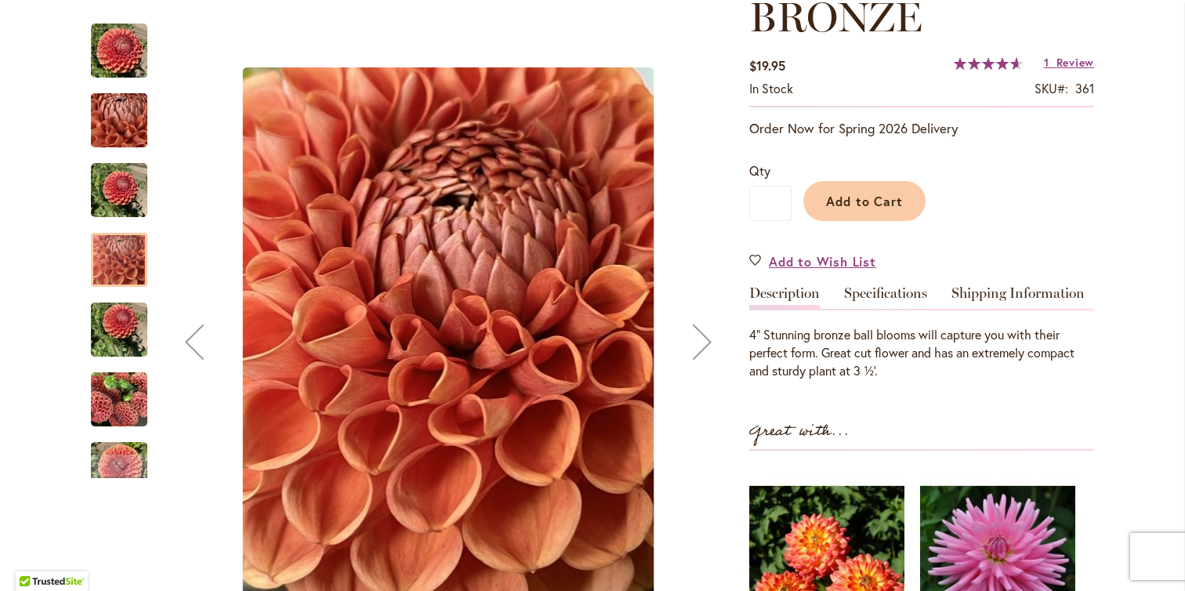
click at [124, 318] on img "CORNEL BRONZE" at bounding box center [119, 329] width 56 height 75
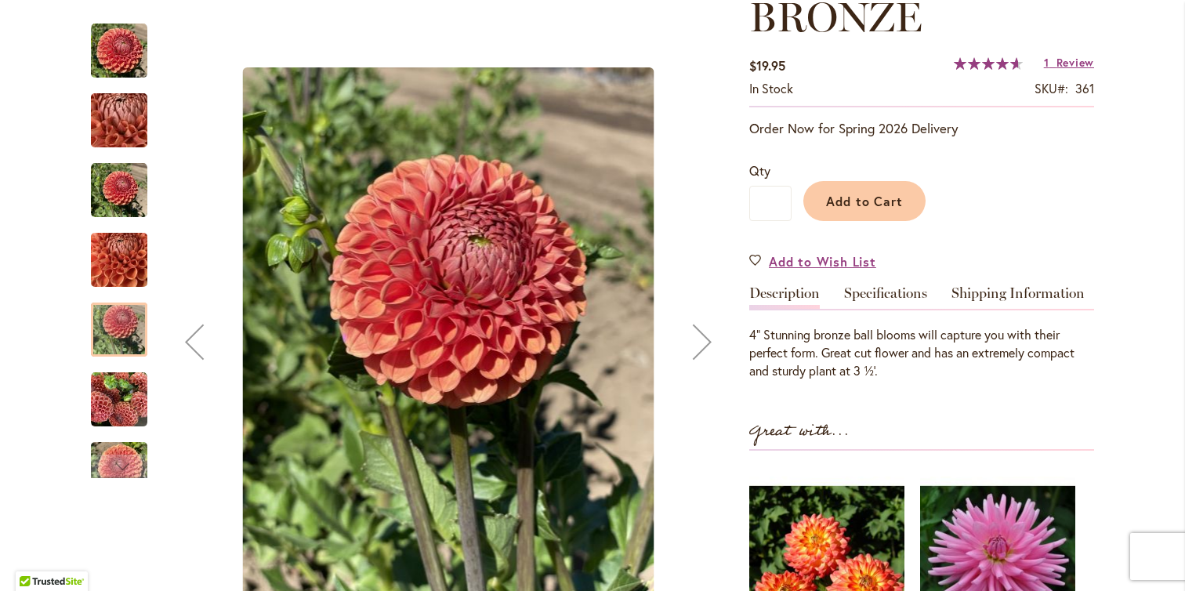
click at [114, 396] on img "CORNEL BRONZE" at bounding box center [119, 399] width 56 height 56
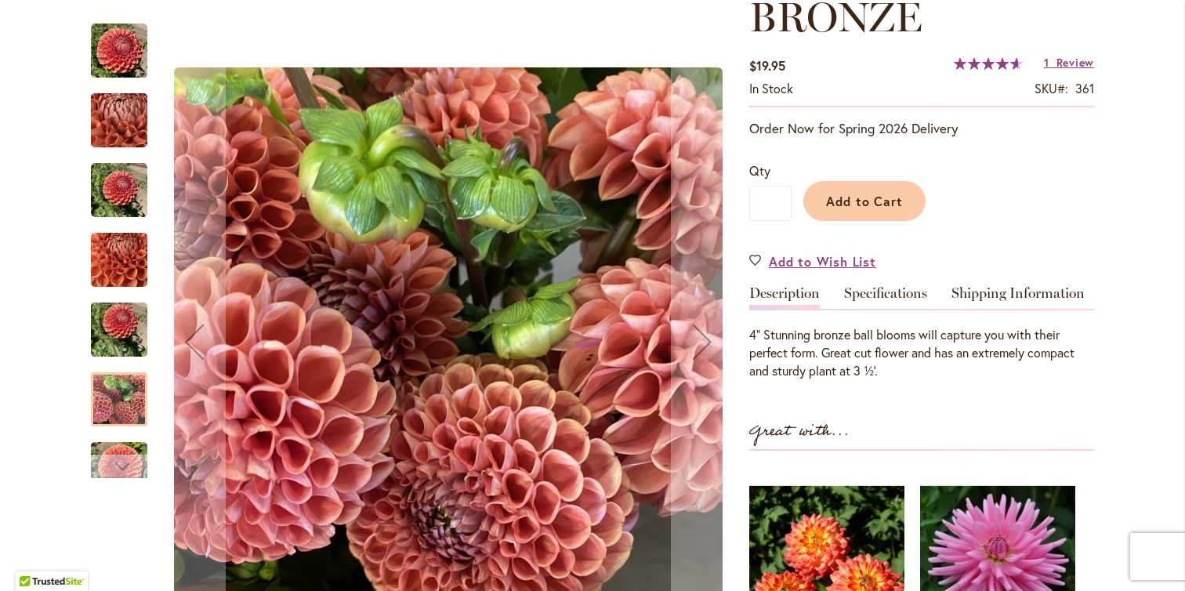
click at [118, 459] on div "Next" at bounding box center [119, 466] width 24 height 24
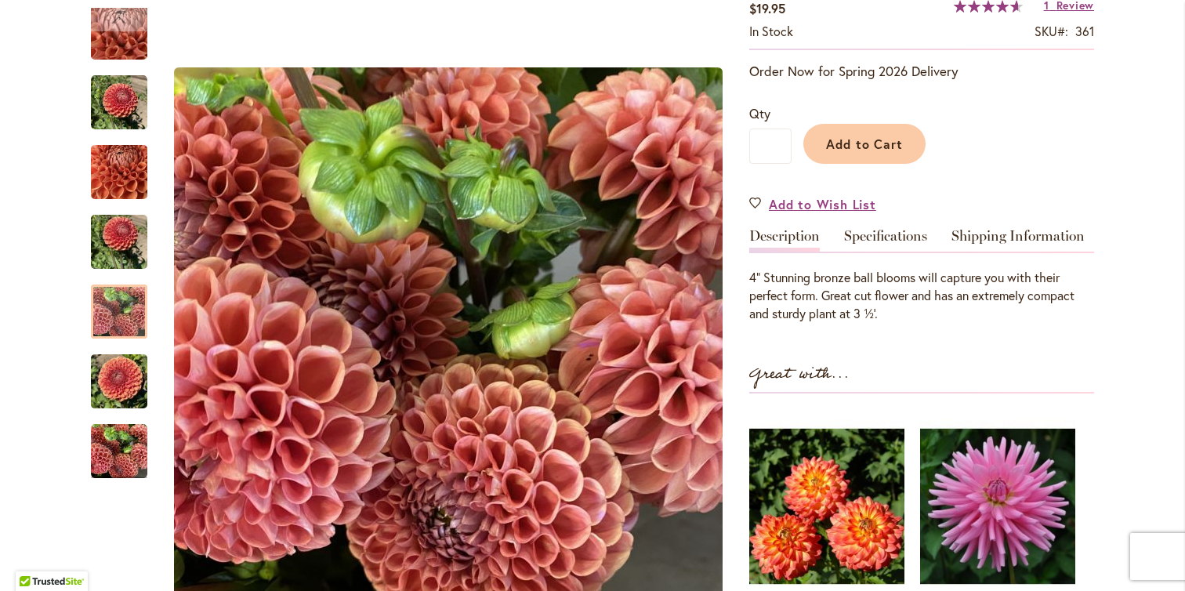
scroll to position [118, 0]
